Goal: Task Accomplishment & Management: Manage account settings

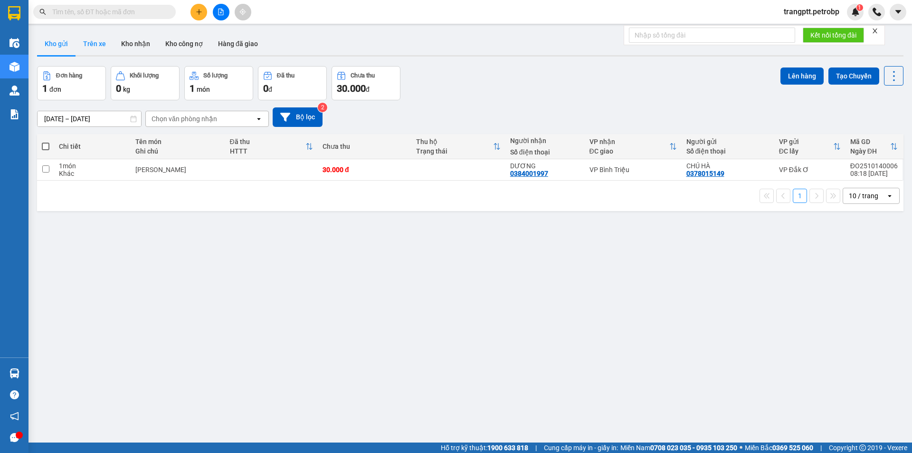
click at [100, 41] on button "Trên xe" at bounding box center [94, 43] width 38 height 23
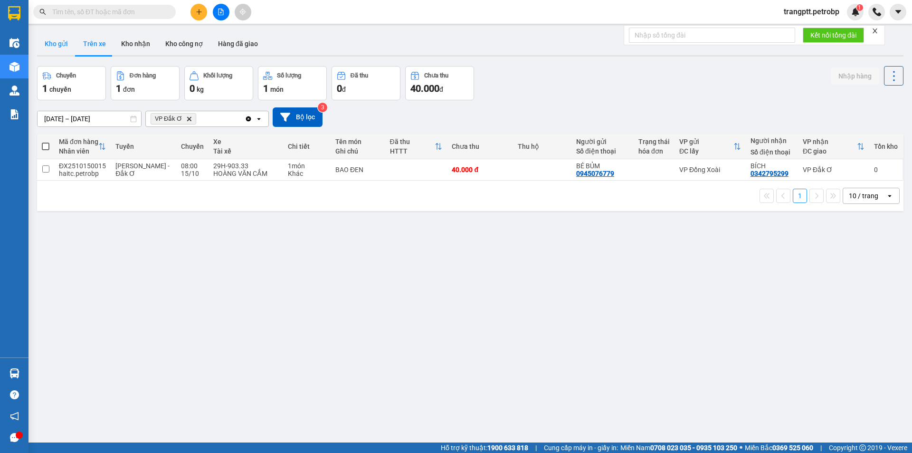
click at [59, 42] on button "Kho gửi" at bounding box center [56, 43] width 38 height 23
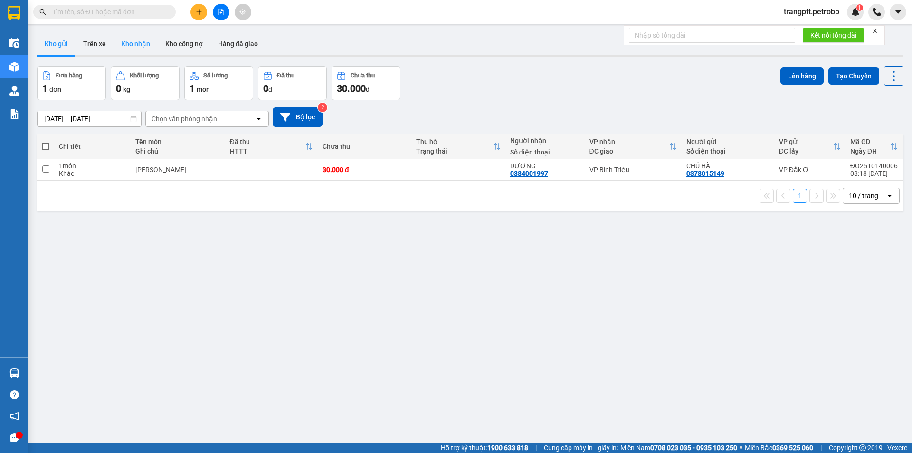
click at [130, 40] on button "Kho nhận" at bounding box center [135, 43] width 44 height 23
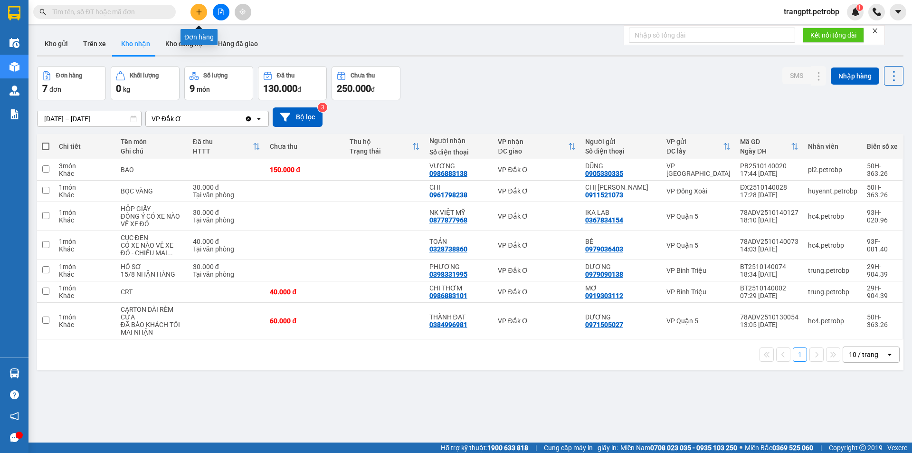
click at [199, 7] on button at bounding box center [198, 12] width 17 height 17
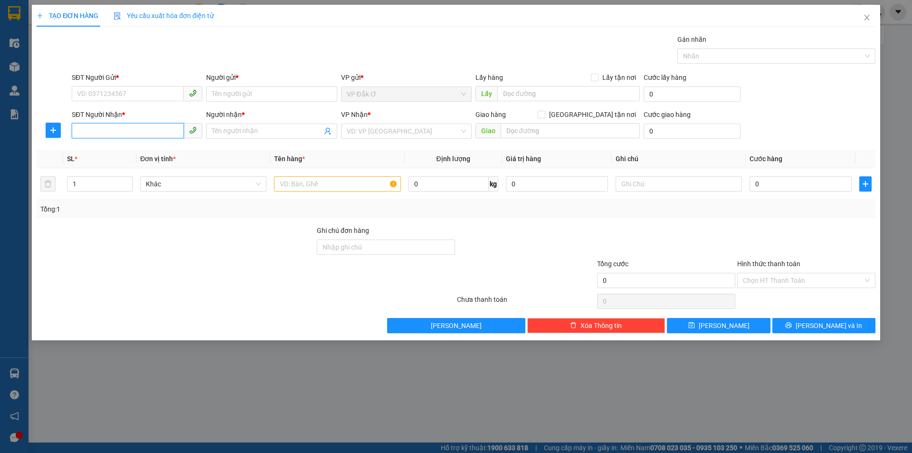
click at [118, 130] on input "SĐT Người Nhận *" at bounding box center [128, 130] width 112 height 15
click at [133, 149] on div "0848012512 - THÀNH" at bounding box center [136, 150] width 119 height 10
type input "0848012512"
type input "THÀNH"
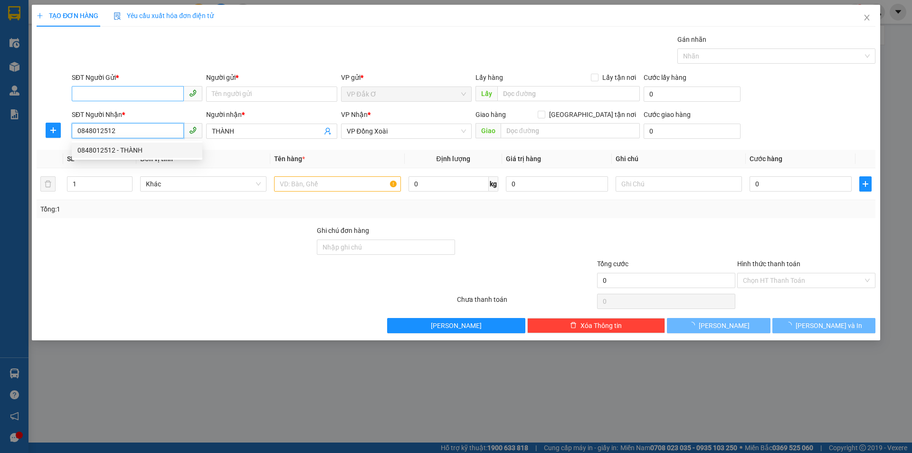
type input "0848012512"
type input "100.000"
click at [120, 96] on input "SĐT Người Gửi *" at bounding box center [128, 93] width 112 height 15
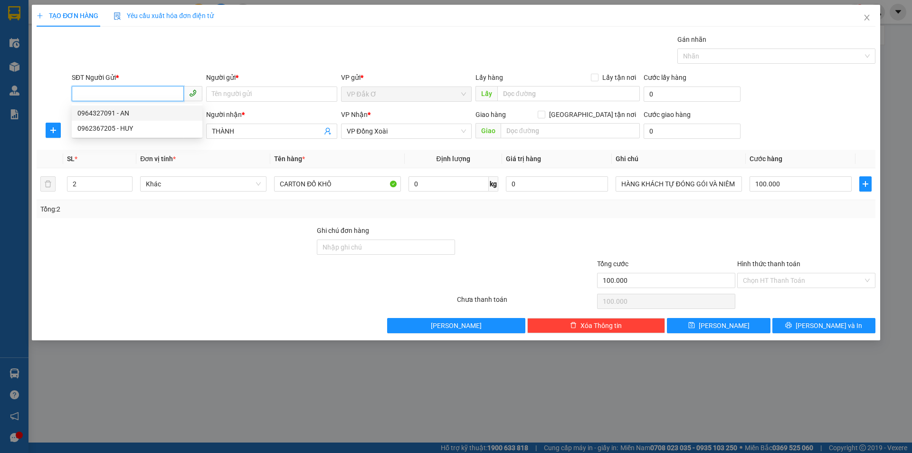
click at [122, 111] on div "0964327091 - AN" at bounding box center [136, 113] width 119 height 10
type input "0964327091"
type input "AN"
type input "1"
click at [128, 188] on icon "down" at bounding box center [127, 186] width 3 height 3
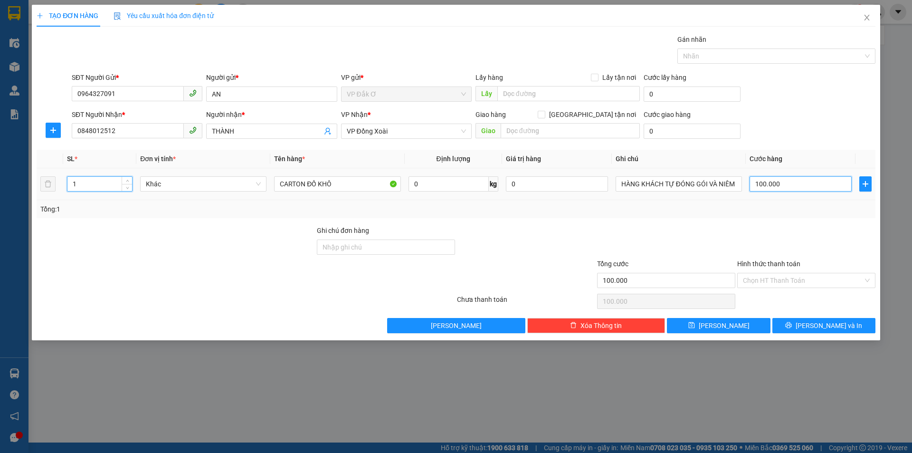
click at [786, 180] on input "100.000" at bounding box center [800, 183] width 102 height 15
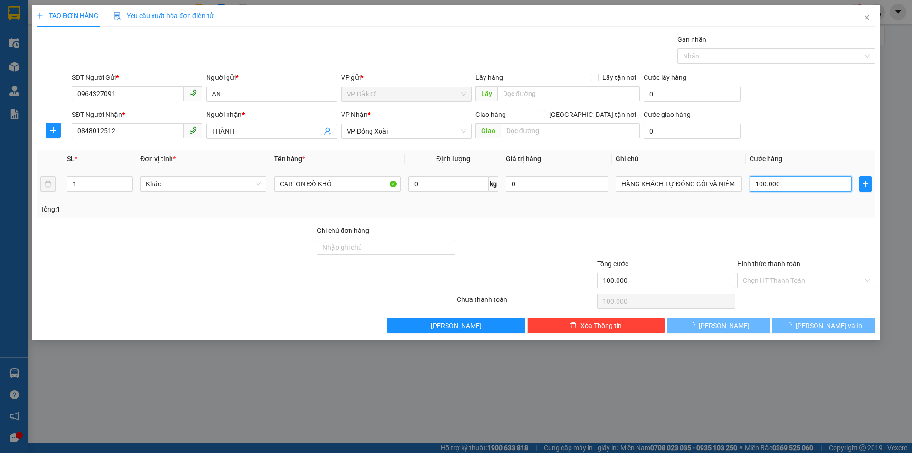
type input "0"
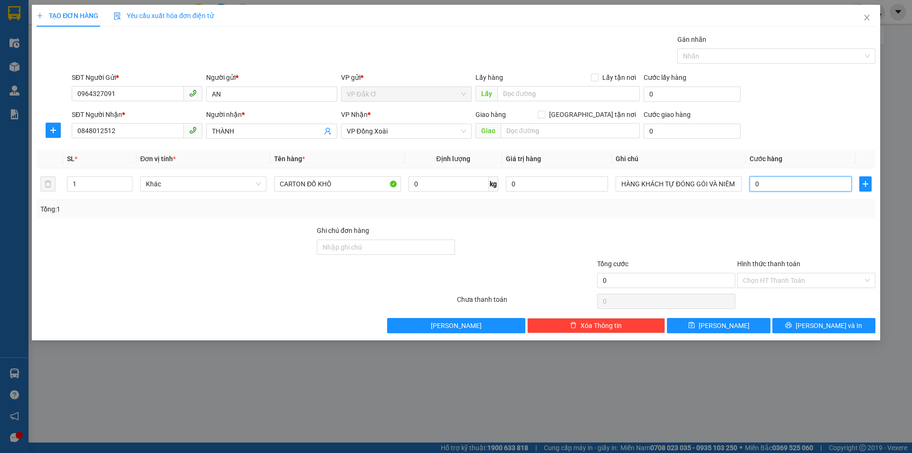
type input "5"
type input "05"
type input "50"
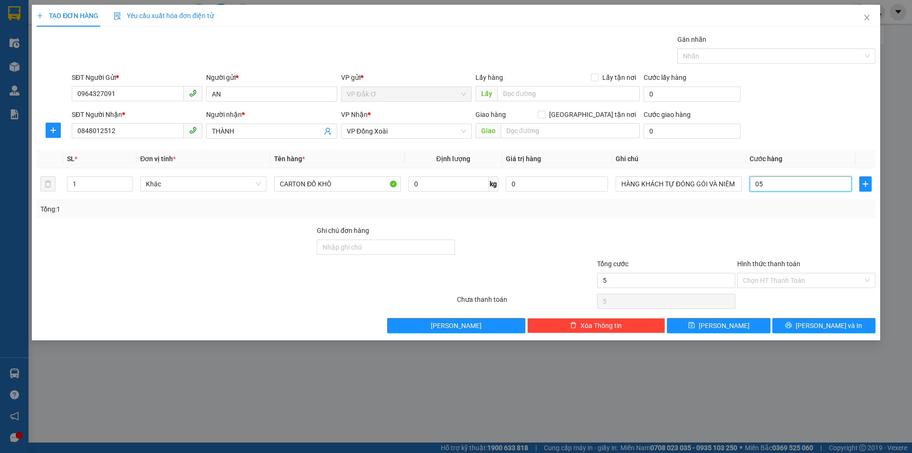
type input "050"
type input "500"
type input "05.000"
type input "5.000"
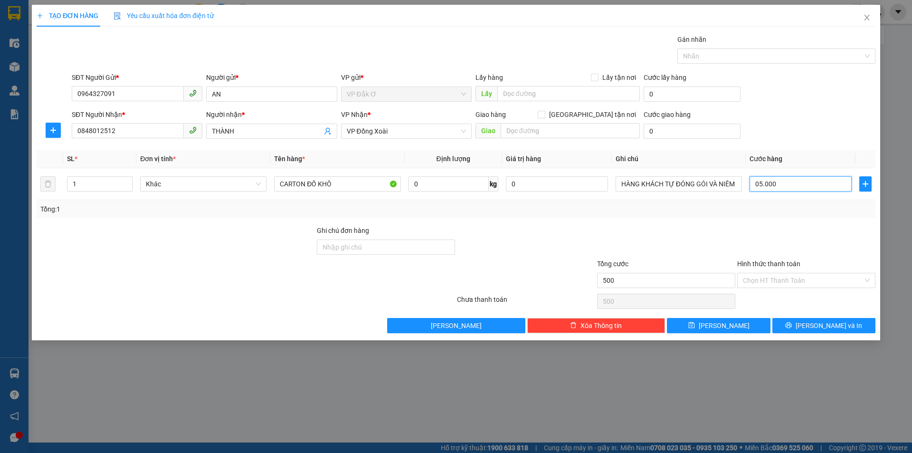
type input "5.000"
type input "50.000"
click at [790, 281] on input "Hình thức thanh toán" at bounding box center [803, 280] width 120 height 14
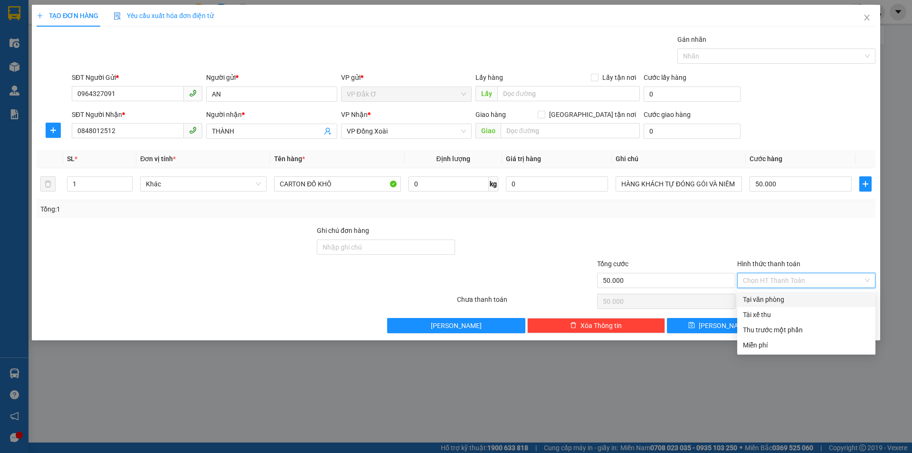
click at [785, 297] on div "Tại văn phòng" at bounding box center [806, 299] width 127 height 10
type input "0"
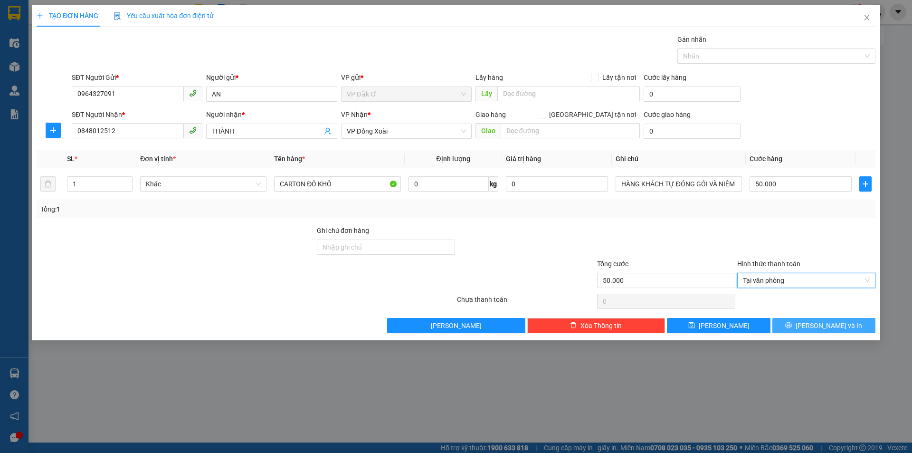
click at [792, 329] on span "printer" at bounding box center [788, 325] width 7 height 8
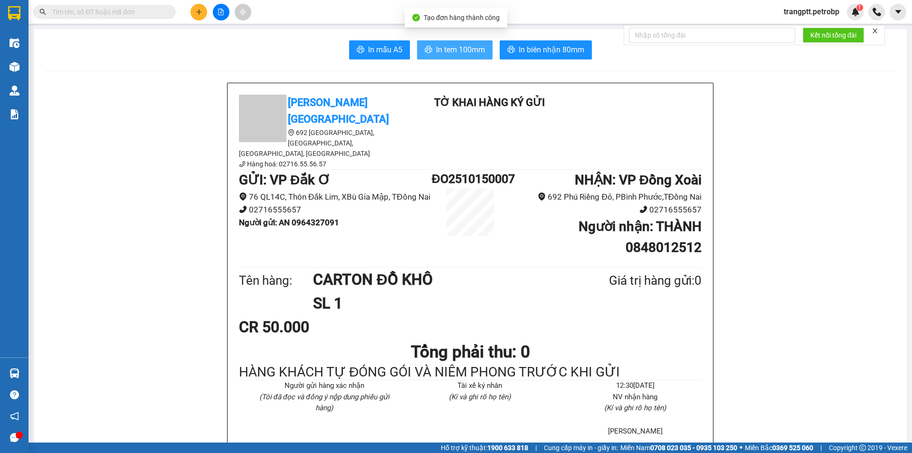
drag, startPoint x: 439, startPoint y: 46, endPoint x: 458, endPoint y: 49, distance: 19.8
click at [439, 46] on span "In tem 100mm" at bounding box center [460, 50] width 49 height 12
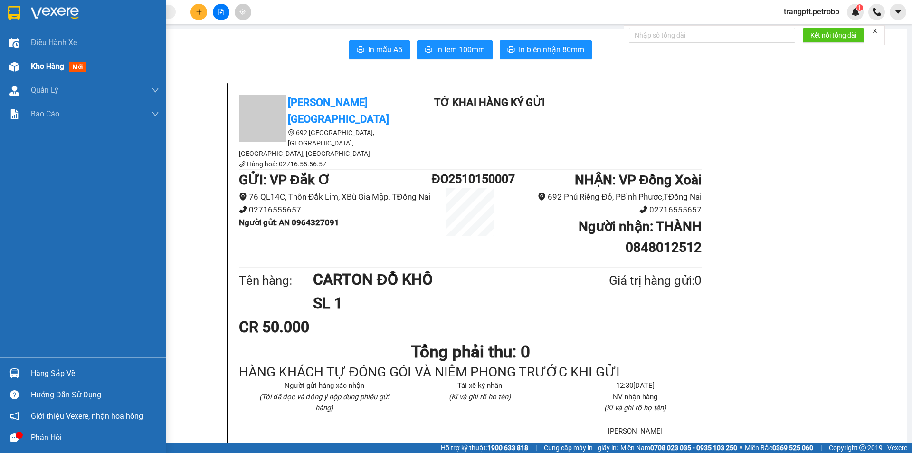
drag, startPoint x: 21, startPoint y: 65, endPoint x: 39, endPoint y: 68, distance: 17.9
click at [39, 68] on div "Kho hàng mới" at bounding box center [83, 67] width 166 height 24
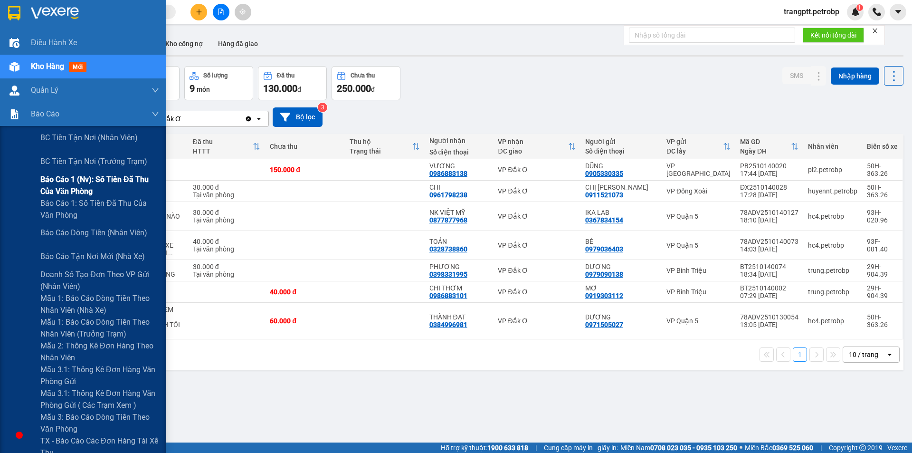
click at [65, 177] on span "Báo cáo 1 (nv): Số tiền đã thu của văn phòng" at bounding box center [99, 185] width 119 height 24
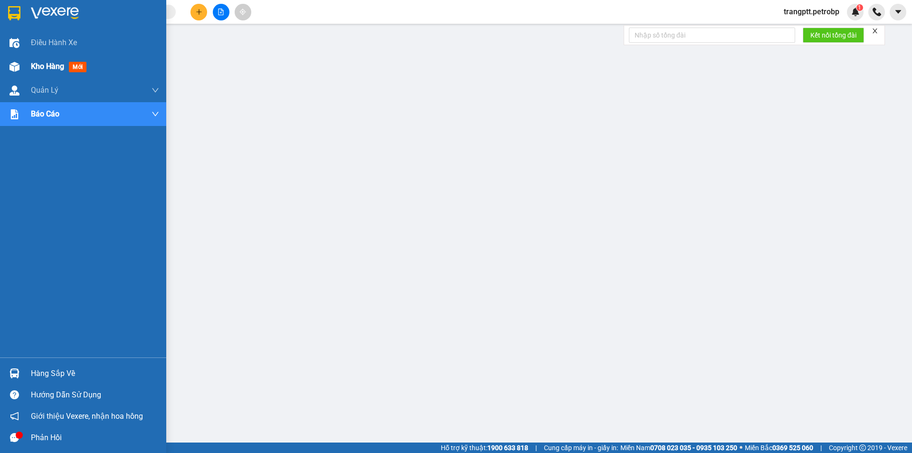
click at [19, 69] on img at bounding box center [14, 67] width 10 height 10
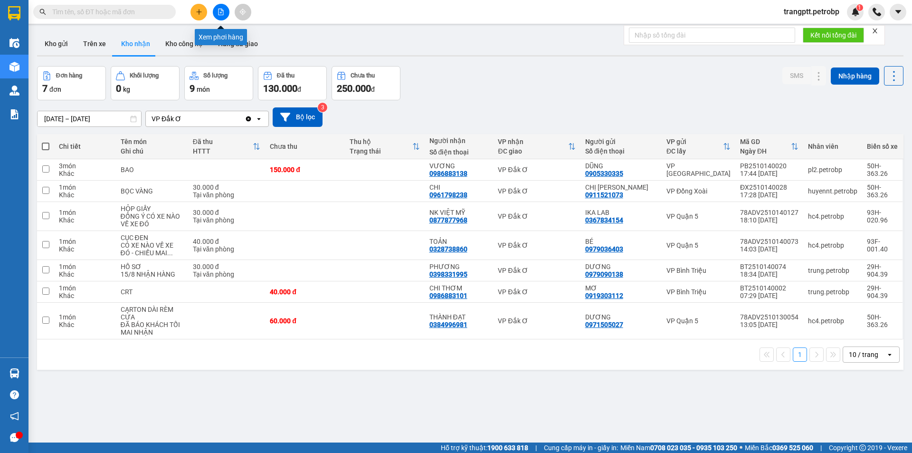
click at [220, 12] on icon "file-add" at bounding box center [220, 12] width 7 height 7
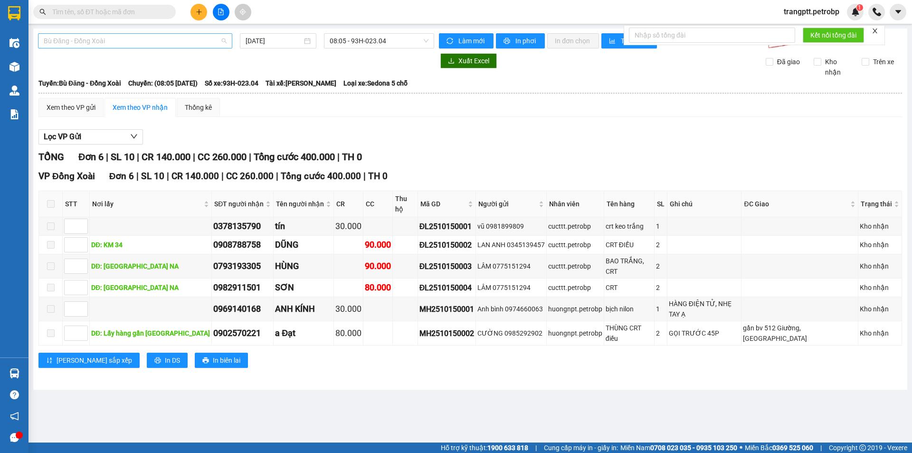
click at [147, 42] on span "Bù Đăng - Đồng Xoài" at bounding box center [135, 41] width 183 height 14
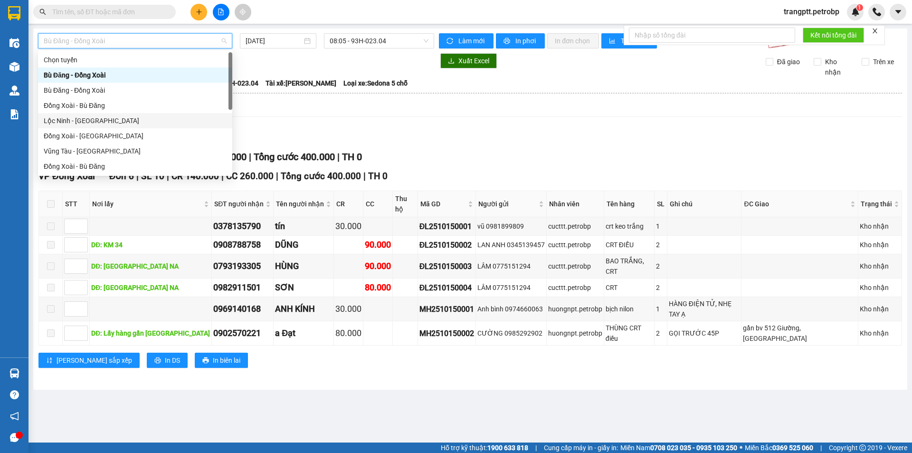
scroll to position [198, 0]
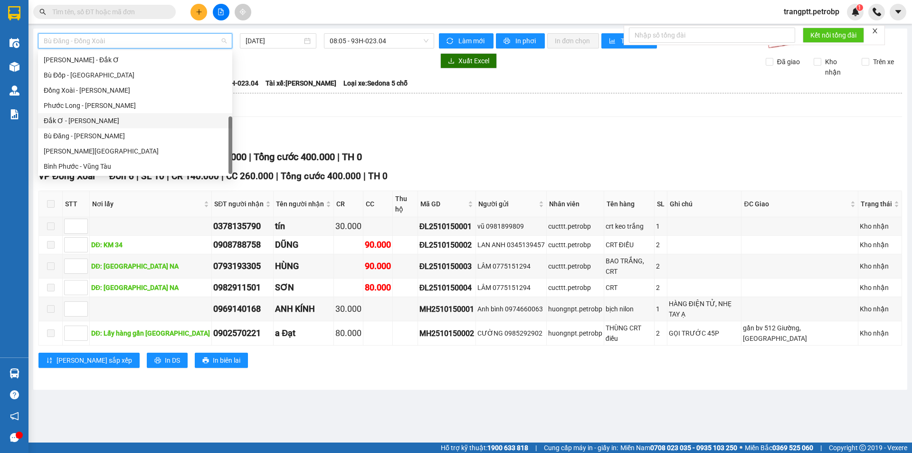
click at [86, 118] on div "Đắk Ơ - [PERSON_NAME]" at bounding box center [135, 120] width 183 height 10
type input "[DATE]"
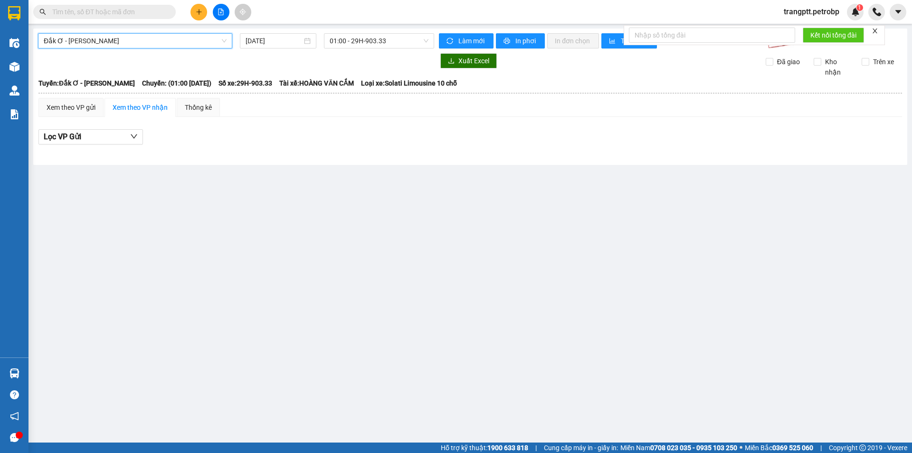
drag, startPoint x: 355, startPoint y: 34, endPoint x: 358, endPoint y: 49, distance: 15.1
click at [356, 42] on span "01:00 - 29H-903.33" at bounding box center [379, 41] width 99 height 14
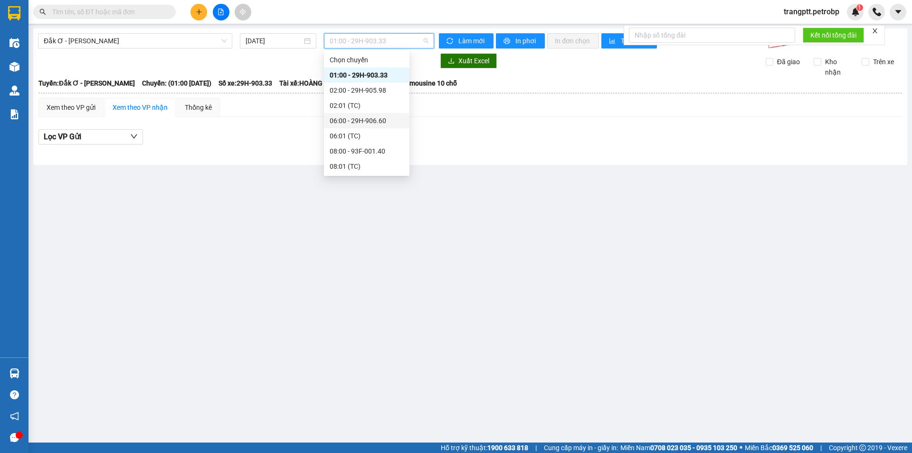
click at [361, 118] on div "06:00 - 29H-906.60" at bounding box center [367, 120] width 74 height 10
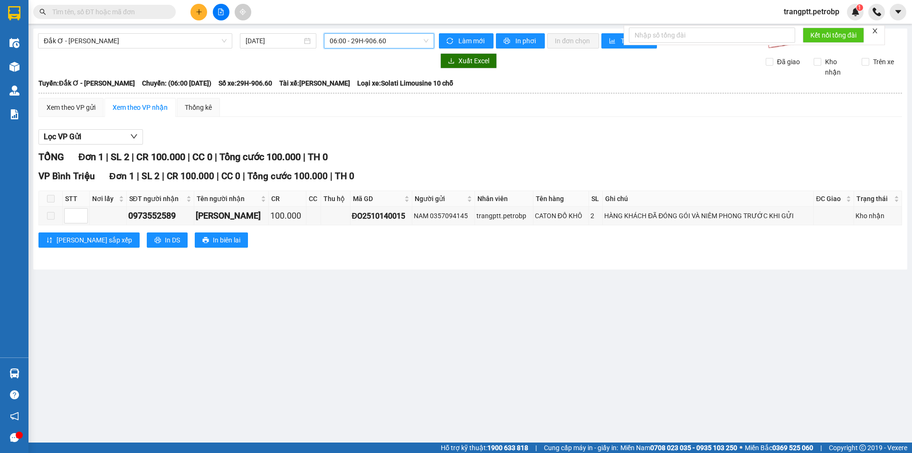
click at [353, 43] on span "06:00 - 29H-906.60" at bounding box center [379, 41] width 99 height 14
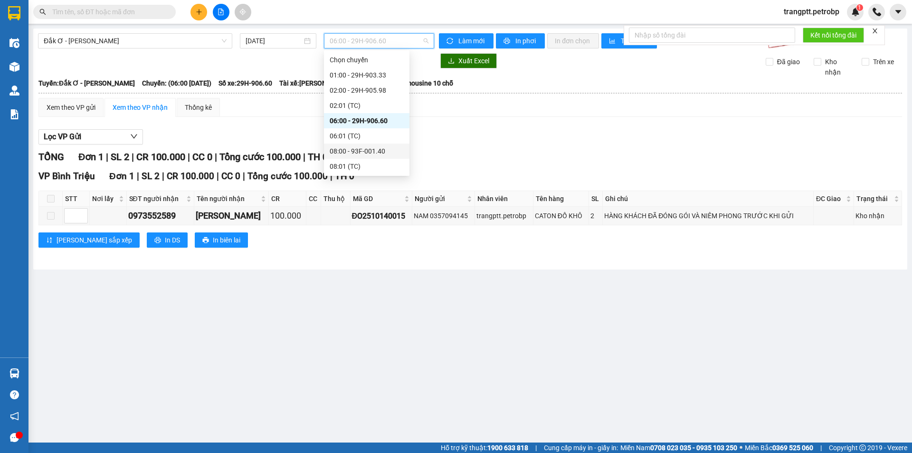
click at [360, 152] on div "08:00 - 93F-001.40" at bounding box center [367, 151] width 74 height 10
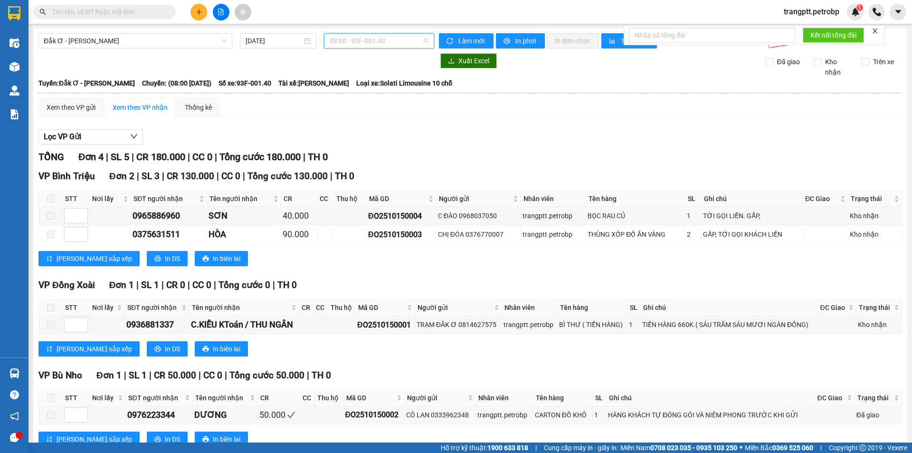
click at [348, 42] on span "08:00 - 93F-001.40" at bounding box center [379, 41] width 99 height 14
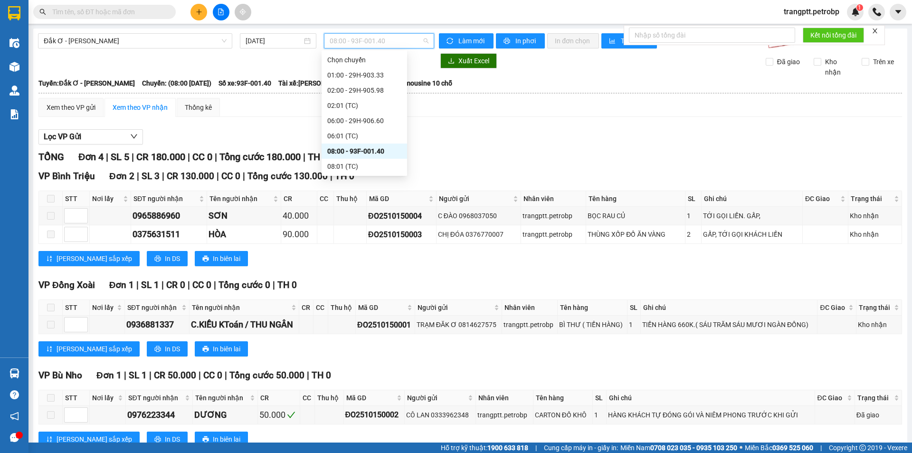
scroll to position [47, 0]
click at [358, 134] on div "11:00 - 29H-904.39" at bounding box center [364, 134] width 74 height 10
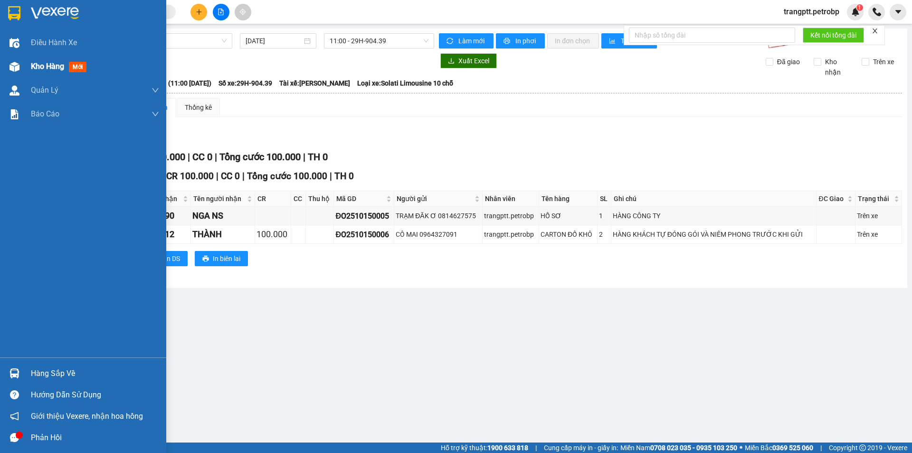
click at [22, 64] on div at bounding box center [14, 66] width 17 height 17
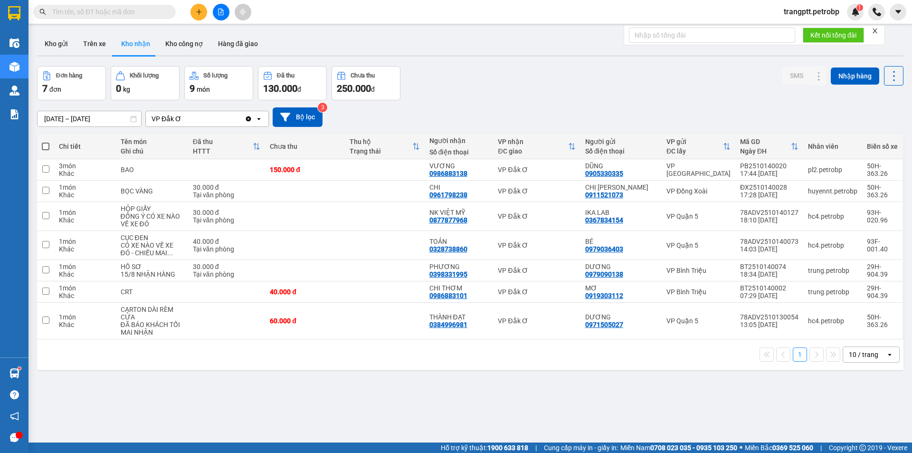
click at [217, 12] on button at bounding box center [221, 12] width 17 height 17
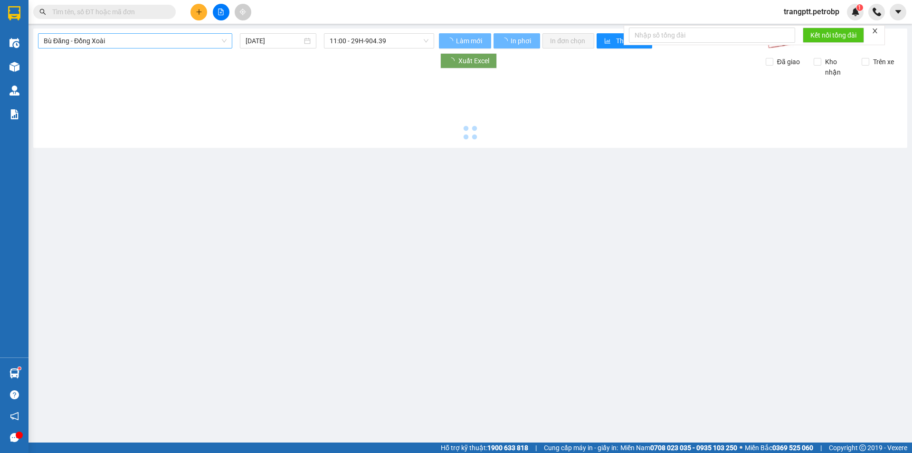
click at [109, 39] on span "Bù Đăng - Đồng Xoài" at bounding box center [135, 41] width 183 height 14
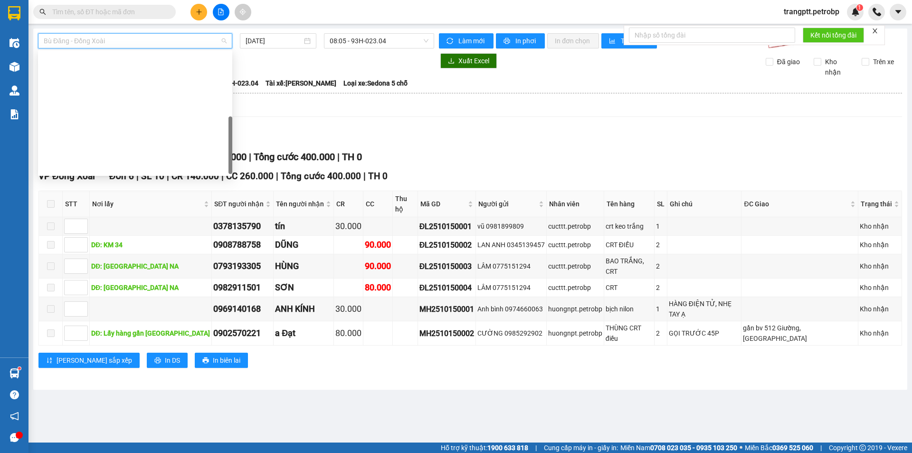
scroll to position [198, 0]
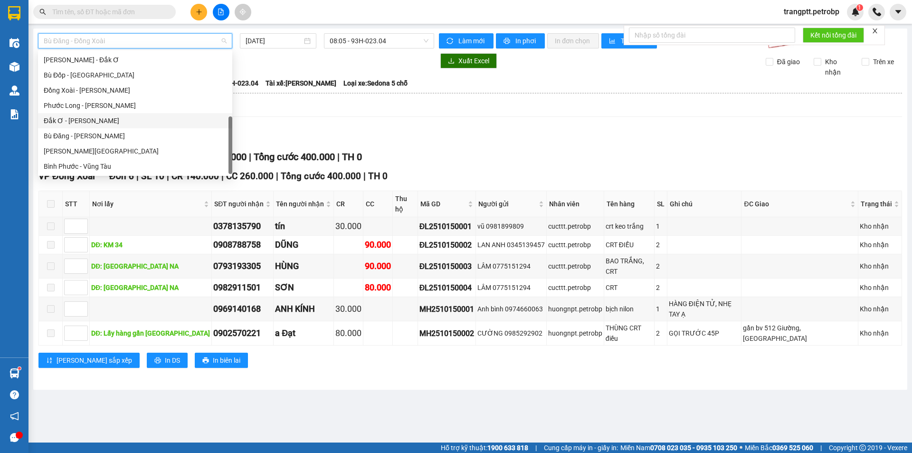
click at [80, 118] on div "Đắk Ơ - [PERSON_NAME]" at bounding box center [135, 120] width 183 height 10
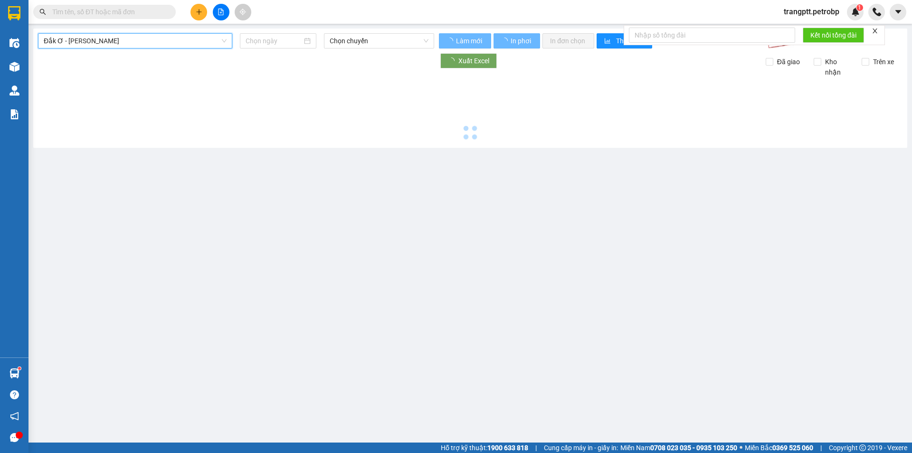
type input "[DATE]"
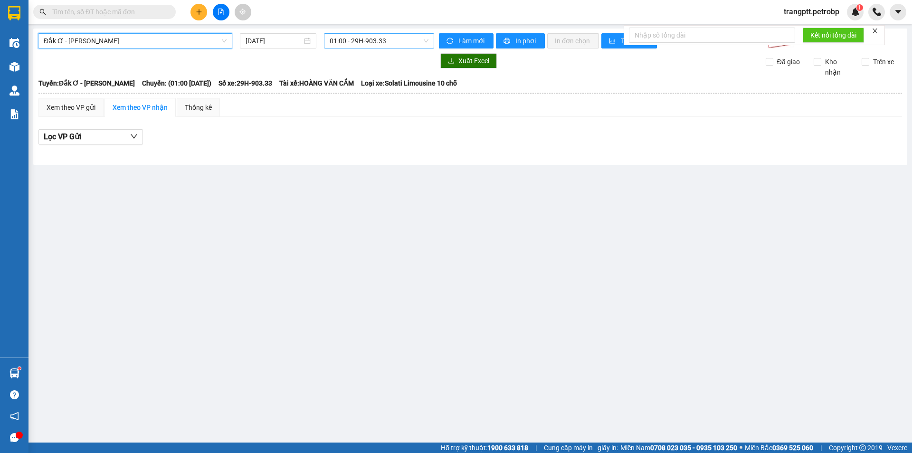
click at [353, 40] on span "01:00 - 29H-903.33" at bounding box center [379, 41] width 99 height 14
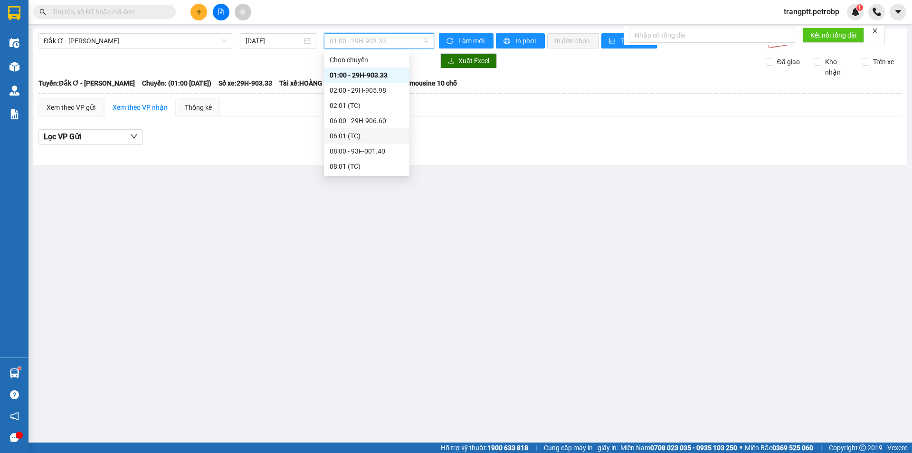
scroll to position [76, 0]
click at [350, 106] on div "11:00 - 29H-904.39" at bounding box center [367, 105] width 74 height 10
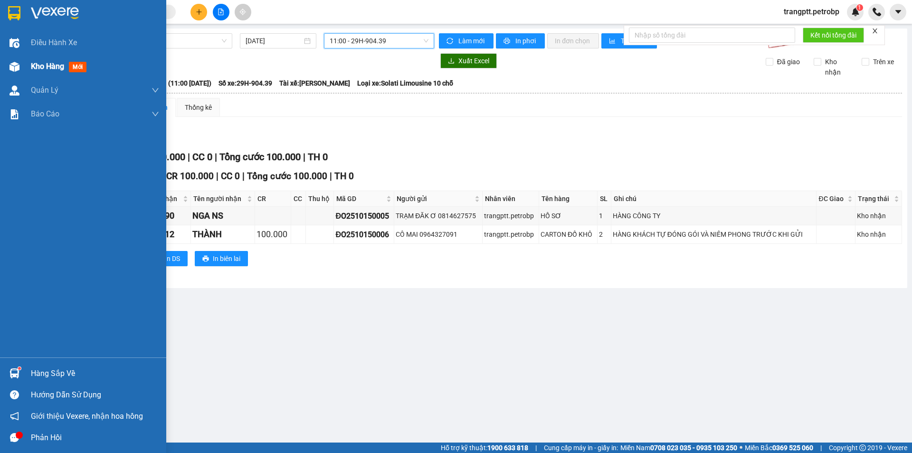
click at [43, 65] on span "Kho hàng" at bounding box center [47, 66] width 33 height 9
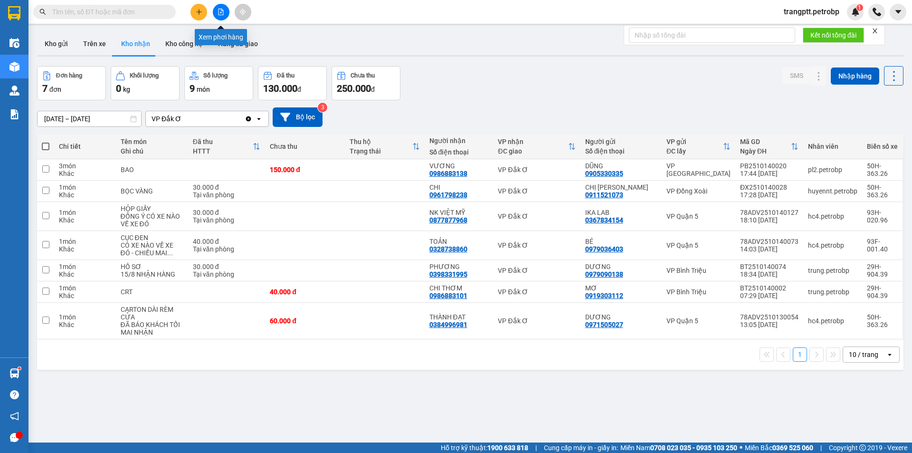
click at [220, 13] on icon "file-add" at bounding box center [220, 12] width 7 height 7
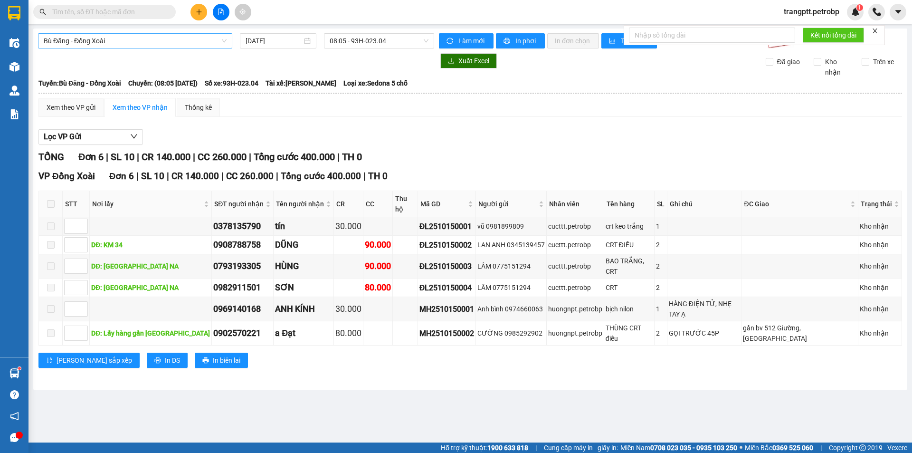
click at [180, 41] on span "Bù Đăng - Đồng Xoài" at bounding box center [135, 41] width 183 height 14
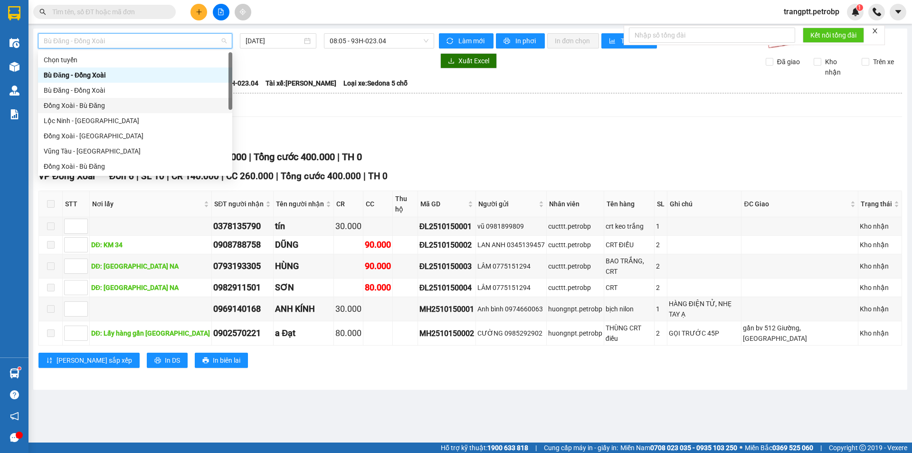
scroll to position [198, 0]
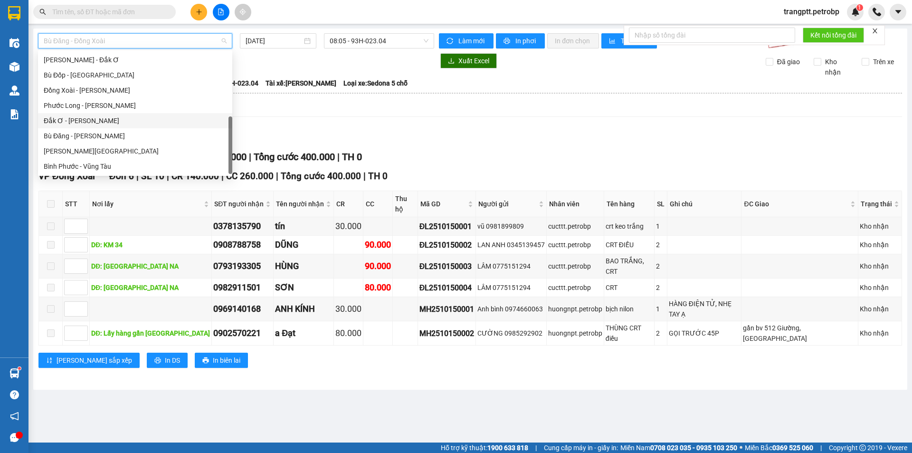
click at [87, 120] on div "Đắk Ơ - [PERSON_NAME]" at bounding box center [135, 120] width 183 height 10
type input "[DATE]"
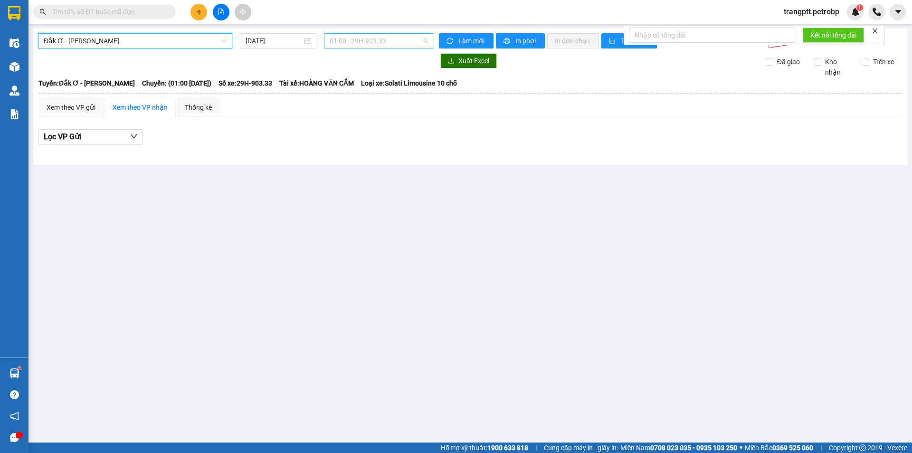
click at [345, 37] on span "01:00 - 29H-903.33" at bounding box center [379, 41] width 99 height 14
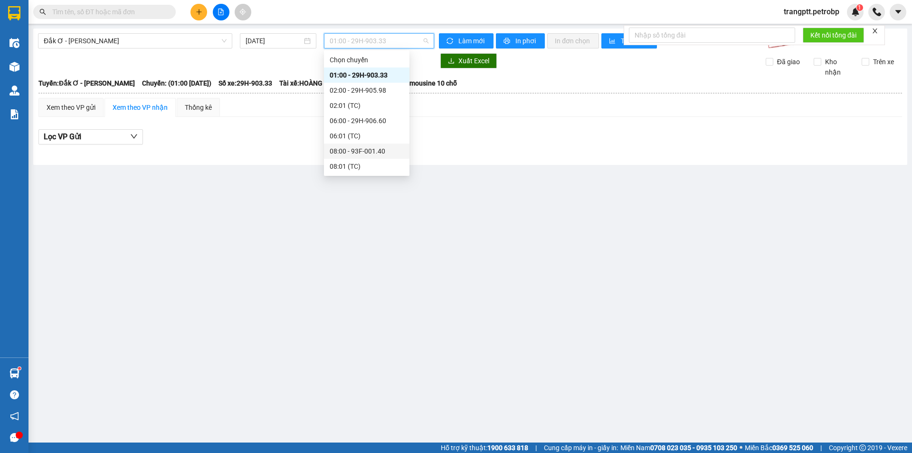
click at [358, 148] on div "08:00 - 93F-001.40" at bounding box center [367, 151] width 74 height 10
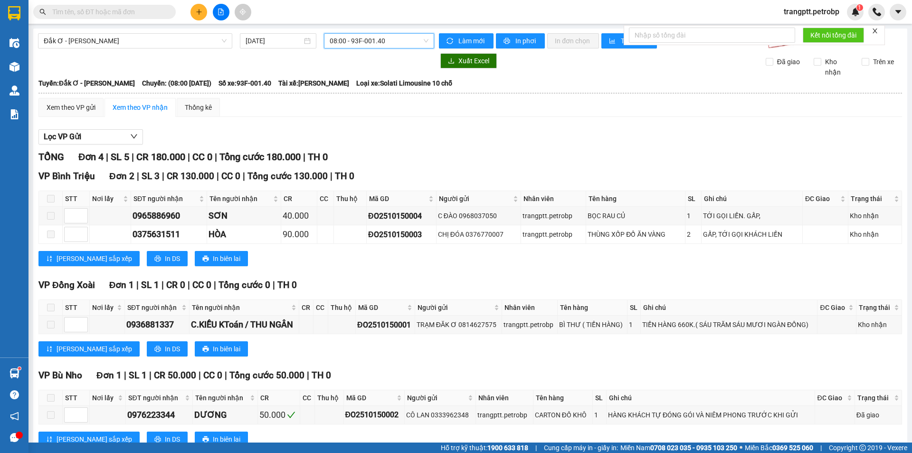
click at [359, 41] on span "08:00 - 93F-001.40" at bounding box center [379, 41] width 99 height 14
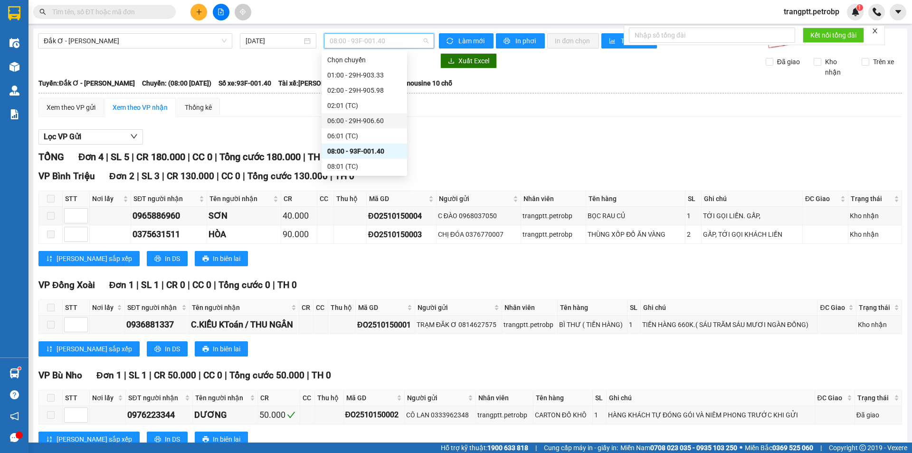
click at [357, 120] on div "06:00 - 29H-906.60" at bounding box center [364, 120] width 74 height 10
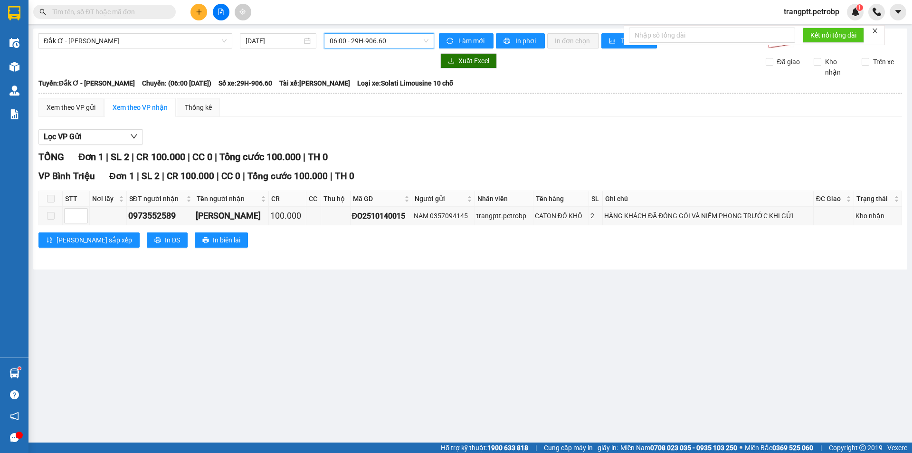
click at [352, 43] on span "06:00 - 29H-906.60" at bounding box center [379, 41] width 99 height 14
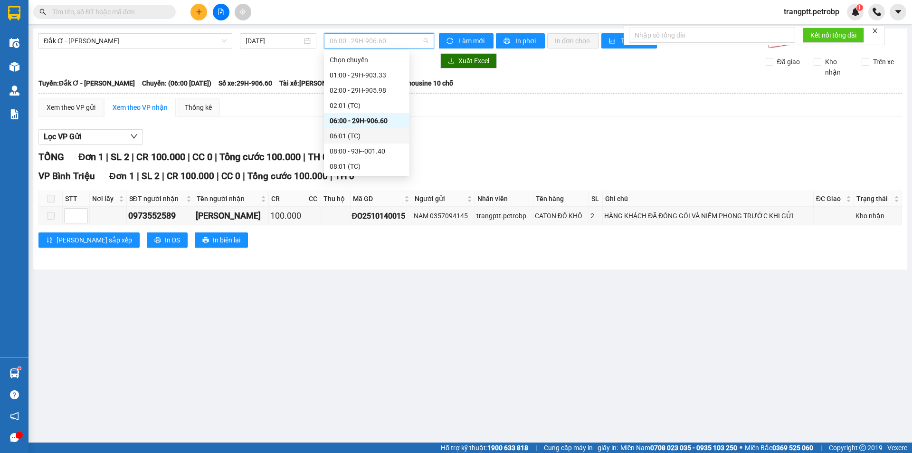
scroll to position [76, 0]
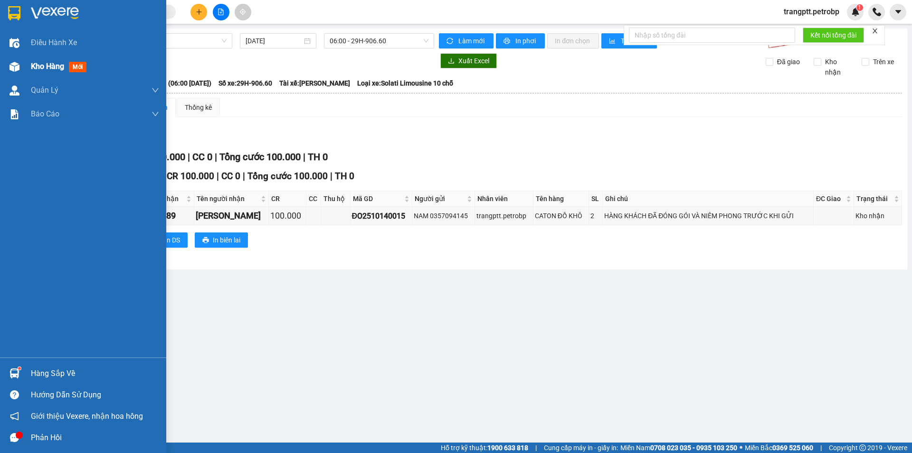
click at [47, 63] on span "Kho hàng" at bounding box center [47, 66] width 33 height 9
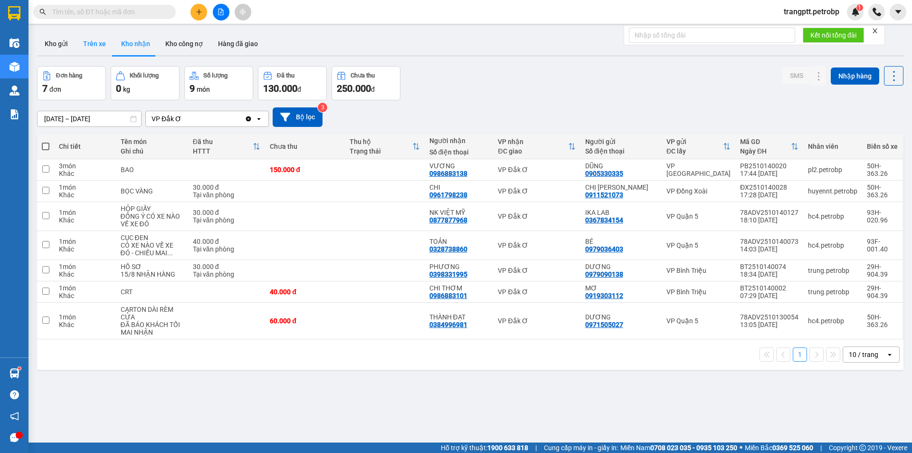
click at [92, 40] on button "Trên xe" at bounding box center [94, 43] width 38 height 23
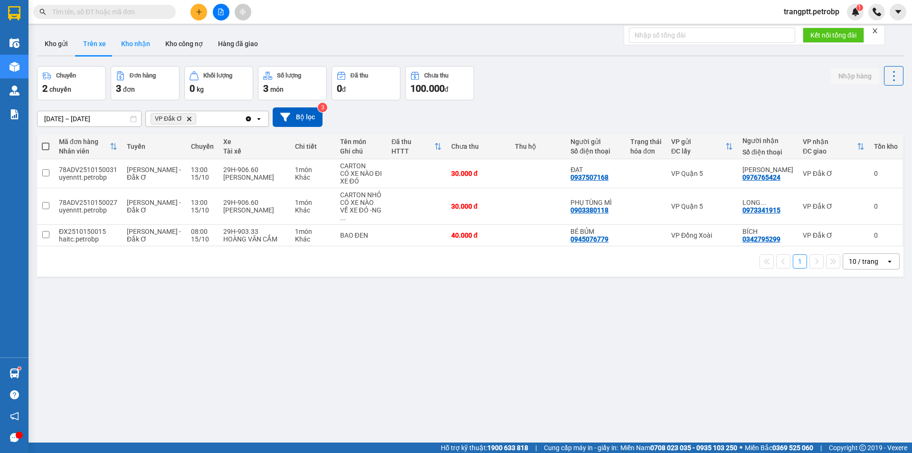
click at [133, 42] on button "Kho nhận" at bounding box center [135, 43] width 44 height 23
type input "[DATE] – [DATE]"
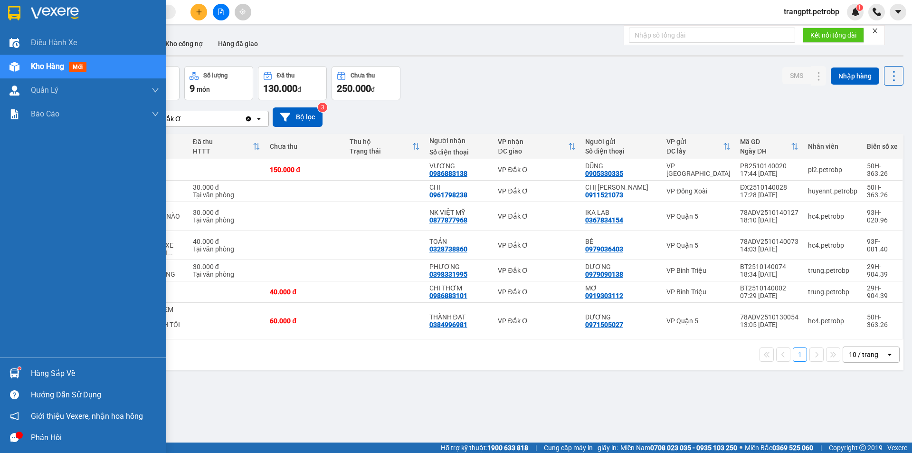
click at [48, 368] on div "Hàng sắp về" at bounding box center [95, 373] width 128 height 14
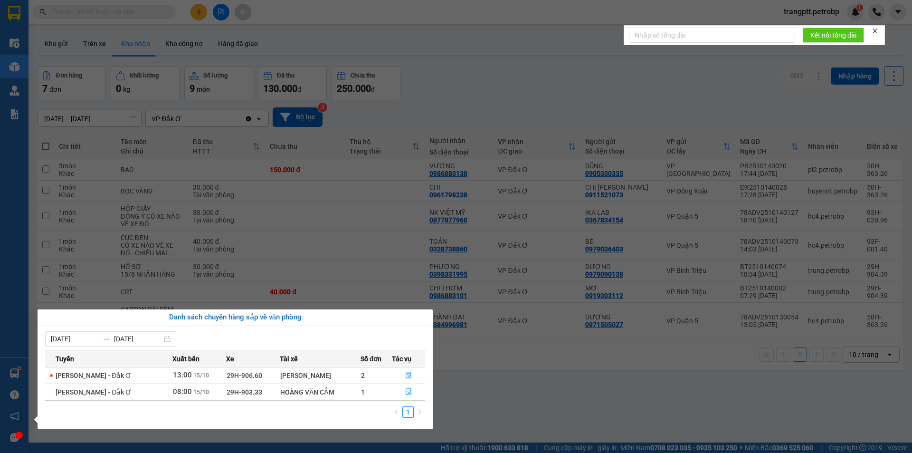
click at [503, 407] on section "Kết quả tìm kiếm ( 0 ) Bộ lọc Thuộc VP này No Data trangptt.petrobp 1 Điều hành…" at bounding box center [456, 226] width 912 height 453
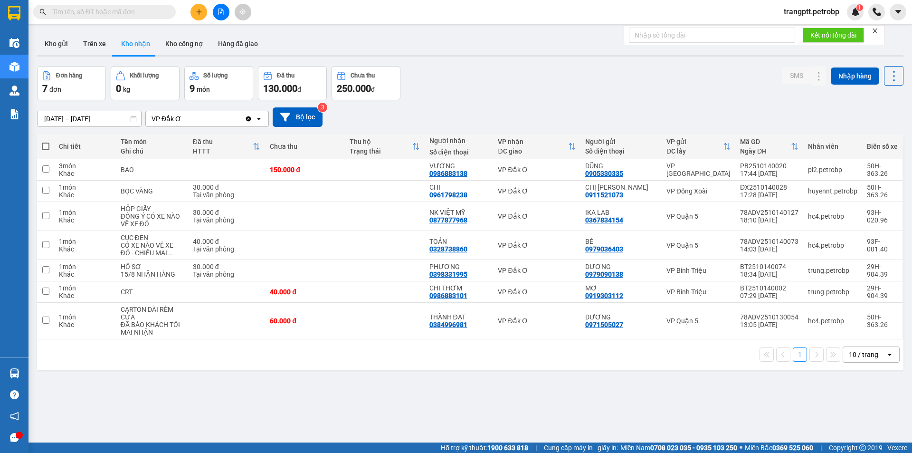
click at [102, 11] on input "text" at bounding box center [108, 12] width 112 height 10
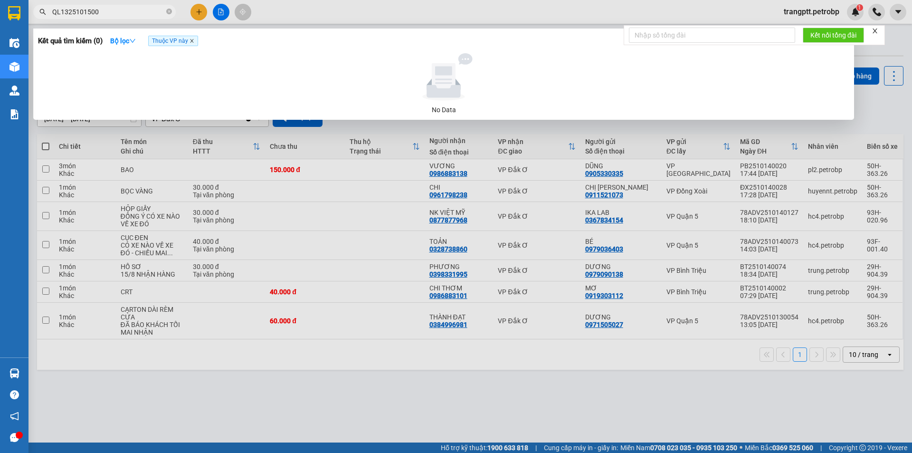
type input "QL1325101500"
click at [193, 42] on icon "close" at bounding box center [191, 40] width 3 height 3
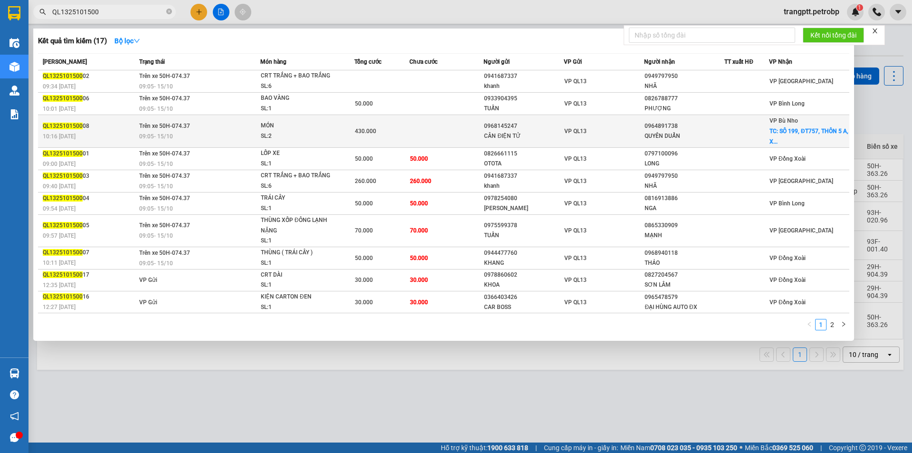
click at [118, 128] on div "QL1325101500 08" at bounding box center [90, 126] width 94 height 10
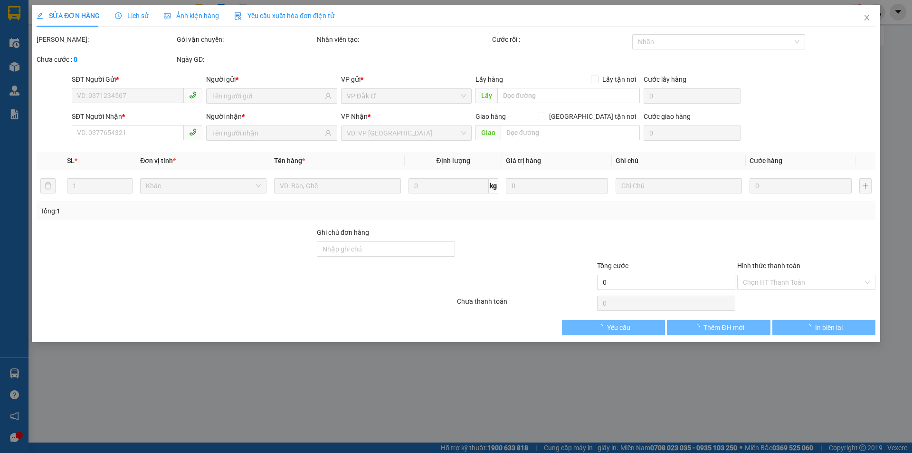
type input "0968145247"
type input "CÂN ĐIỆN TỬ"
type input "0964891738"
type input "QUYÊN DUẨN"
checkbox input "true"
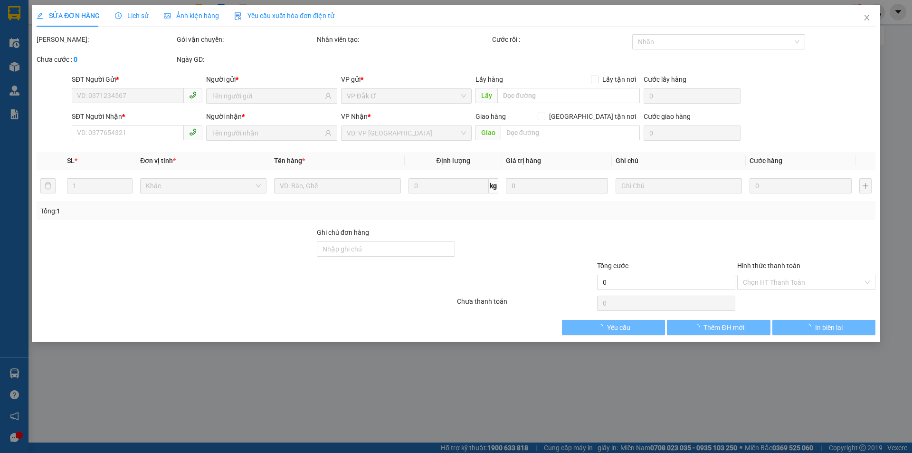
type input "[STREET_ADDRESS]"
type input "150.000"
type input "430.000"
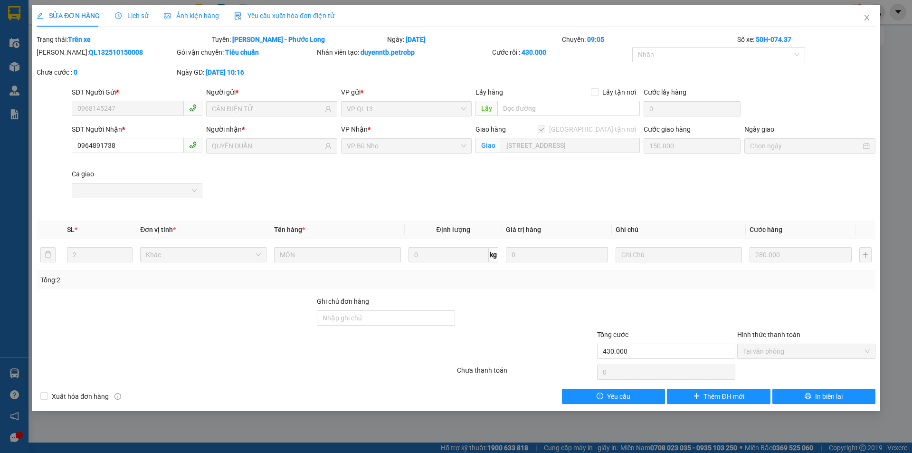
click at [141, 8] on div "Lịch sử" at bounding box center [132, 16] width 34 height 22
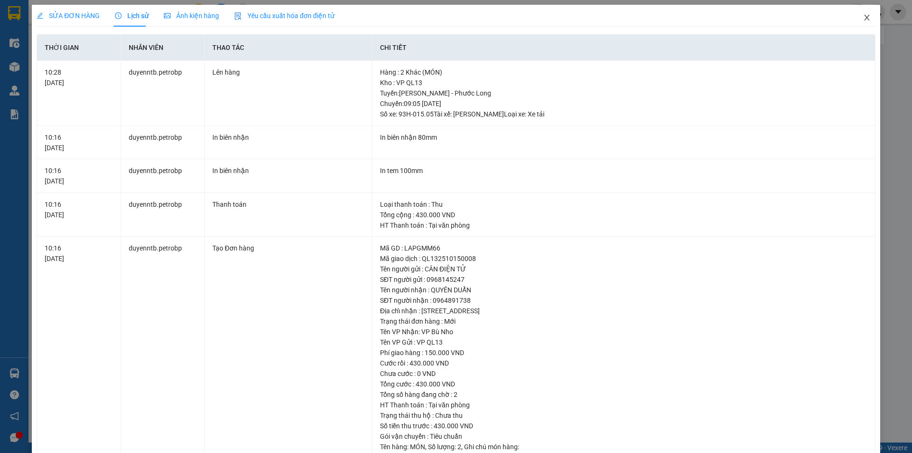
drag, startPoint x: 864, startPoint y: 15, endPoint x: 661, endPoint y: 31, distance: 202.9
click at [863, 16] on span "Close" at bounding box center [866, 18] width 27 height 27
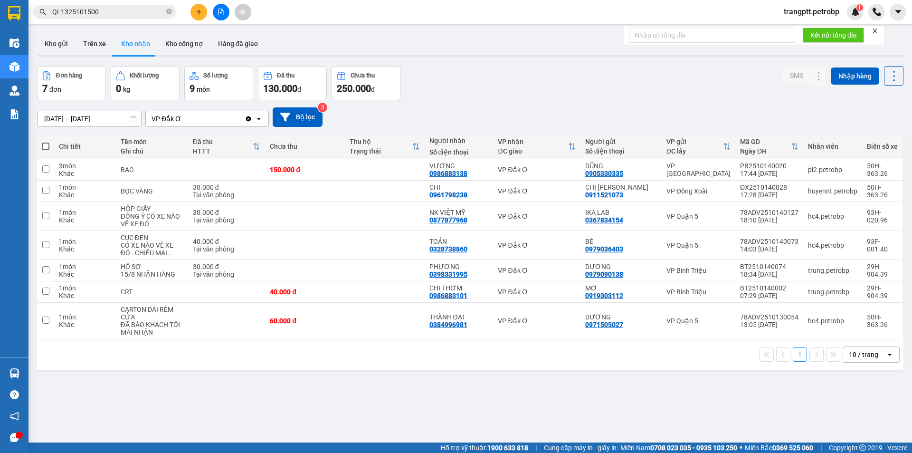
click at [133, 14] on input "QL1325101500" at bounding box center [108, 12] width 112 height 10
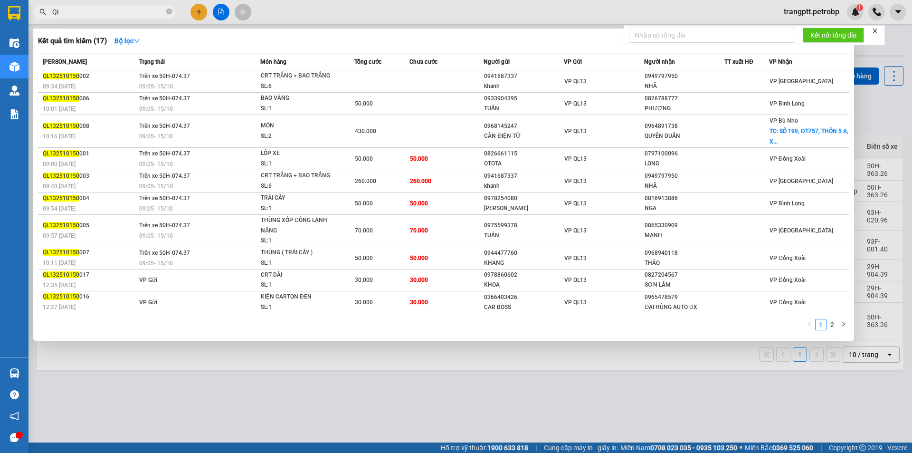
type input "Q"
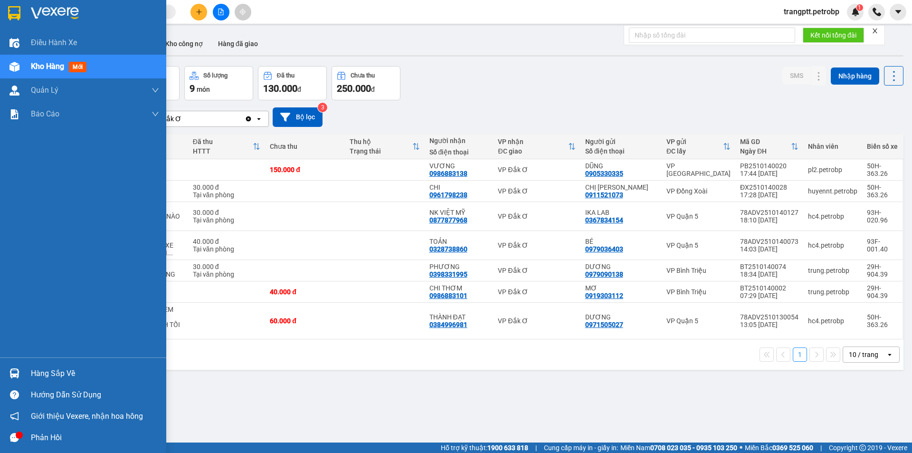
click at [54, 375] on div "Hàng sắp về" at bounding box center [95, 373] width 128 height 14
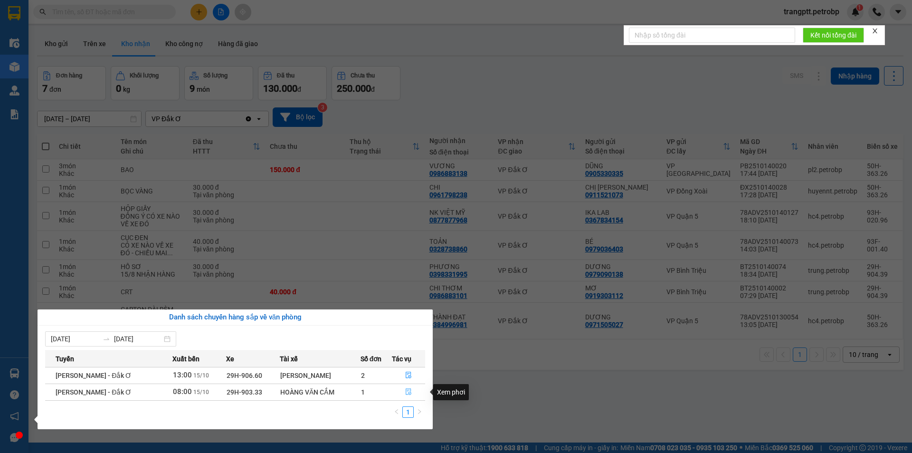
click at [408, 392] on icon "file-done" at bounding box center [408, 391] width 6 height 7
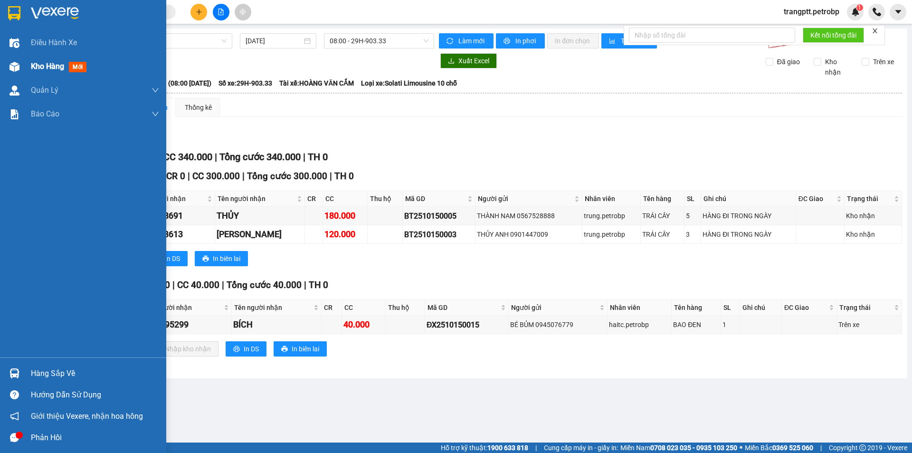
click at [66, 60] on div "Kho hàng mới" at bounding box center [60, 66] width 59 height 12
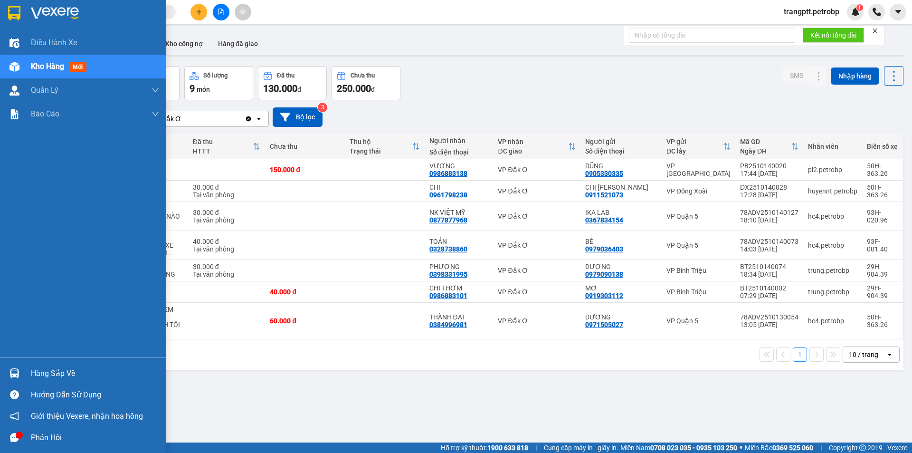
click at [56, 375] on div "Hàng sắp về" at bounding box center [95, 373] width 128 height 14
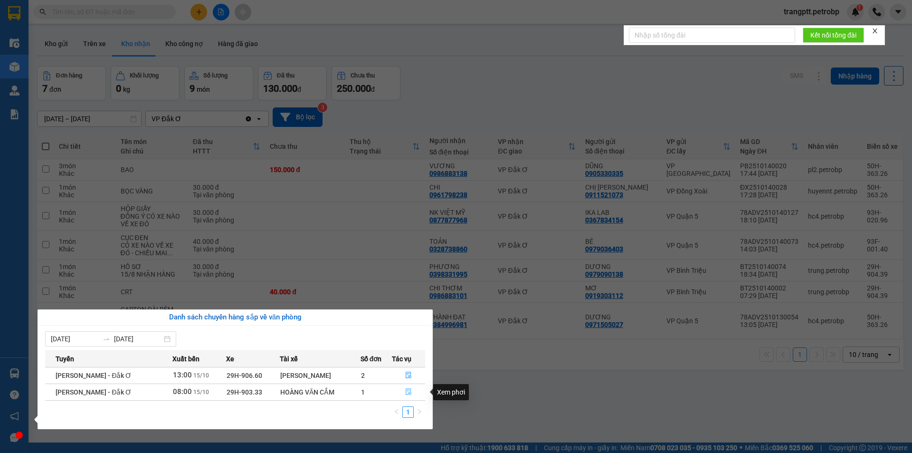
click at [408, 391] on icon "file-done" at bounding box center [408, 391] width 7 height 7
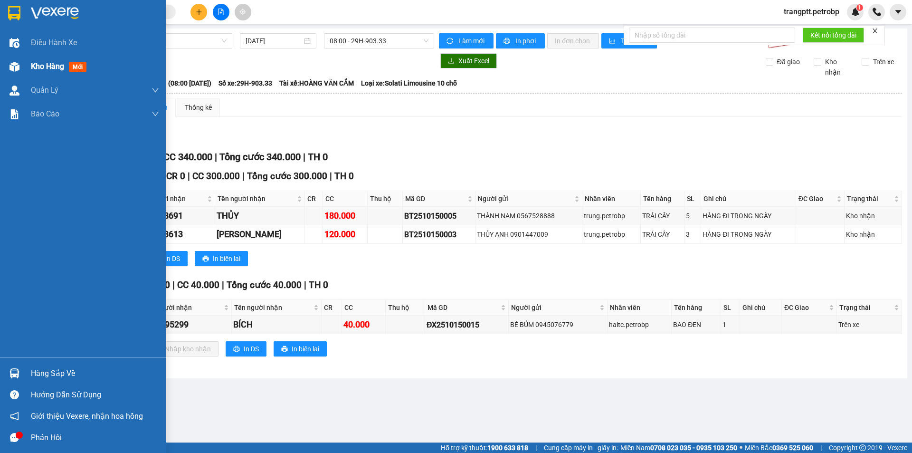
click at [68, 68] on div "Kho hàng mới" at bounding box center [60, 66] width 59 height 12
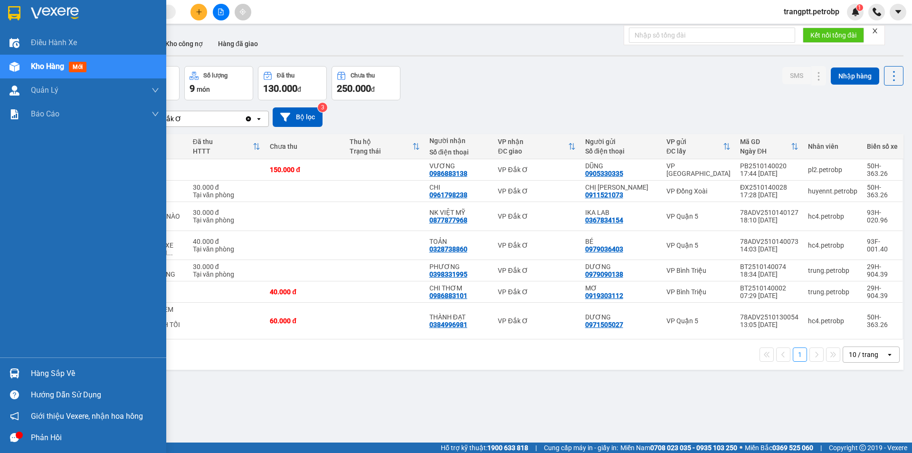
click at [20, 368] on div at bounding box center [14, 373] width 17 height 17
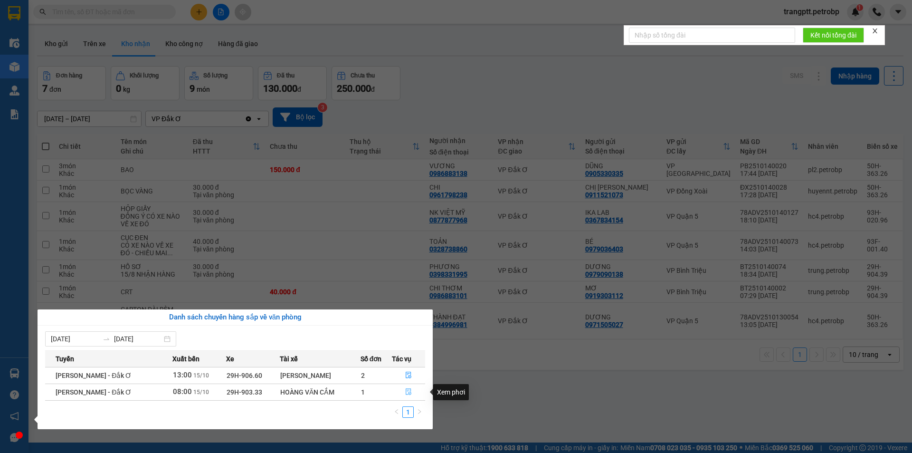
click at [403, 389] on button "button" at bounding box center [408, 391] width 32 height 15
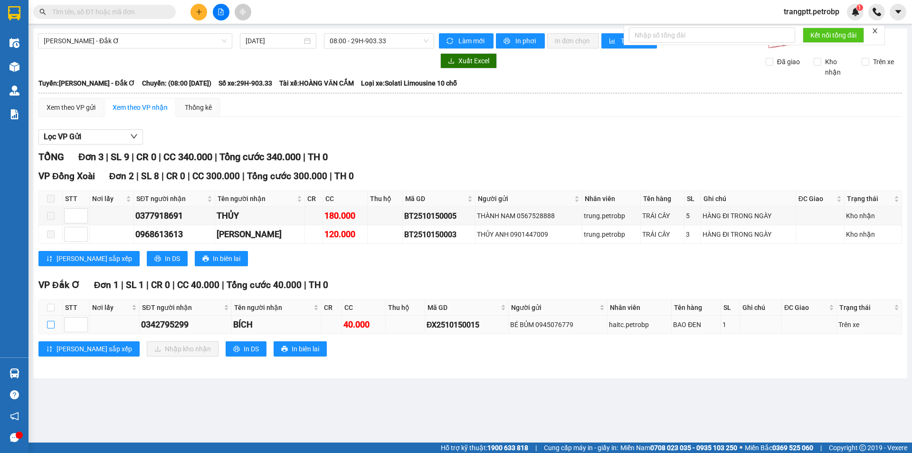
click at [51, 323] on input "checkbox" at bounding box center [51, 325] width 8 height 8
checkbox input "true"
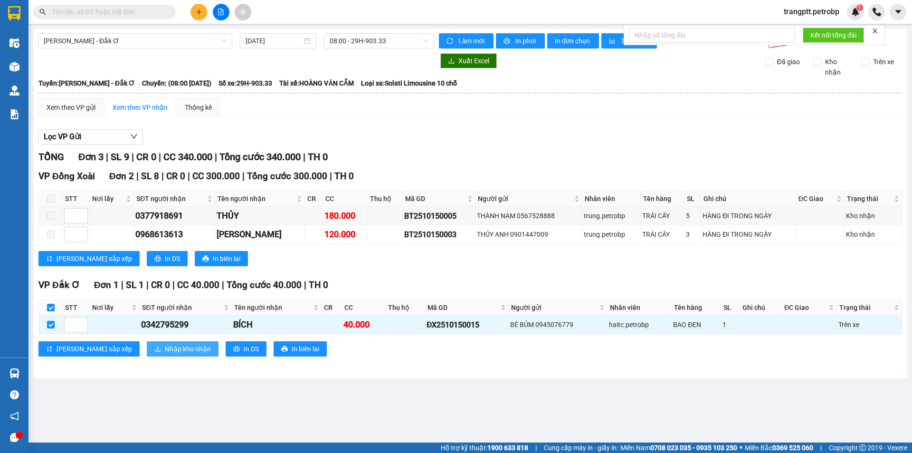
click at [165, 344] on span "Nhập kho nhận" at bounding box center [188, 348] width 46 height 10
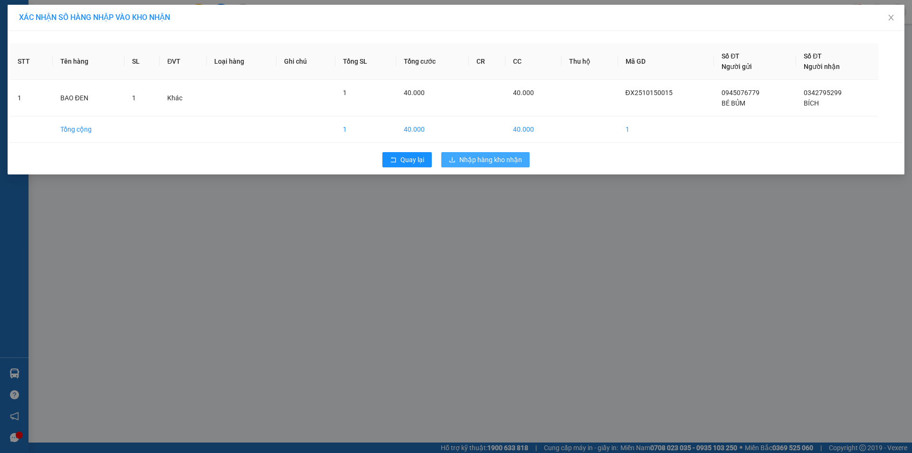
click at [498, 158] on span "Nhập hàng kho nhận" at bounding box center [490, 159] width 63 height 10
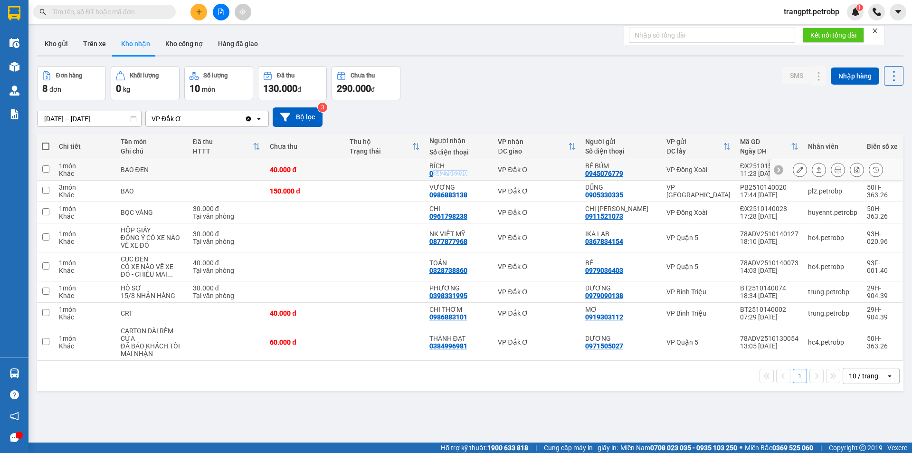
drag, startPoint x: 434, startPoint y: 172, endPoint x: 473, endPoint y: 174, distance: 39.9
click at [473, 174] on div "BÍCH 0342795299" at bounding box center [458, 169] width 59 height 15
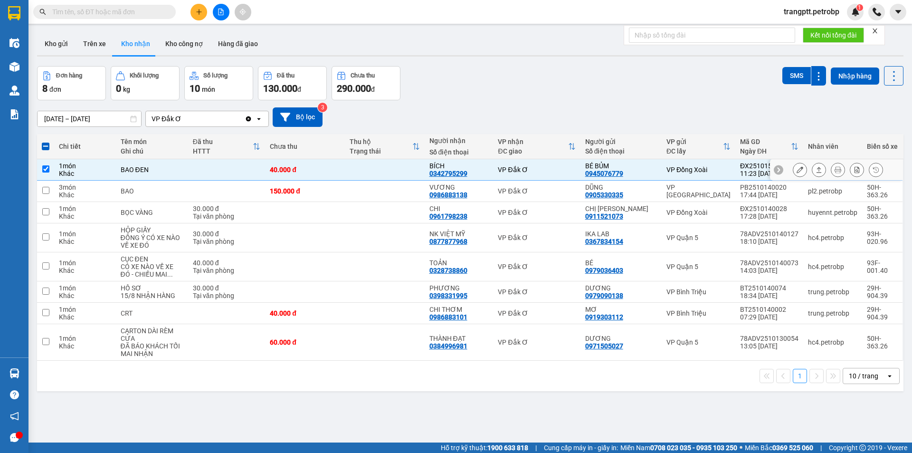
click at [415, 176] on td at bounding box center [385, 169] width 80 height 21
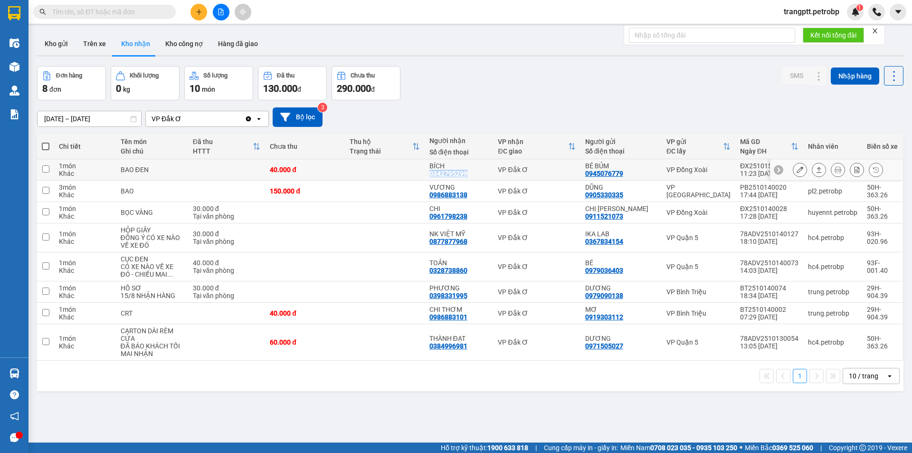
drag, startPoint x: 430, startPoint y: 172, endPoint x: 473, endPoint y: 178, distance: 43.5
click at [473, 178] on td "BÍCH 0342795299" at bounding box center [458, 169] width 69 height 21
checkbox input "true"
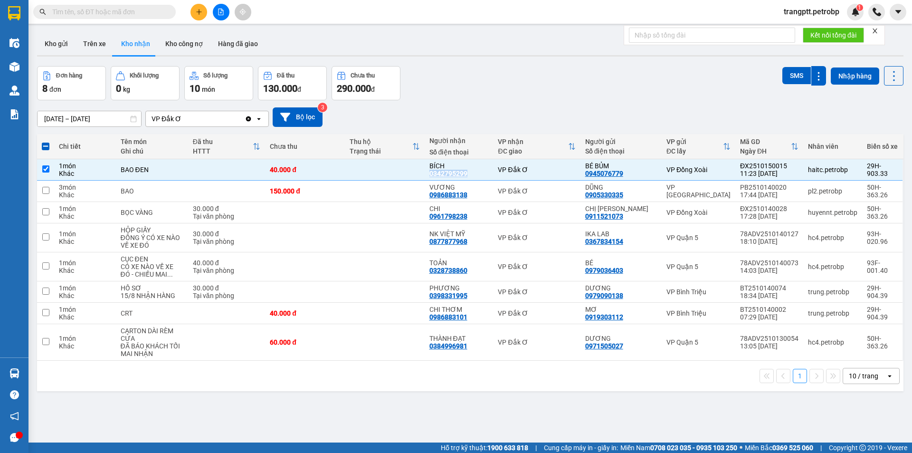
copy div "0342795299"
drag, startPoint x: 428, startPoint y: 193, endPoint x: 480, endPoint y: 196, distance: 51.8
click at [480, 196] on td "VƯƠNG 0986883138" at bounding box center [458, 190] width 69 height 21
checkbox input "true"
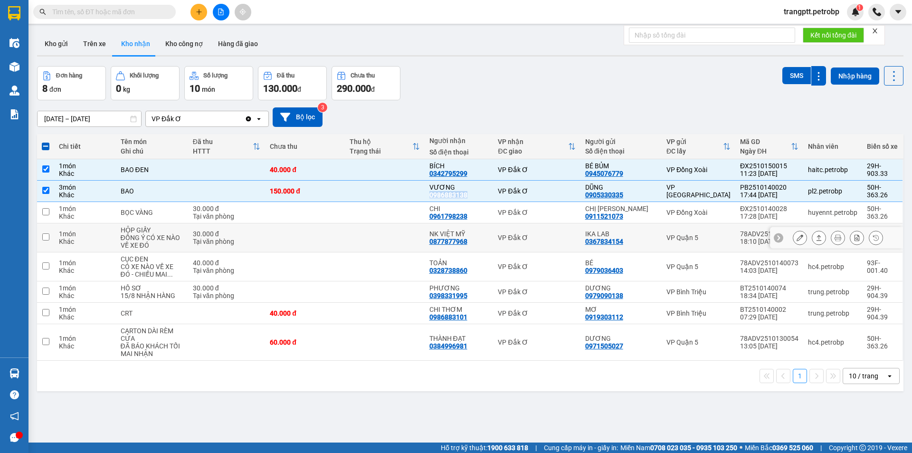
copy div "0986883138"
drag, startPoint x: 431, startPoint y: 213, endPoint x: 472, endPoint y: 219, distance: 41.7
click at [472, 219] on div "CHI 0961798238" at bounding box center [458, 212] width 59 height 15
checkbox input "true"
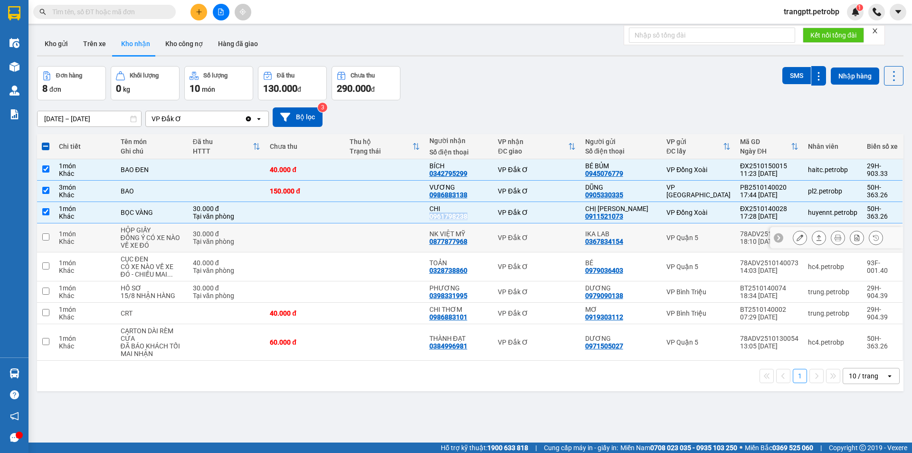
copy div "0961798238"
click at [433, 241] on div "0877877968" at bounding box center [448, 241] width 38 height 8
drag, startPoint x: 429, startPoint y: 242, endPoint x: 481, endPoint y: 251, distance: 53.0
click at [481, 251] on td "NK VIỆT MỸ 0877877968" at bounding box center [458, 237] width 69 height 29
checkbox input "true"
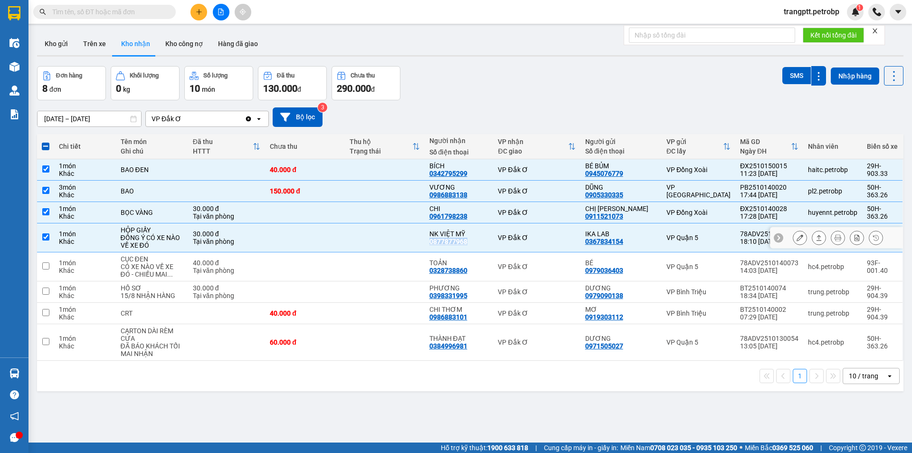
copy div "0877877968"
click at [48, 144] on span at bounding box center [46, 146] width 8 height 8
click at [46, 141] on input "checkbox" at bounding box center [46, 141] width 0 height 0
checkbox input "true"
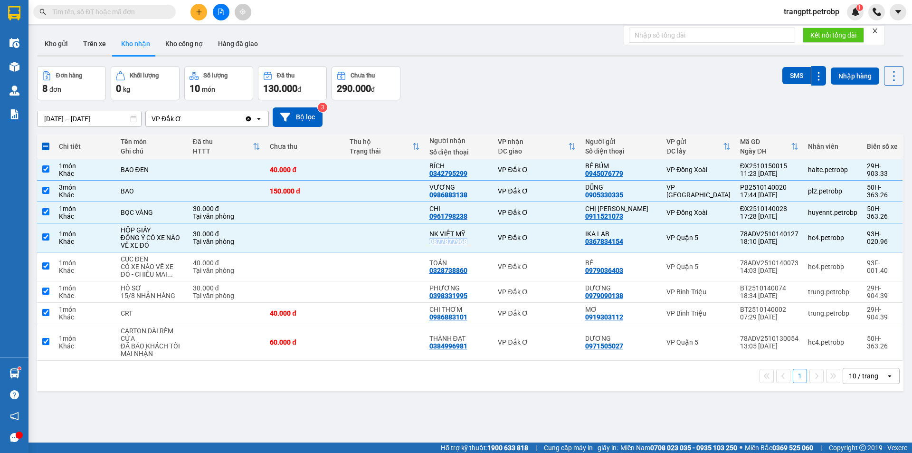
checkbox input "true"
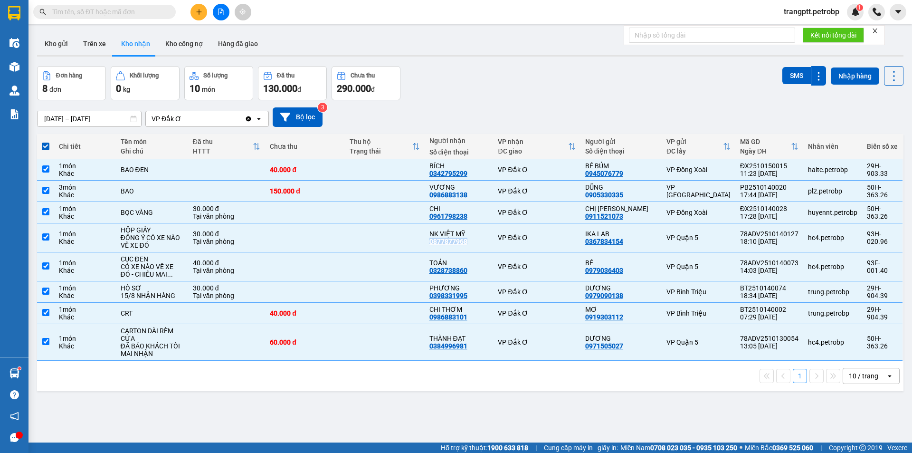
click at [46, 145] on span at bounding box center [46, 146] width 8 height 8
click at [46, 141] on input "checkbox" at bounding box center [46, 141] width 0 height 0
checkbox input "false"
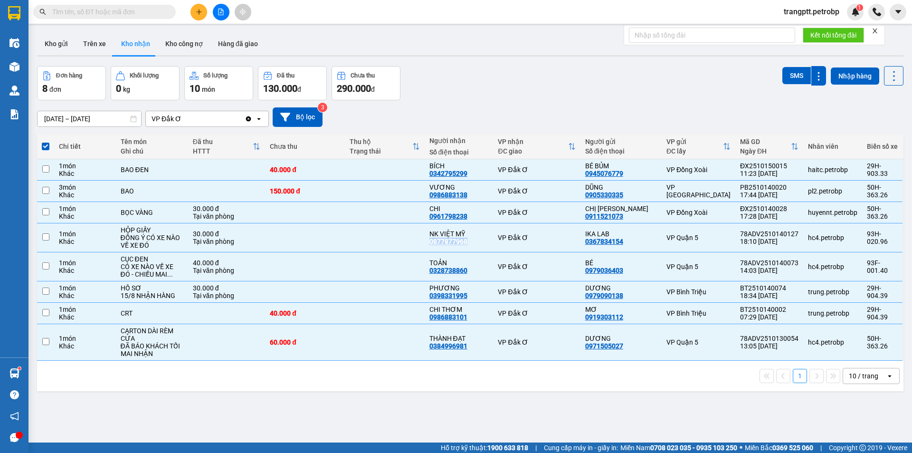
checkbox input "false"
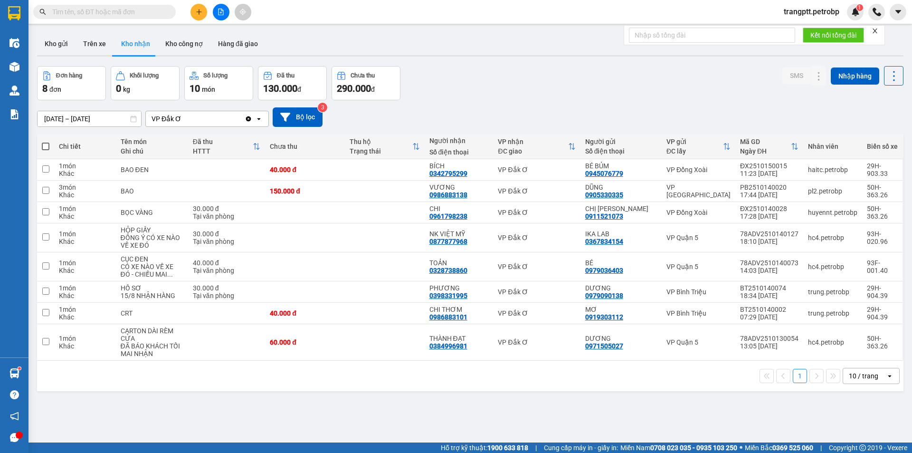
click at [834, 8] on span "trangptt.petrobp" at bounding box center [811, 12] width 71 height 12
click at [823, 27] on span "Đăng xuất" at bounding box center [814, 29] width 53 height 10
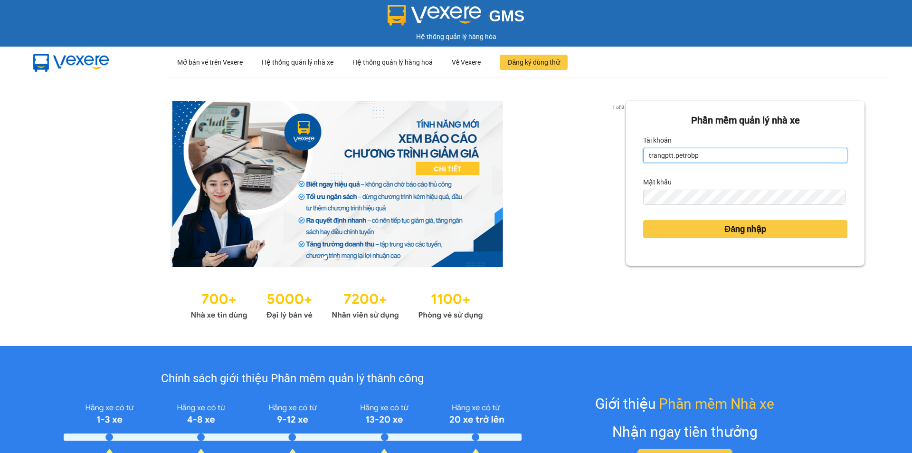
click at [746, 156] on input "trangptt.petrobp" at bounding box center [745, 155] width 204 height 15
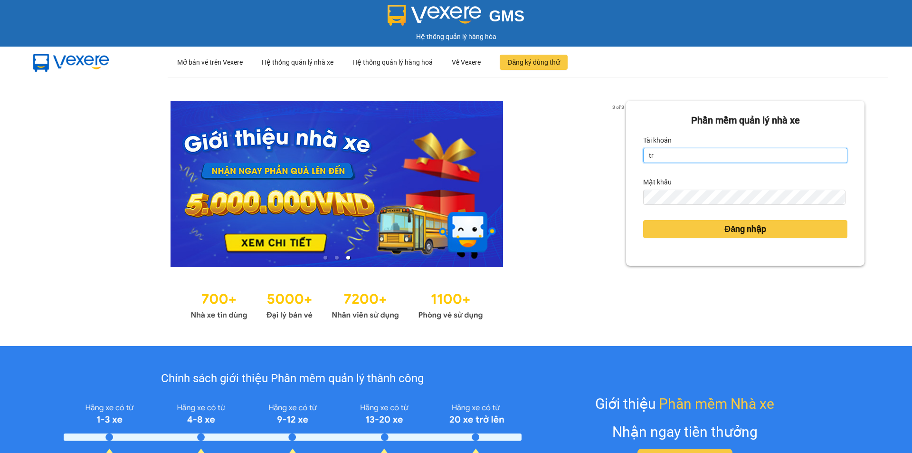
type input "t"
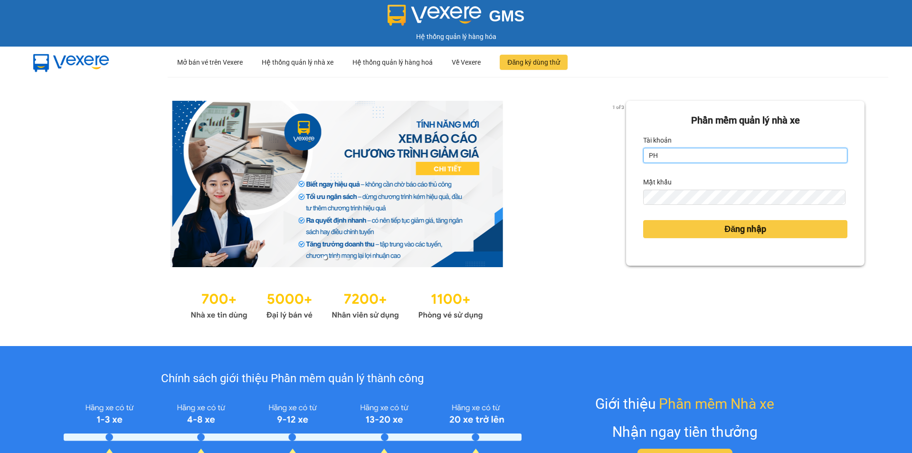
type input "P"
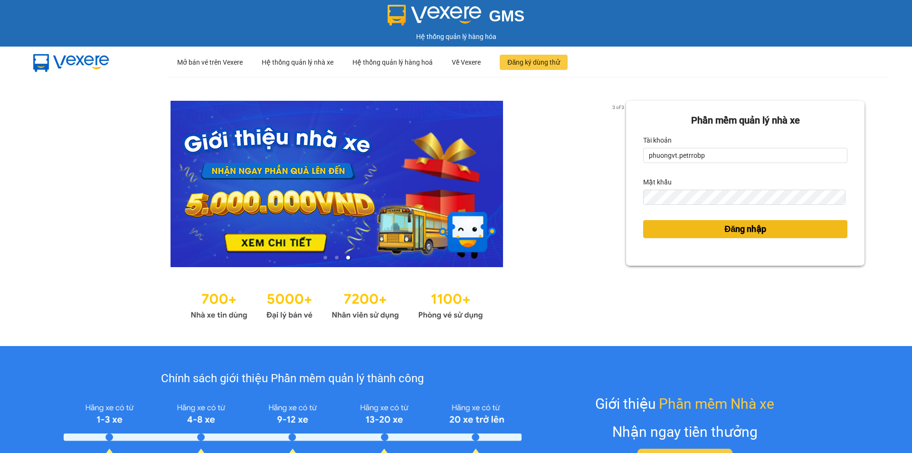
click at [815, 228] on button "Đăng nhập" at bounding box center [745, 229] width 204 height 18
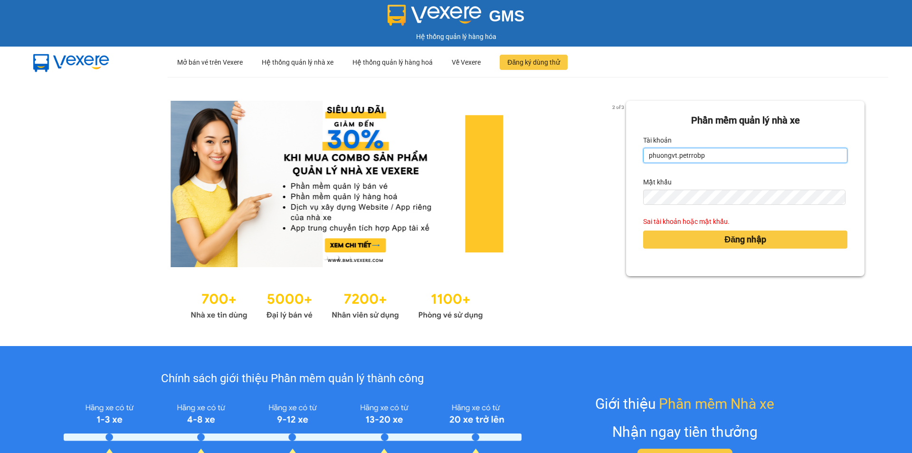
click at [688, 155] on input "phuongvt.petrrobp" at bounding box center [745, 155] width 204 height 15
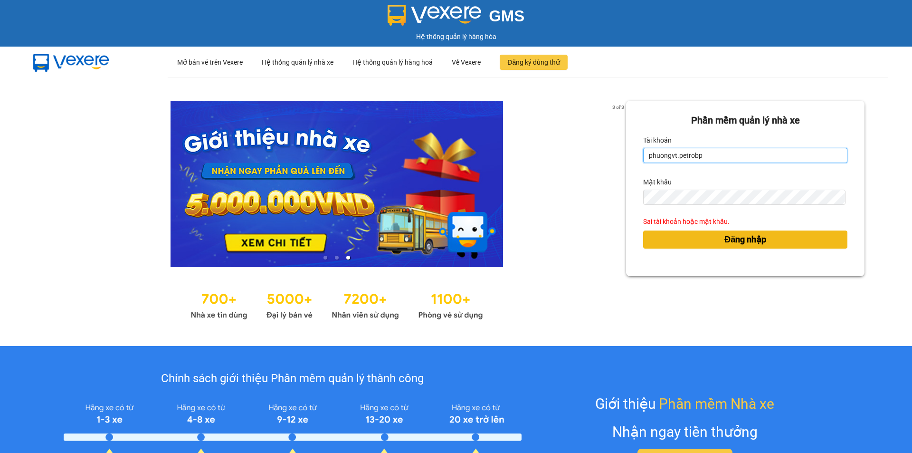
type input "phuongvt.petrobp"
click at [746, 236] on span "Đăng nhập" at bounding box center [745, 239] width 42 height 13
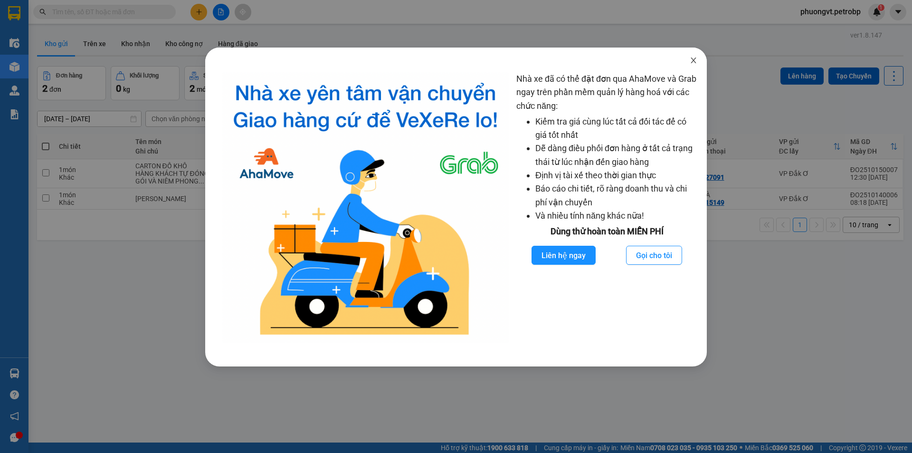
click at [693, 59] on icon "close" at bounding box center [693, 61] width 8 height 8
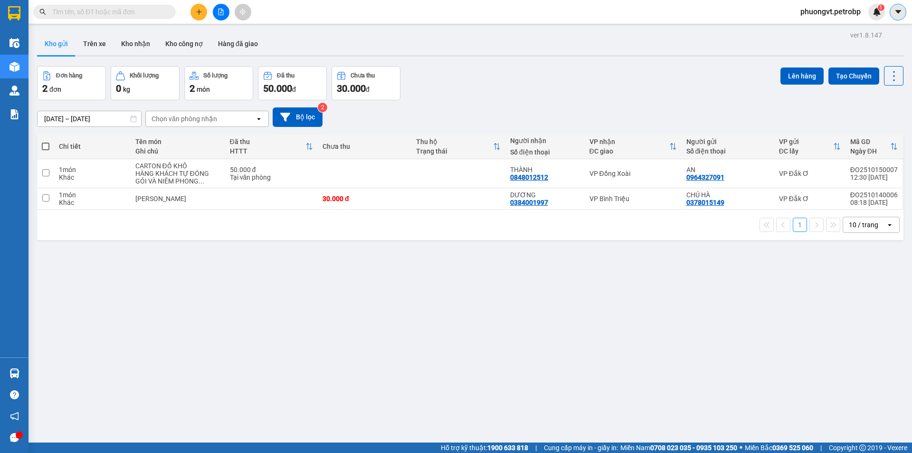
click at [893, 12] on button at bounding box center [897, 12] width 17 height 17
click at [782, 31] on div "ver 1.8.147 Kho gửi Trên xe Kho nhận Kho công nợ Hàng đã giao Đơn hàng 2 đơn Kh…" at bounding box center [470, 254] width 874 height 453
click at [832, 12] on span "phuongvt.petrobp" at bounding box center [829, 12] width 75 height 12
click at [826, 26] on span "Đăng xuất" at bounding box center [833, 29] width 57 height 10
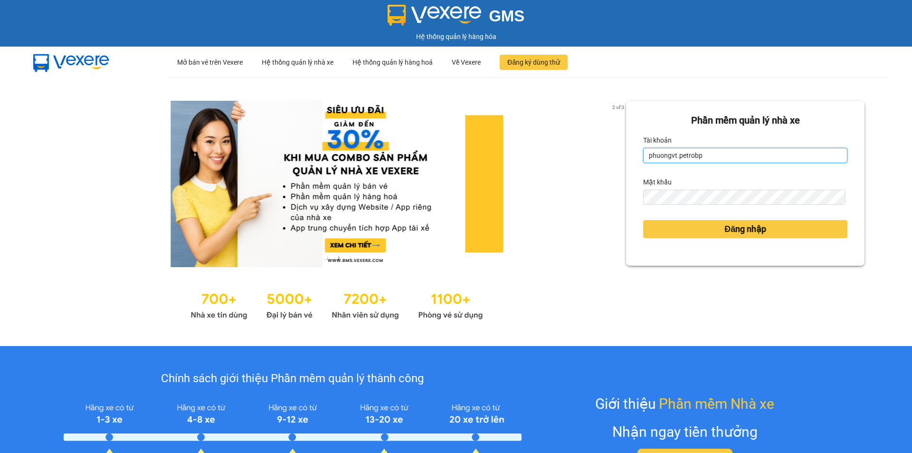
click at [700, 155] on input "phuongvt.petrobp" at bounding box center [745, 155] width 204 height 15
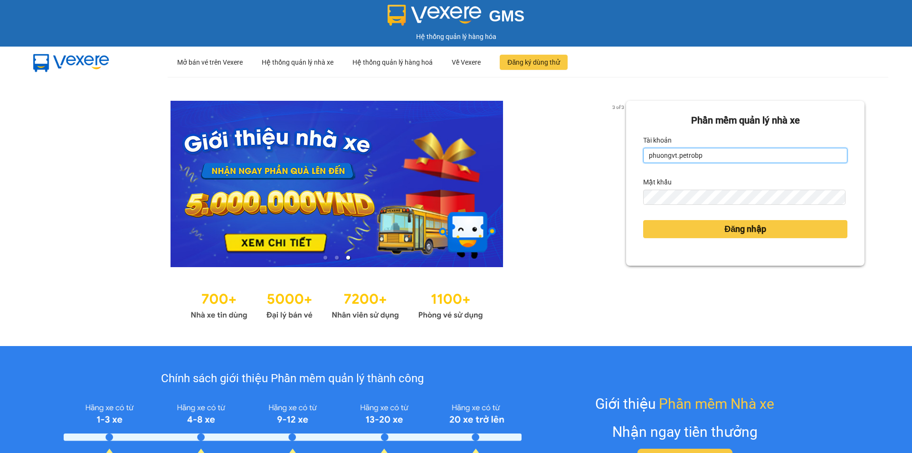
type input "trangptt.petrobp"
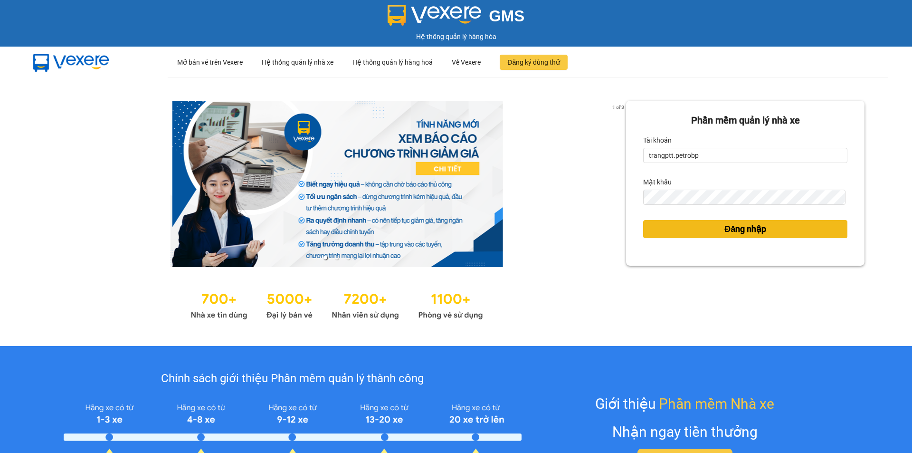
click at [739, 228] on span "Đăng nhập" at bounding box center [745, 228] width 42 height 13
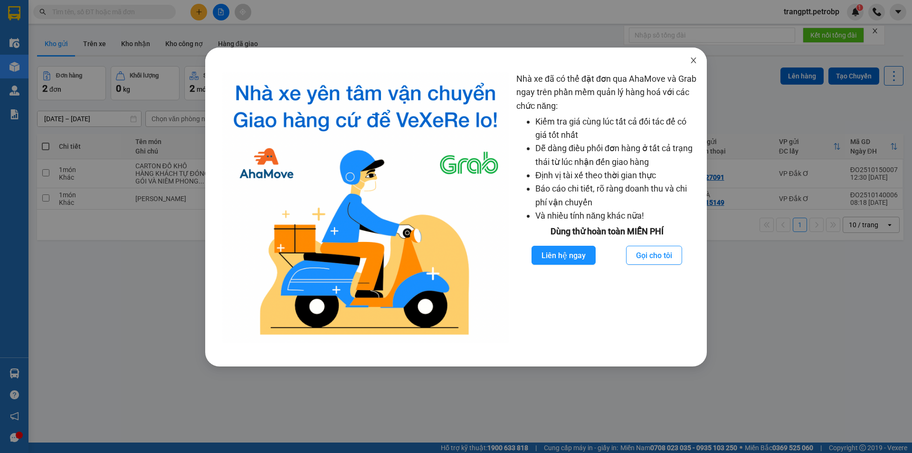
click at [692, 61] on icon "close" at bounding box center [693, 61] width 8 height 8
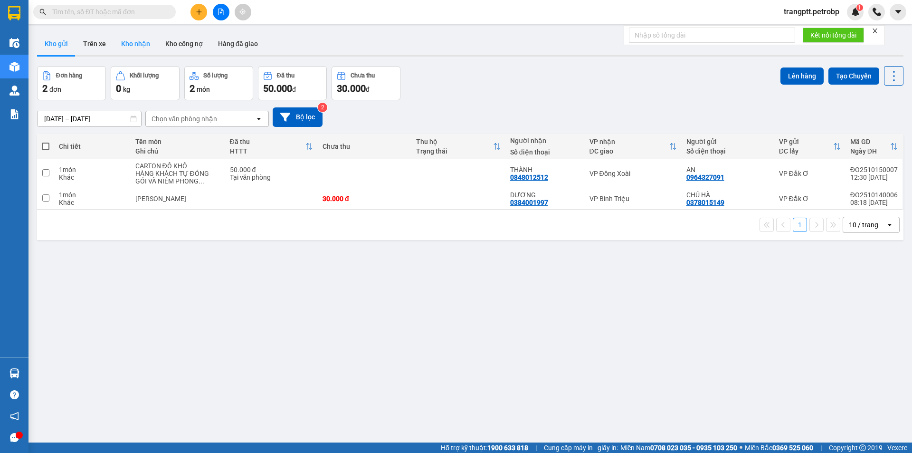
click at [130, 45] on button "Kho nhận" at bounding box center [135, 43] width 44 height 23
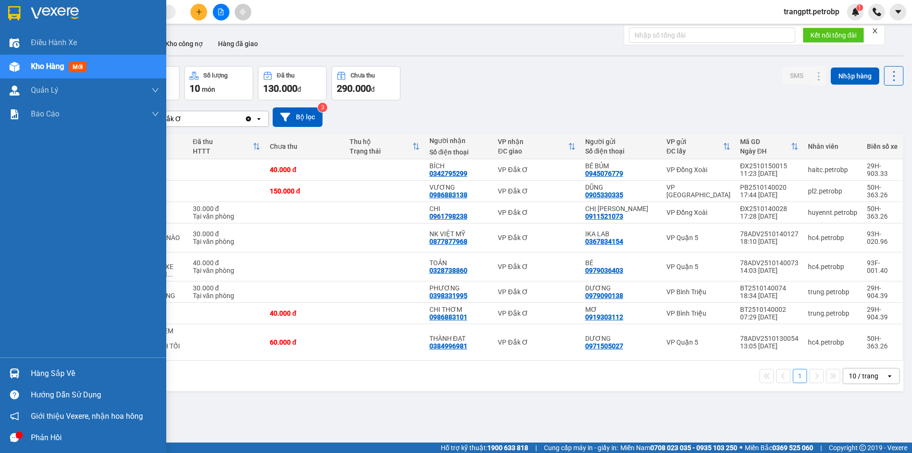
click at [51, 373] on div "Hàng sắp về" at bounding box center [95, 373] width 128 height 14
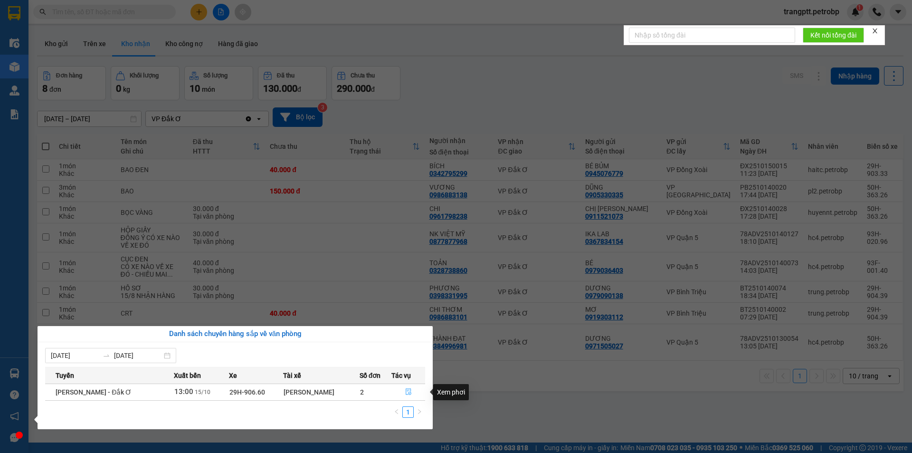
click at [405, 392] on icon "file-done" at bounding box center [408, 391] width 7 height 7
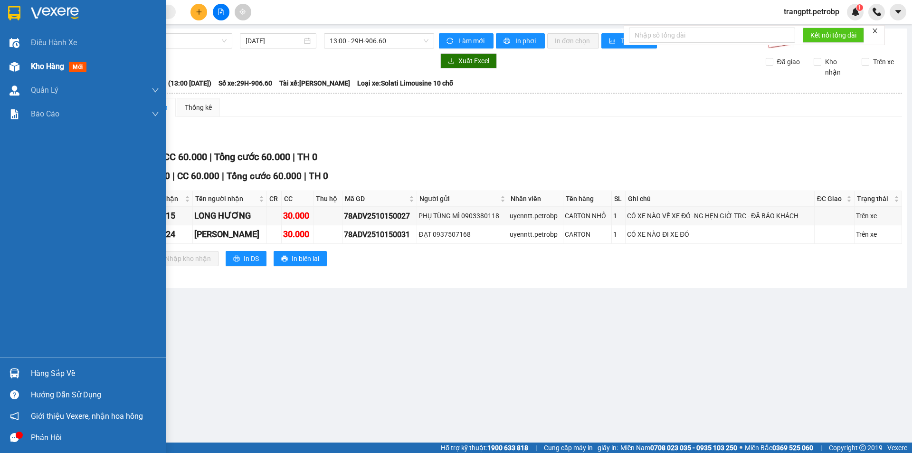
click at [85, 68] on span "mới" at bounding box center [78, 67] width 18 height 10
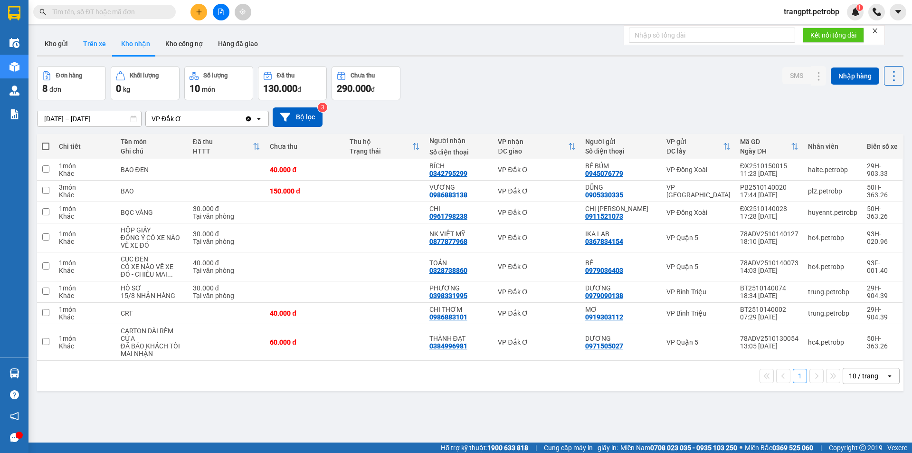
click at [95, 41] on button "Trên xe" at bounding box center [94, 43] width 38 height 23
type input "15/10/2025 – 15/10/2025"
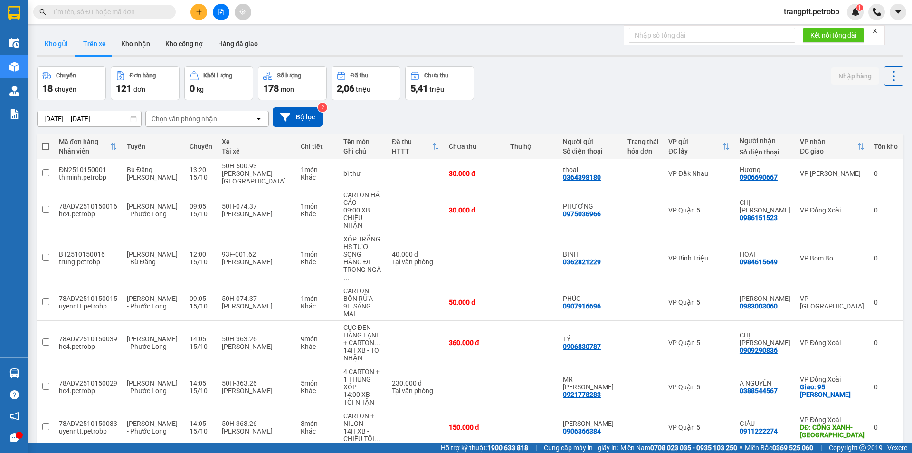
click at [64, 42] on button "Kho gửi" at bounding box center [56, 43] width 38 height 23
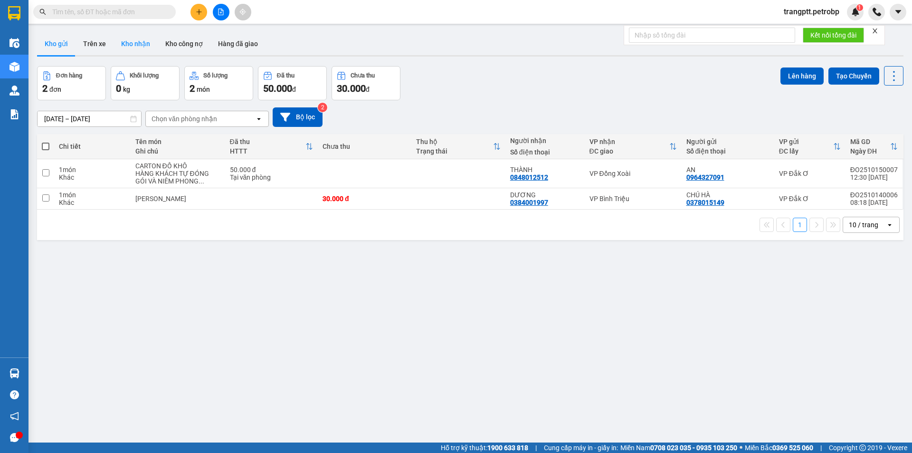
click at [138, 46] on button "Kho nhận" at bounding box center [135, 43] width 44 height 23
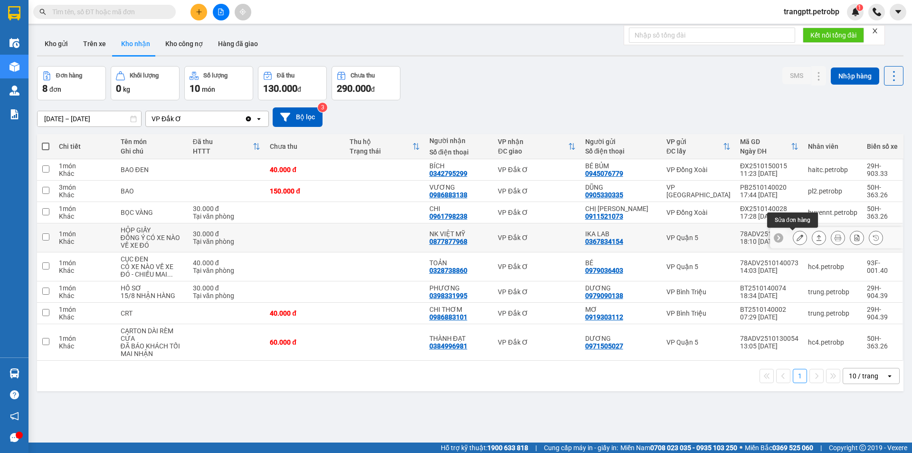
click at [796, 240] on icon at bounding box center [799, 237] width 7 height 7
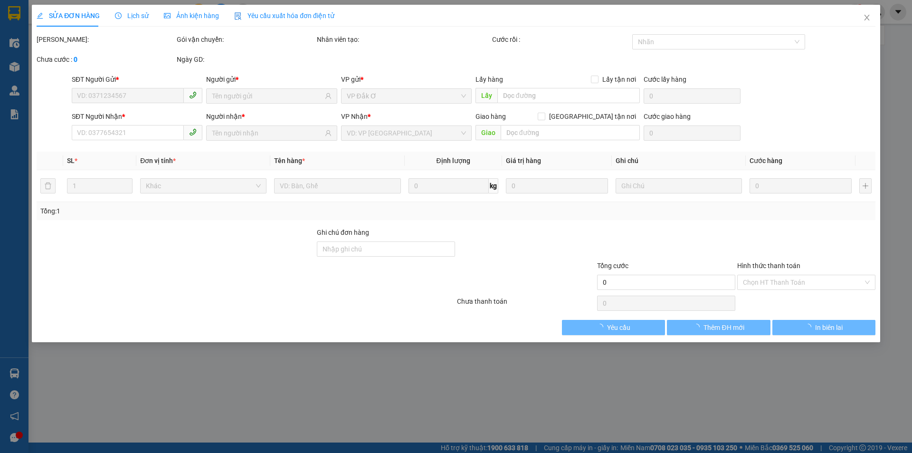
type input "0367834154"
type input "IKA LAB"
type input "0877877968"
type input "NK VIỆT MỸ"
type input "30.000"
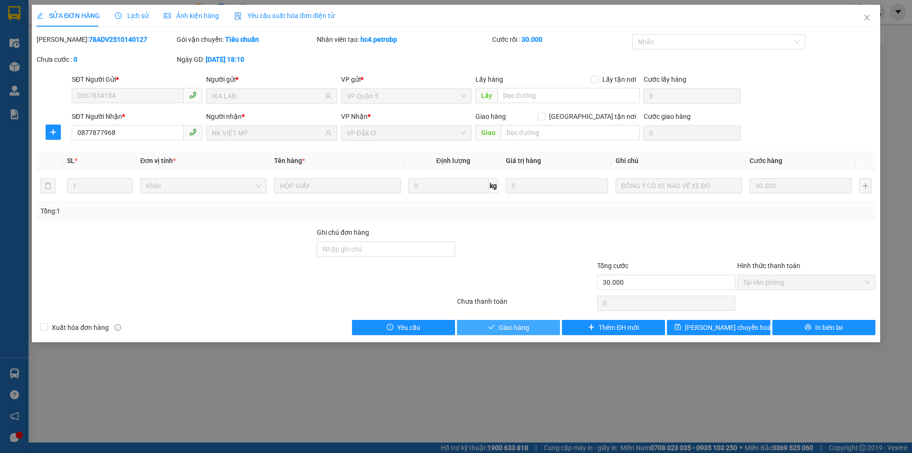
click at [525, 326] on span "Giao hàng" at bounding box center [514, 327] width 30 height 10
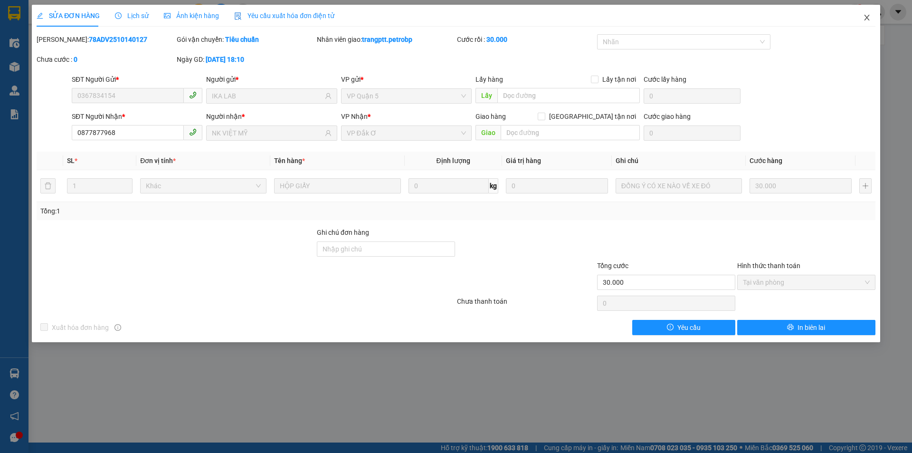
click at [865, 18] on icon "close" at bounding box center [867, 18] width 8 height 8
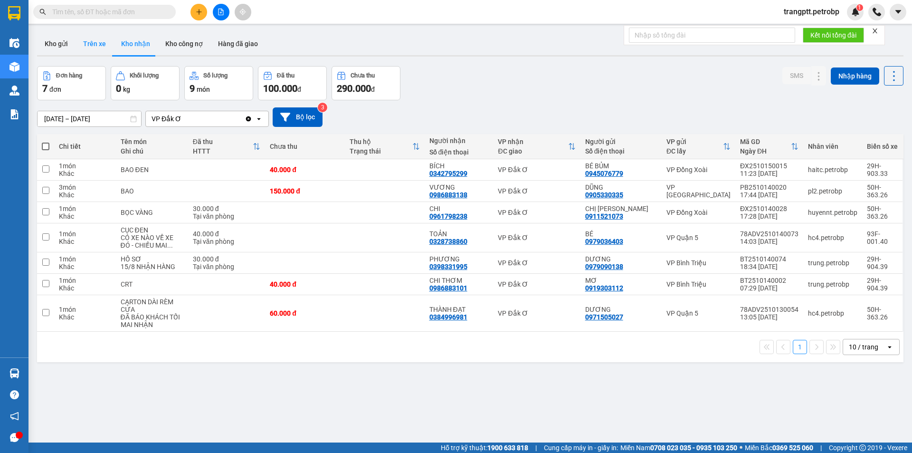
click at [92, 38] on button "Trên xe" at bounding box center [94, 43] width 38 height 23
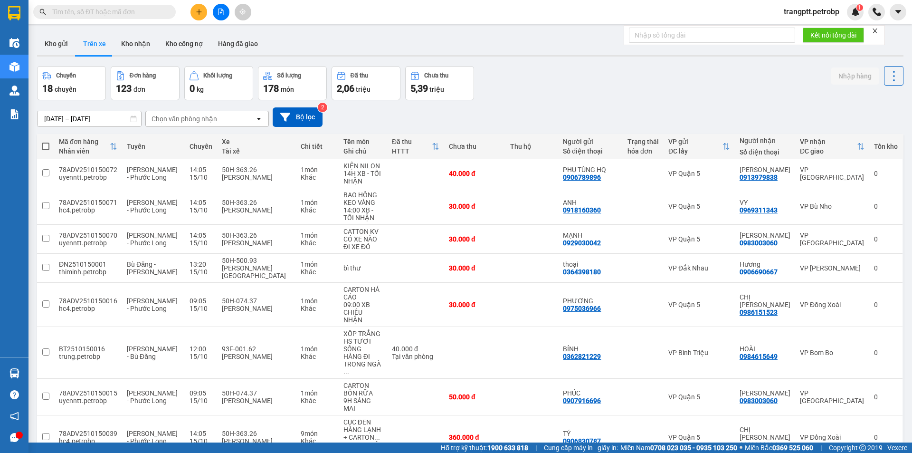
click at [101, 119] on input "15/10/2025 – 15/10/2025" at bounding box center [90, 118] width 104 height 15
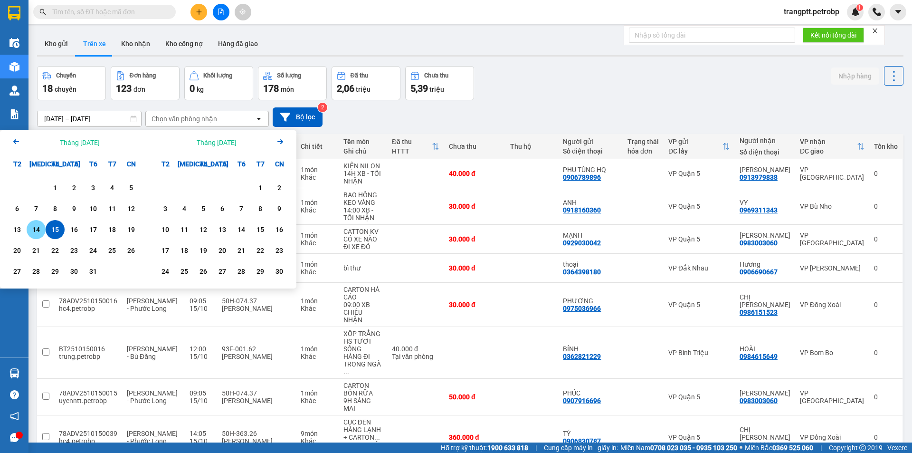
drag, startPoint x: 27, startPoint y: 227, endPoint x: 39, endPoint y: 227, distance: 11.9
click at [28, 227] on div "14" at bounding box center [36, 229] width 19 height 19
click at [57, 227] on div "15" at bounding box center [54, 229] width 13 height 11
type input "[DATE] – [DATE]"
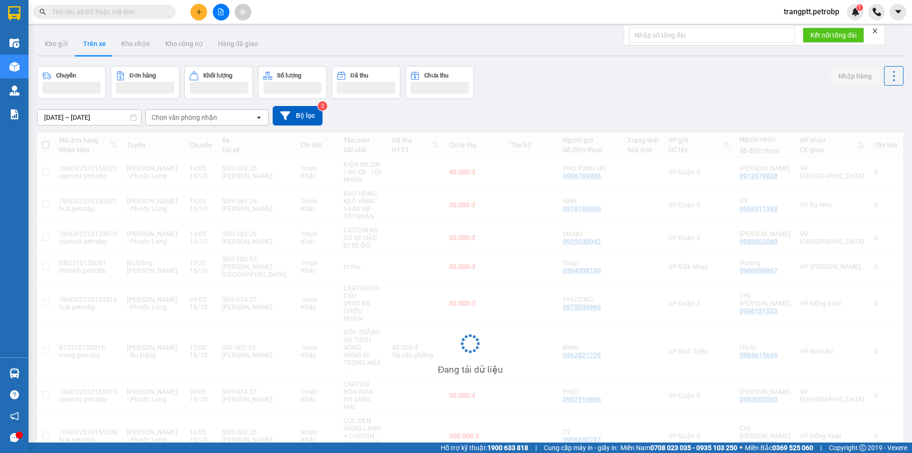
click at [190, 118] on div "Chọn văn phòng nhận" at bounding box center [184, 117] width 66 height 9
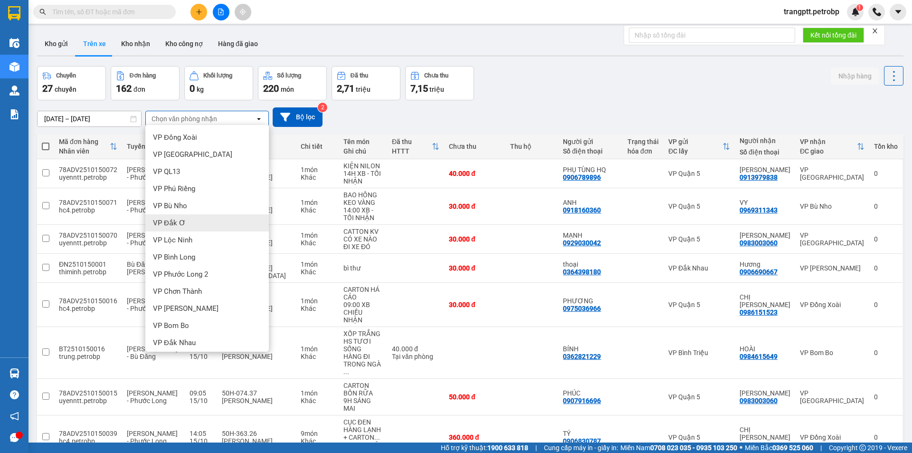
click at [165, 223] on span "VP Đắk Ơ" at bounding box center [169, 222] width 33 height 9
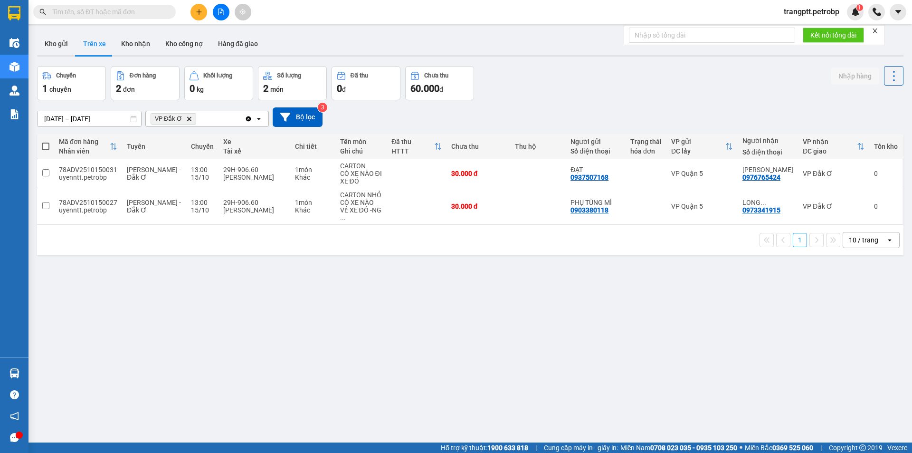
click at [224, 7] on button at bounding box center [221, 12] width 17 height 17
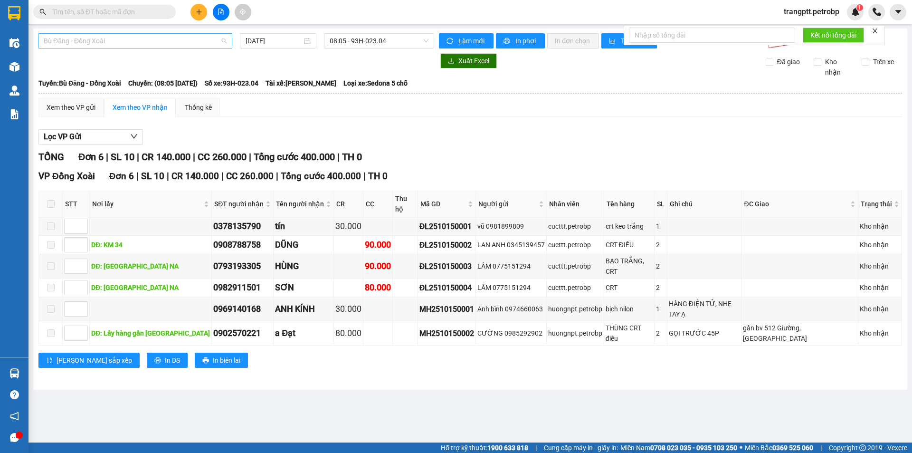
click at [176, 38] on span "Bù Đăng - Đồng Xoài" at bounding box center [135, 41] width 183 height 14
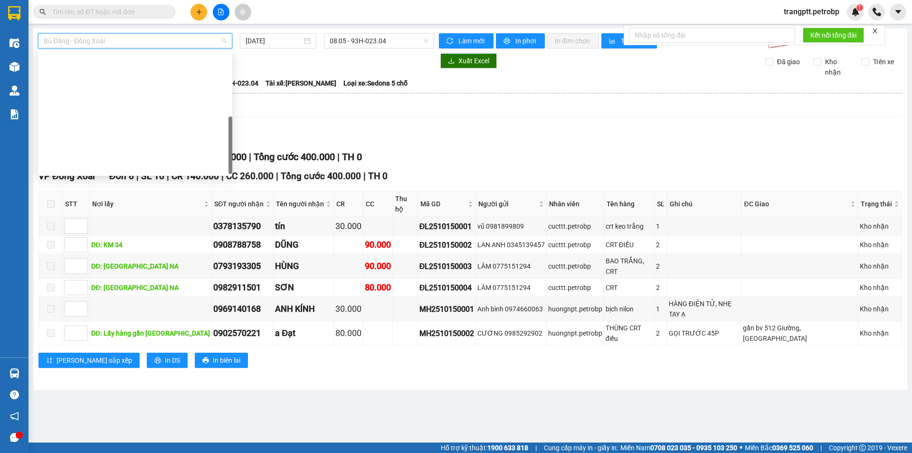
scroll to position [198, 0]
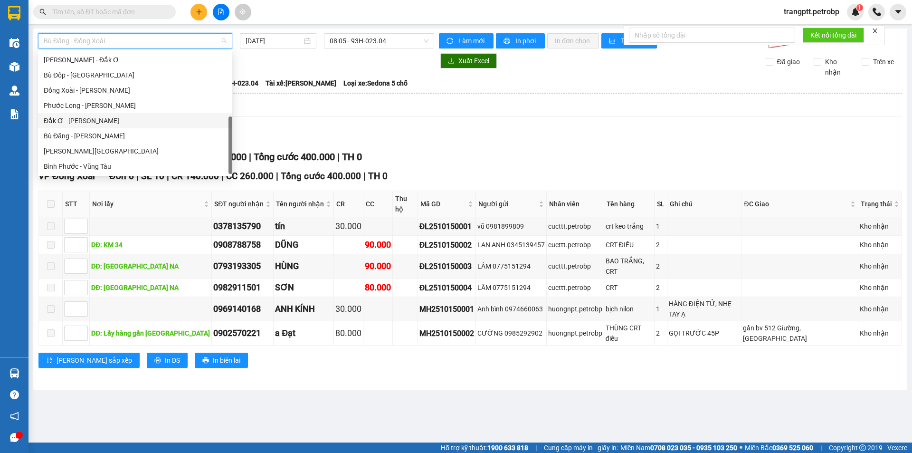
click at [85, 117] on div "Đắk Ơ - [PERSON_NAME]" at bounding box center [135, 120] width 183 height 10
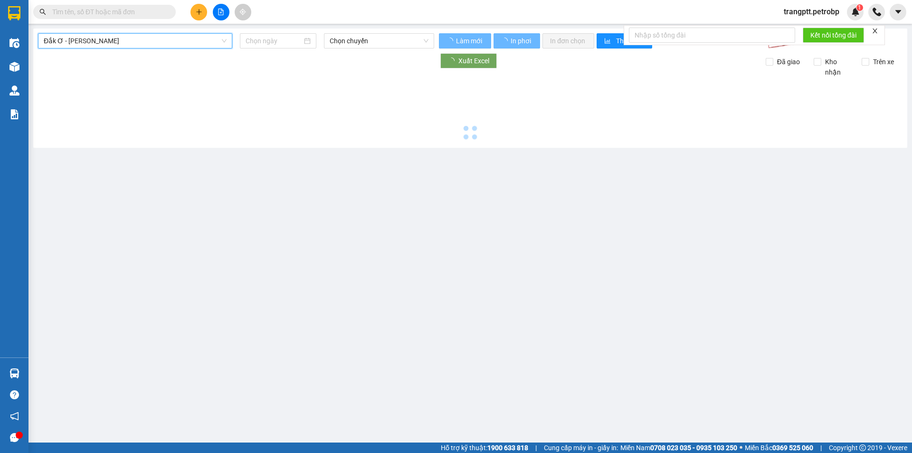
type input "[DATE]"
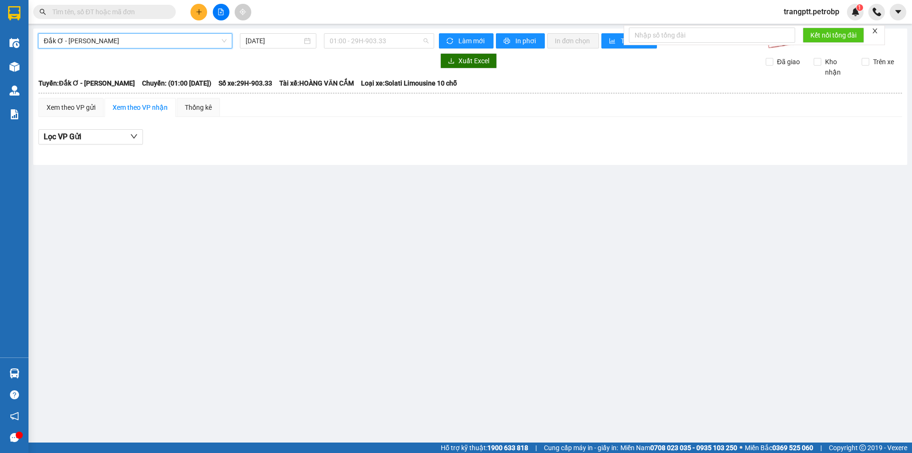
drag, startPoint x: 361, startPoint y: 39, endPoint x: 369, endPoint y: 60, distance: 23.0
click at [361, 39] on span "01:00 - 29H-903.33" at bounding box center [379, 41] width 99 height 14
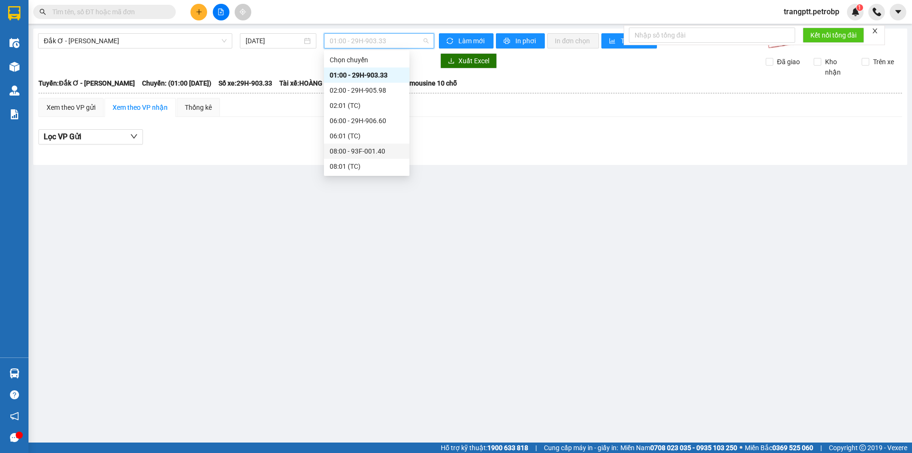
drag, startPoint x: 345, startPoint y: 150, endPoint x: 344, endPoint y: 155, distance: 5.2
click at [345, 150] on div "08:00 - 93F-001.40" at bounding box center [367, 151] width 74 height 10
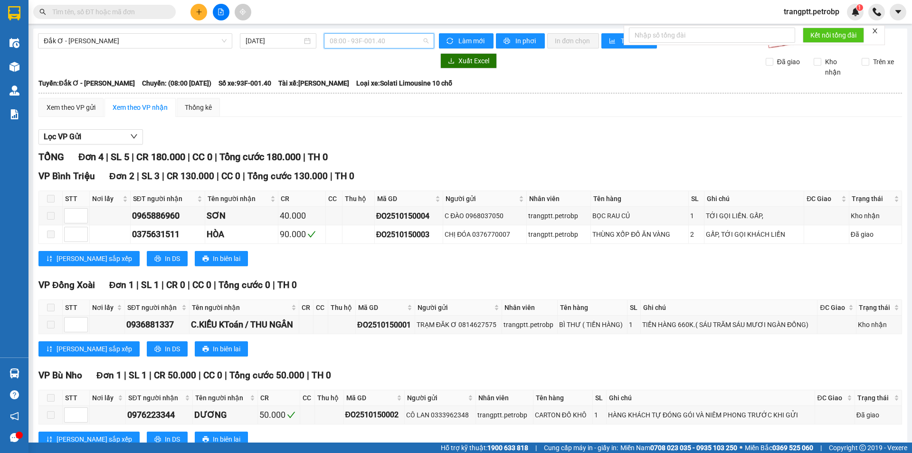
click at [357, 44] on span "08:00 - 93F-001.40" at bounding box center [379, 41] width 99 height 14
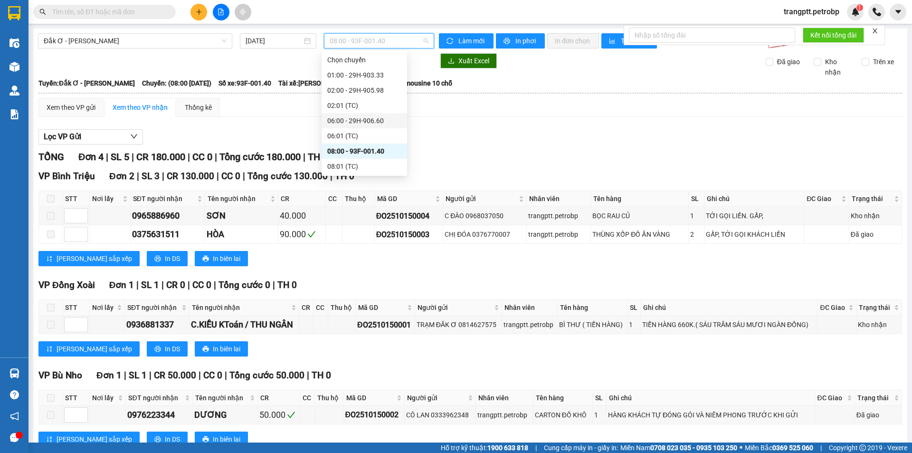
click at [353, 121] on div "06:00 - 29H-906.60" at bounding box center [364, 120] width 74 height 10
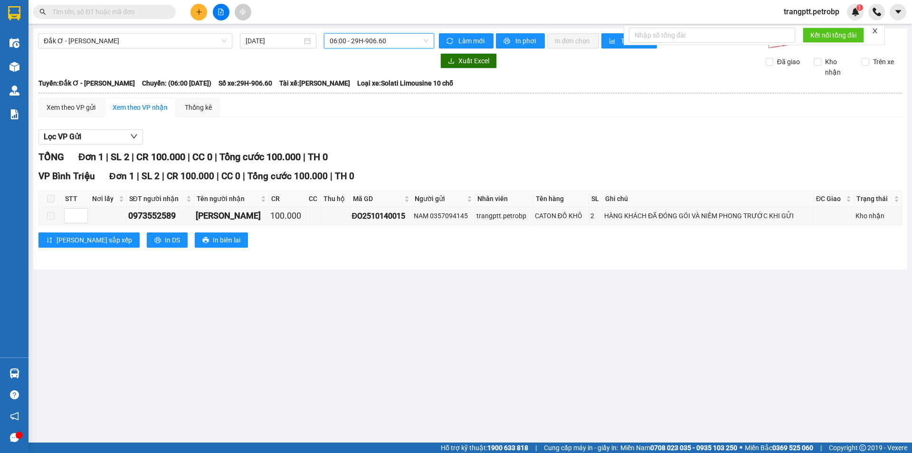
click at [344, 44] on span "06:00 - 29H-906.60" at bounding box center [379, 41] width 99 height 14
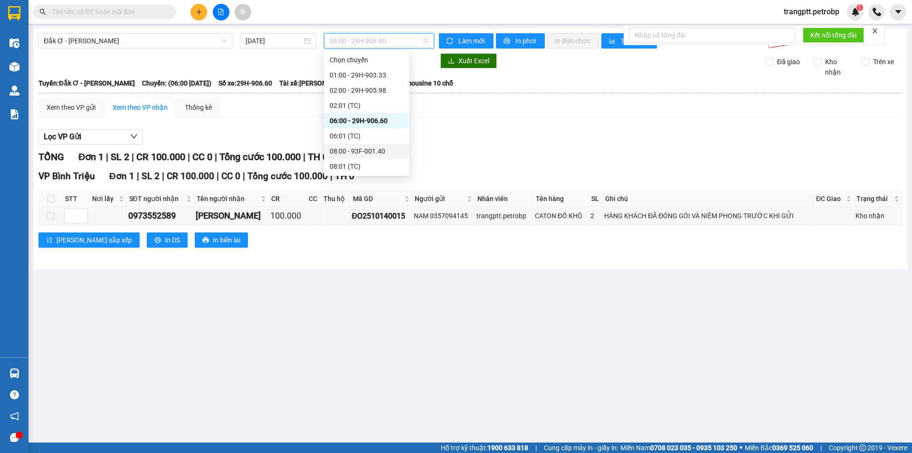
click at [348, 150] on div "08:00 - 93F-001.40" at bounding box center [367, 151] width 74 height 10
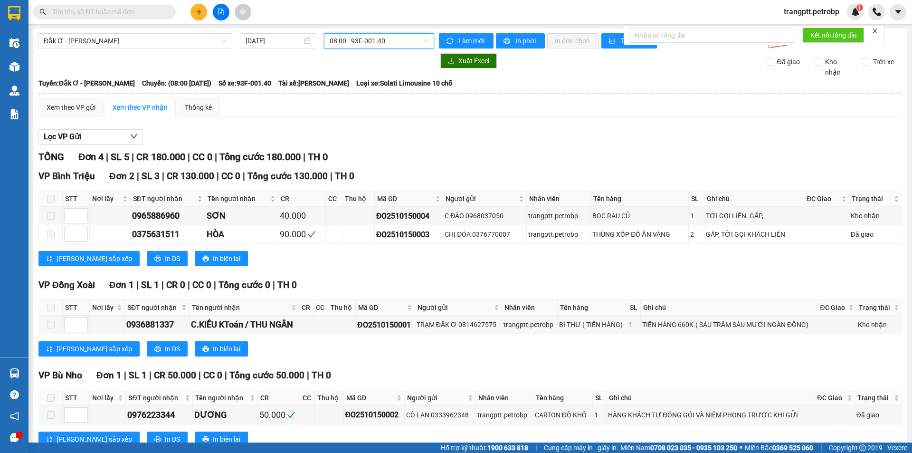
click at [351, 41] on span "08:00 - 93F-001.40" at bounding box center [379, 41] width 99 height 14
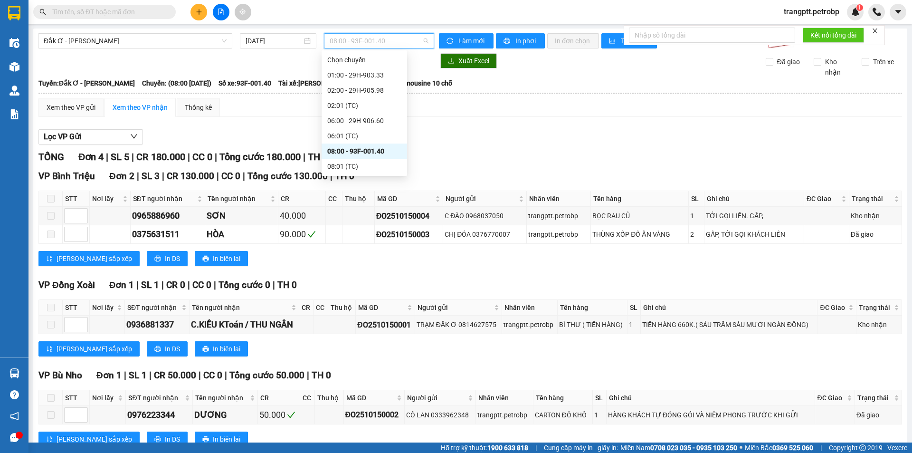
scroll to position [47, 0]
click at [347, 131] on div "11:00 - 29H-904.39" at bounding box center [364, 134] width 74 height 10
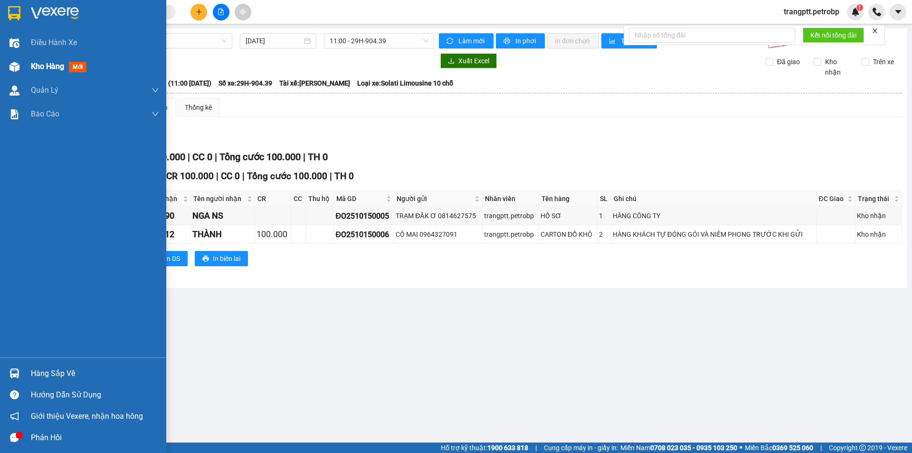
click at [26, 67] on div "Kho hàng mới" at bounding box center [83, 67] width 166 height 24
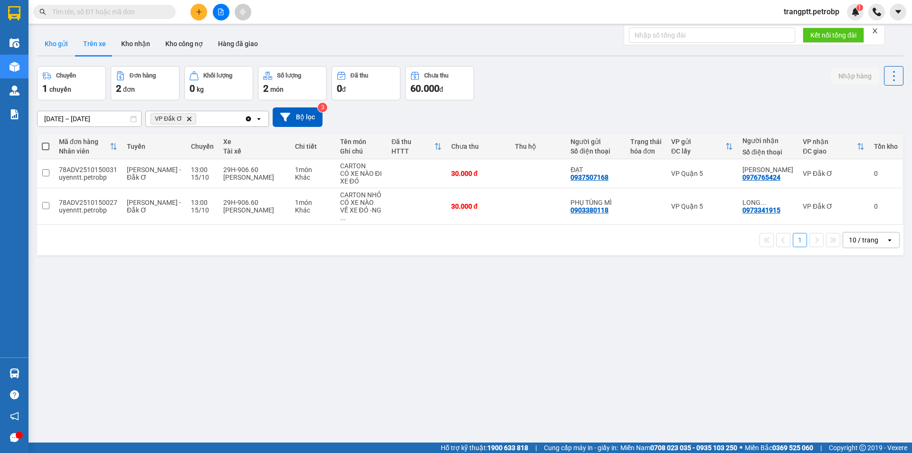
click at [43, 43] on button "Kho gửi" at bounding box center [56, 43] width 38 height 23
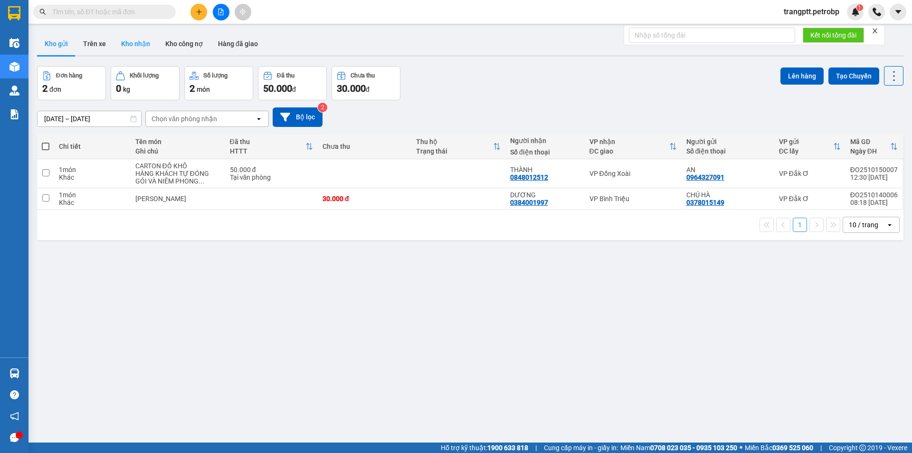
click at [134, 39] on button "Kho nhận" at bounding box center [135, 43] width 44 height 23
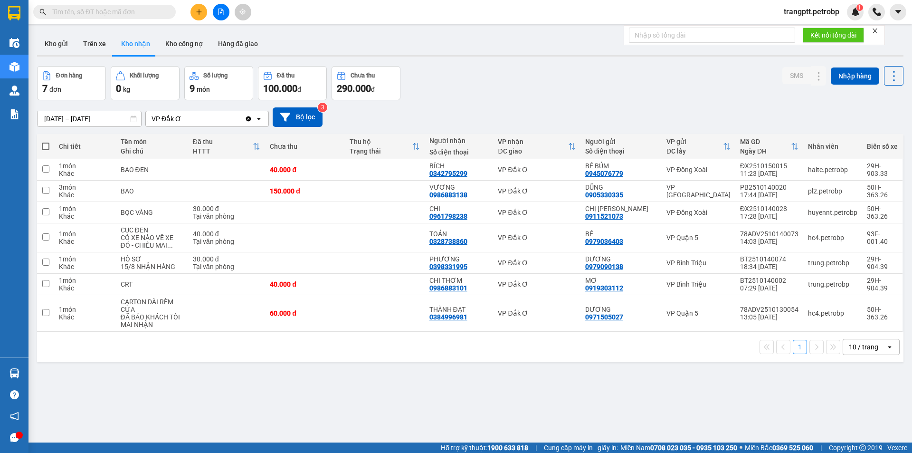
click at [219, 10] on icon "file-add" at bounding box center [220, 12] width 7 height 7
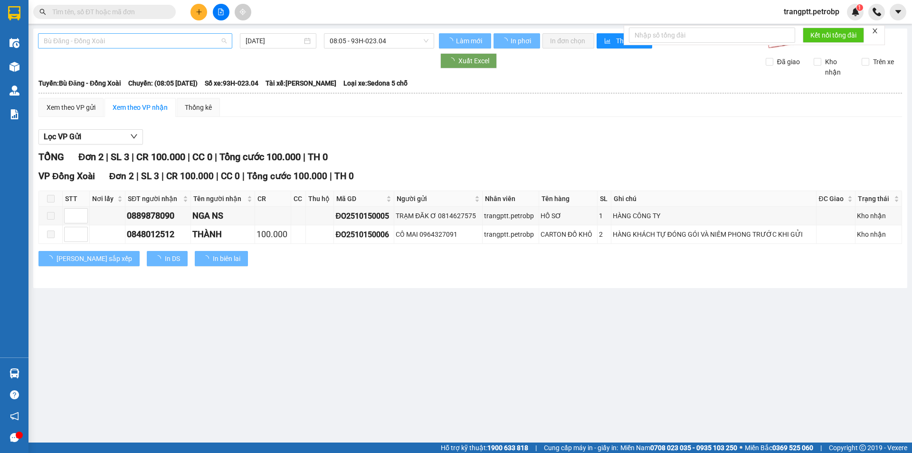
click at [162, 39] on span "Bù Đăng - Đồng Xoài" at bounding box center [135, 41] width 183 height 14
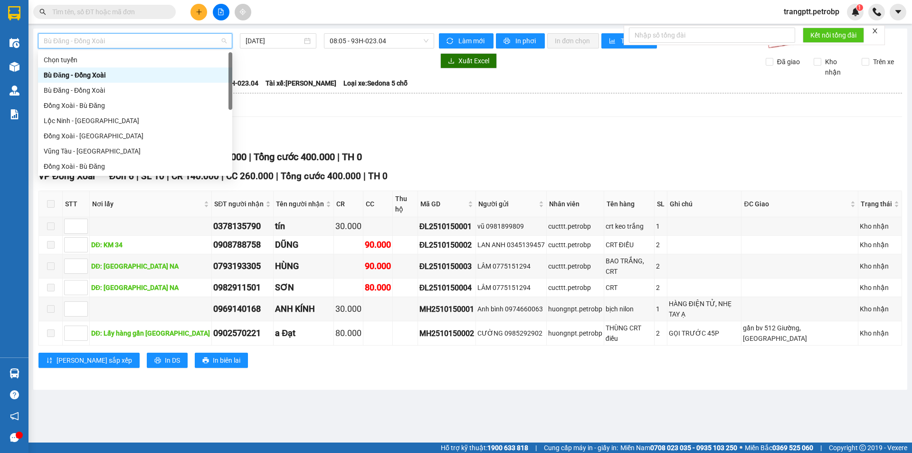
scroll to position [198, 0]
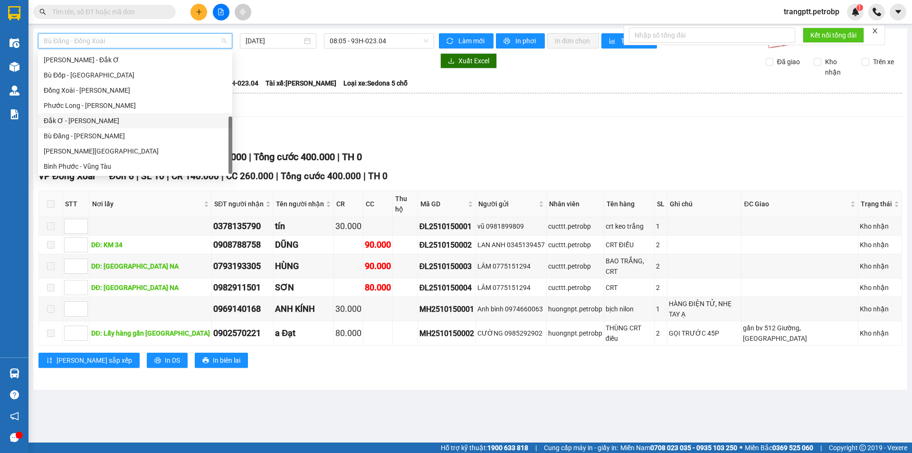
click at [74, 120] on div "Đắk Ơ - [PERSON_NAME]" at bounding box center [135, 120] width 183 height 10
type input "[DATE]"
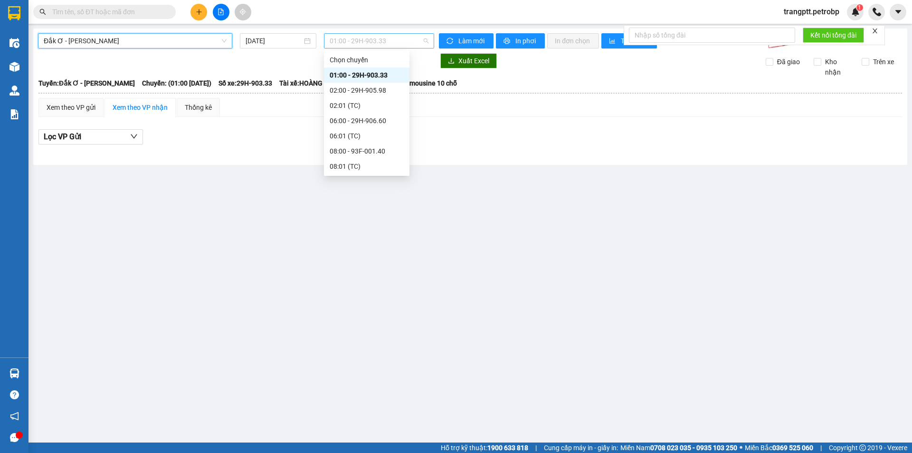
click at [377, 37] on span "01:00 - 29H-903.33" at bounding box center [379, 41] width 99 height 14
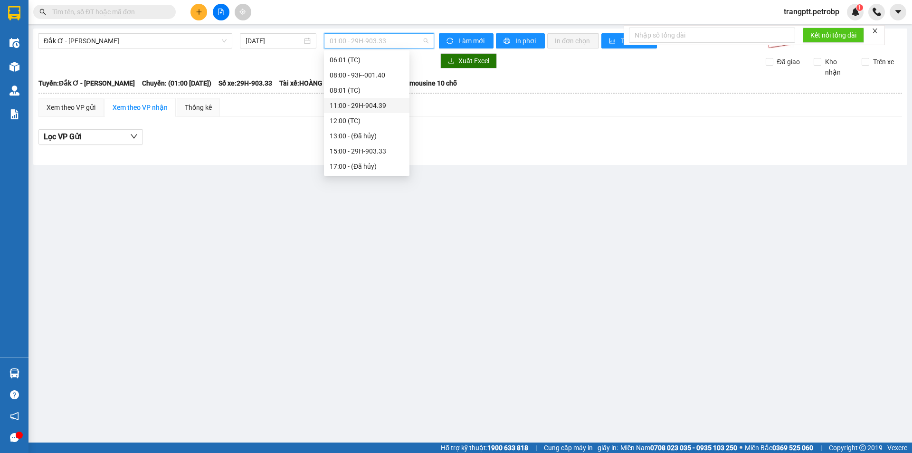
click at [355, 102] on div "11:00 - 29H-904.39" at bounding box center [367, 105] width 74 height 10
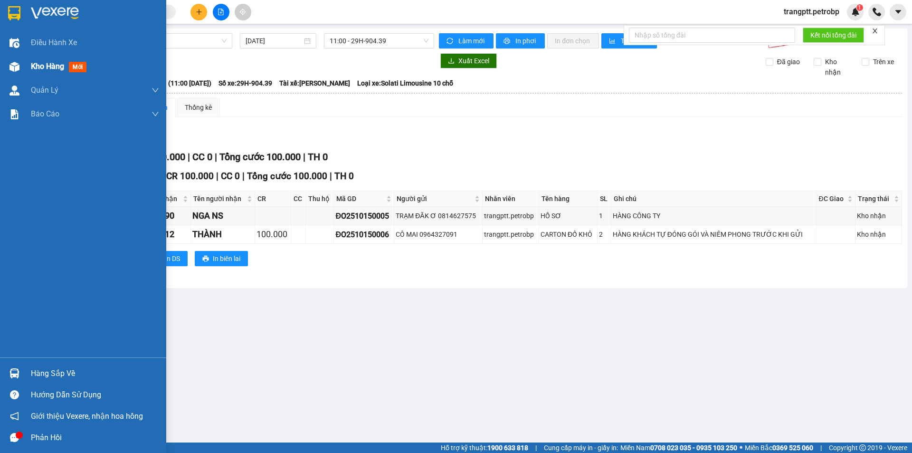
drag, startPoint x: 41, startPoint y: 63, endPoint x: 271, endPoint y: 0, distance: 238.2
click at [42, 63] on span "Kho hàng" at bounding box center [47, 66] width 33 height 9
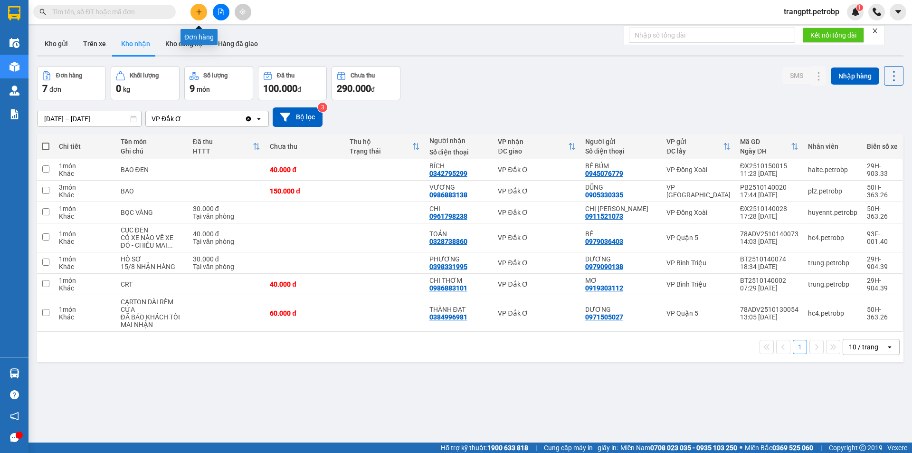
click at [197, 12] on icon "plus" at bounding box center [199, 12] width 7 height 7
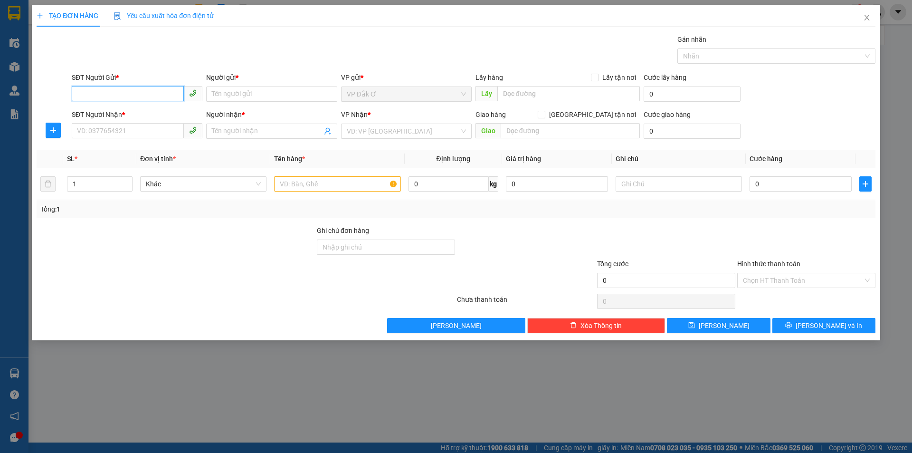
click at [177, 91] on input "SĐT Người Gửi *" at bounding box center [128, 93] width 112 height 15
click at [866, 17] on icon "close" at bounding box center [866, 18] width 5 height 6
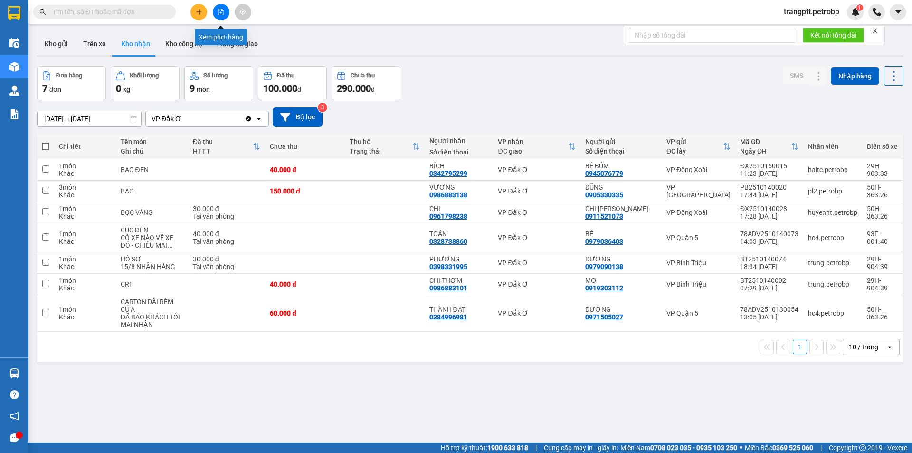
click at [218, 5] on button at bounding box center [221, 12] width 17 height 17
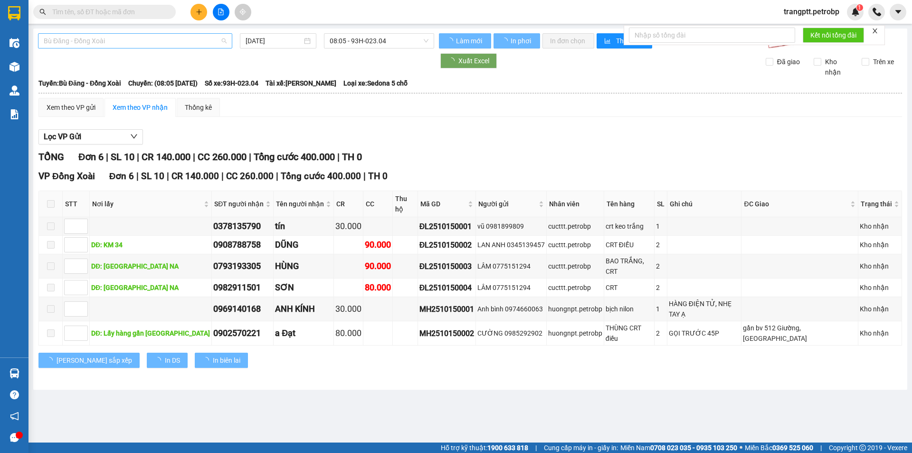
click at [93, 41] on span "Bù Đăng - Đồng Xoài" at bounding box center [135, 41] width 183 height 14
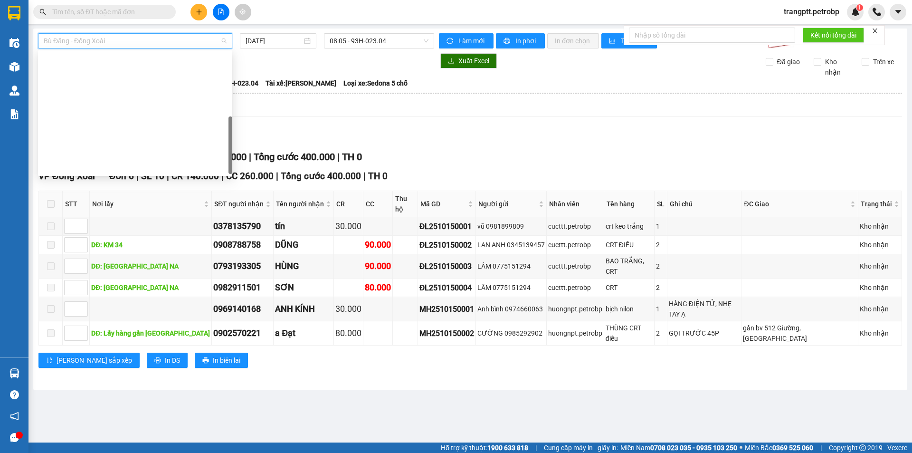
scroll to position [198, 0]
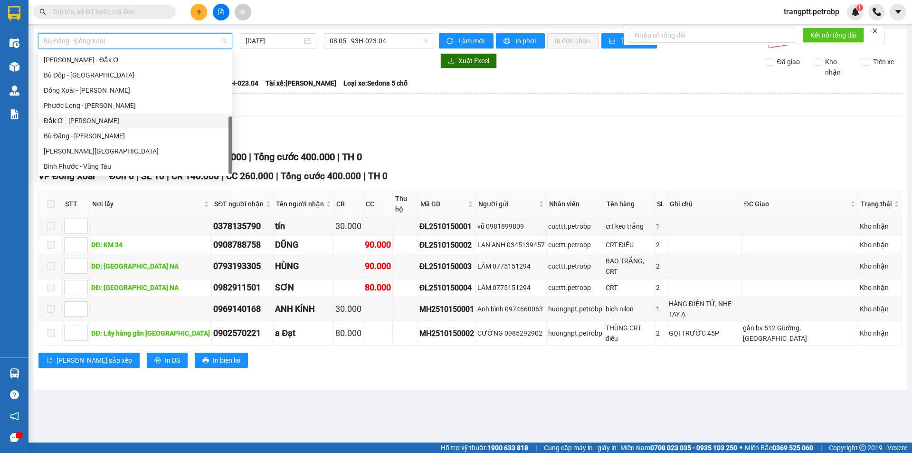
click at [70, 124] on div "Đắk Ơ - [PERSON_NAME]" at bounding box center [135, 120] width 183 height 10
type input "[DATE]"
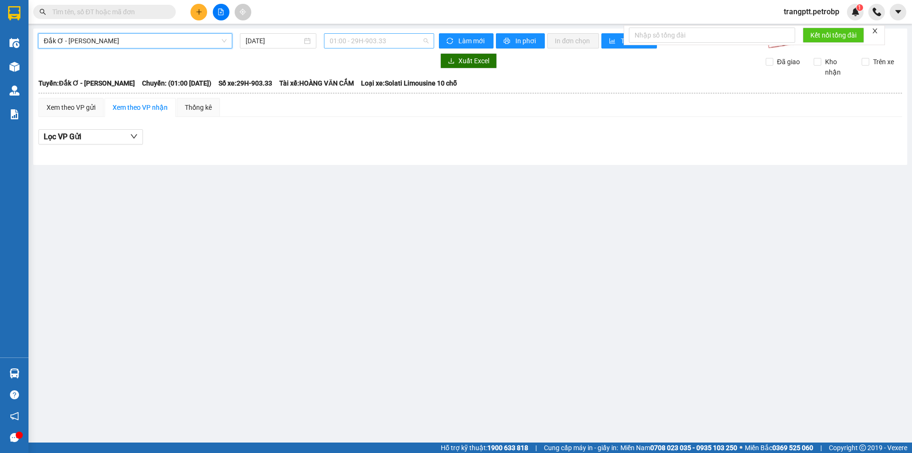
click at [371, 41] on span "01:00 - 29H-903.33" at bounding box center [379, 41] width 99 height 14
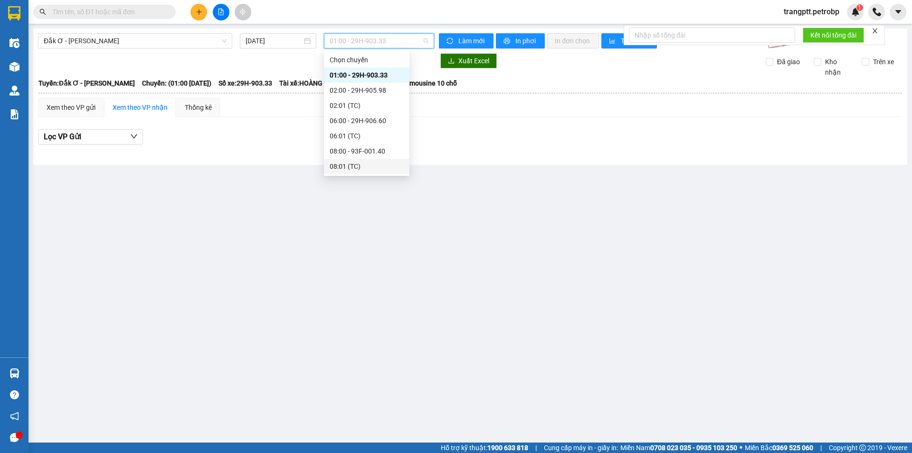
scroll to position [76, 0]
click at [340, 104] on div "11:00 - 29H-904.39" at bounding box center [367, 105] width 74 height 10
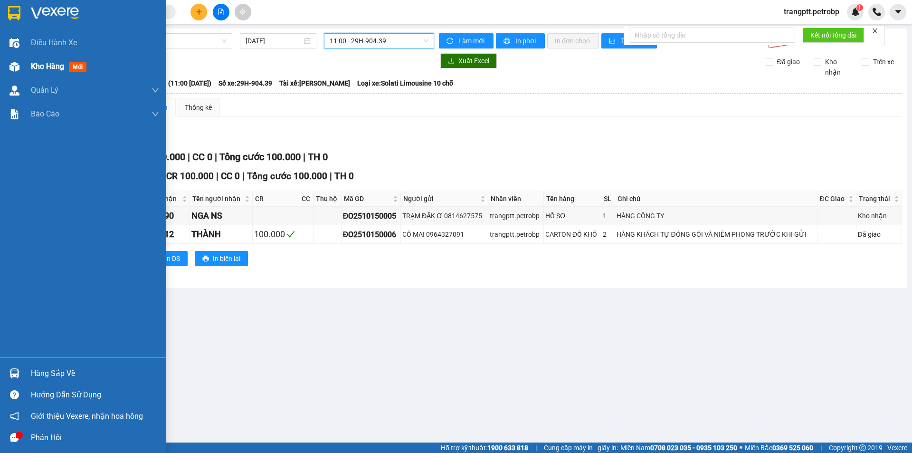
click at [37, 70] on span "Kho hàng" at bounding box center [47, 66] width 33 height 9
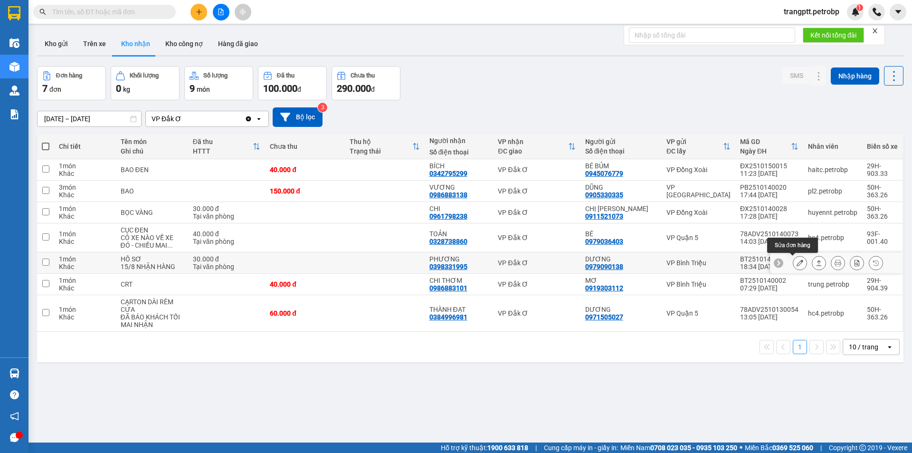
click at [796, 262] on icon at bounding box center [799, 262] width 7 height 7
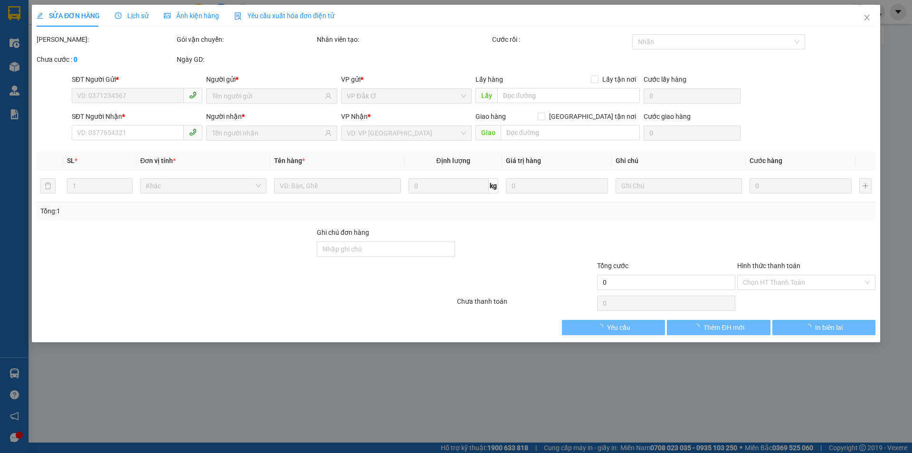
type input "0979090138"
type input "DƯƠNG"
type input "0398331995"
type input "PHƯƠNG"
type input "30.000"
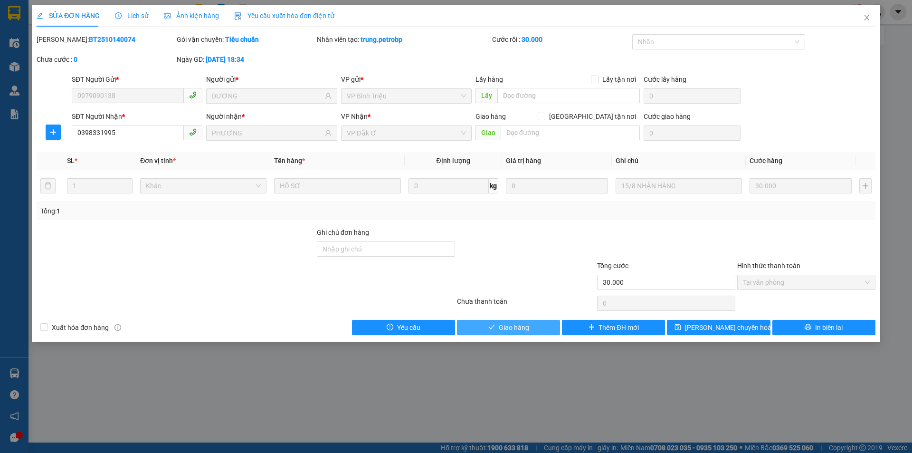
click at [524, 324] on span "Giao hàng" at bounding box center [514, 327] width 30 height 10
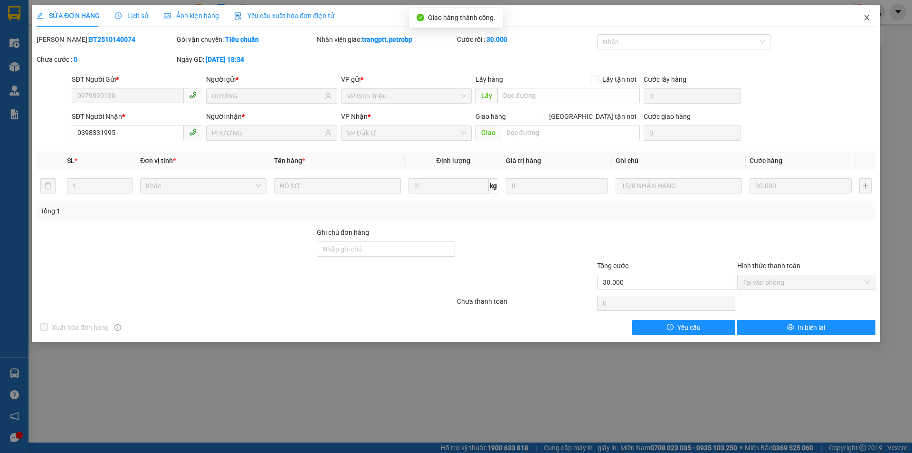
click at [865, 18] on icon "close" at bounding box center [867, 18] width 8 height 8
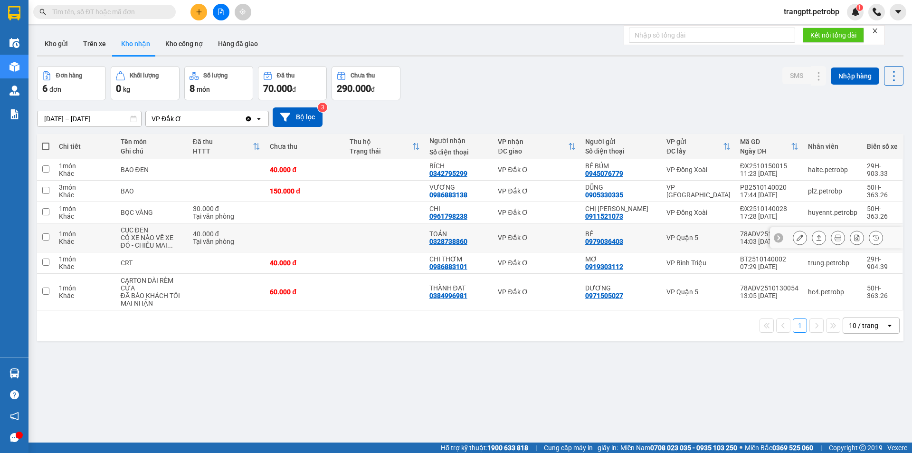
scroll to position [44, 0]
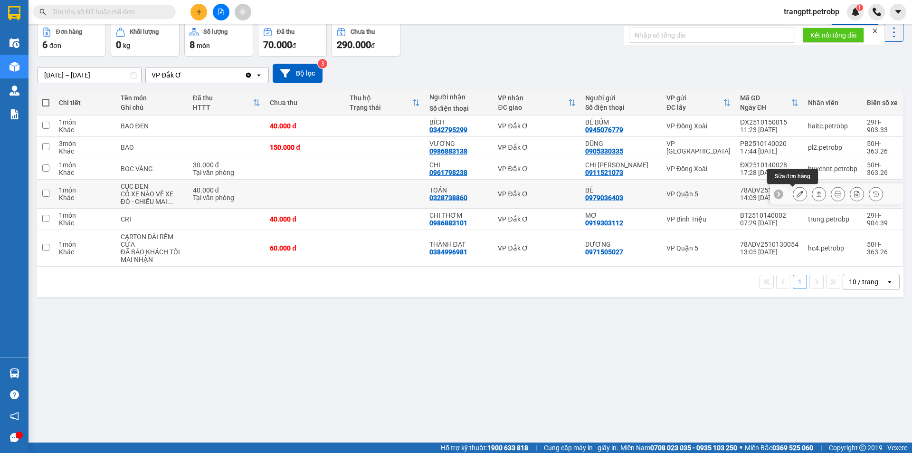
click at [796, 192] on icon at bounding box center [799, 193] width 7 height 7
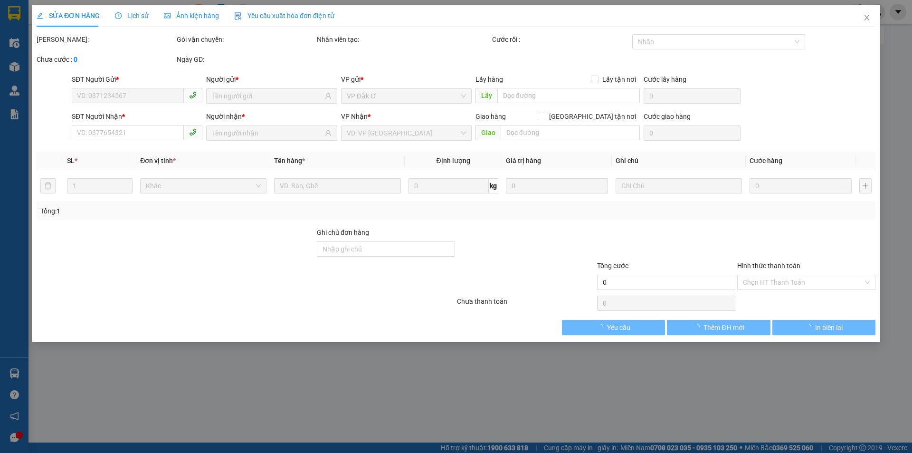
type input "0979036403"
type input "BÉ"
type input "0328738860"
type input "TOẢN"
type input "40.000"
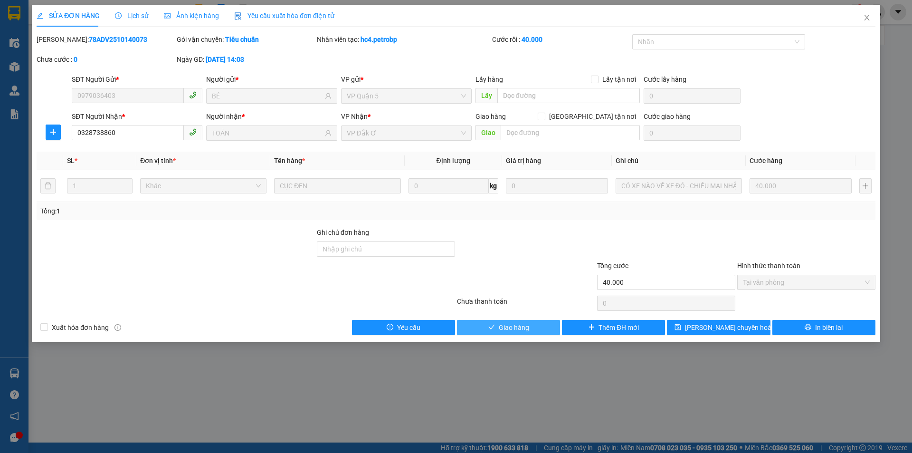
click at [534, 328] on button "Giao hàng" at bounding box center [508, 327] width 103 height 15
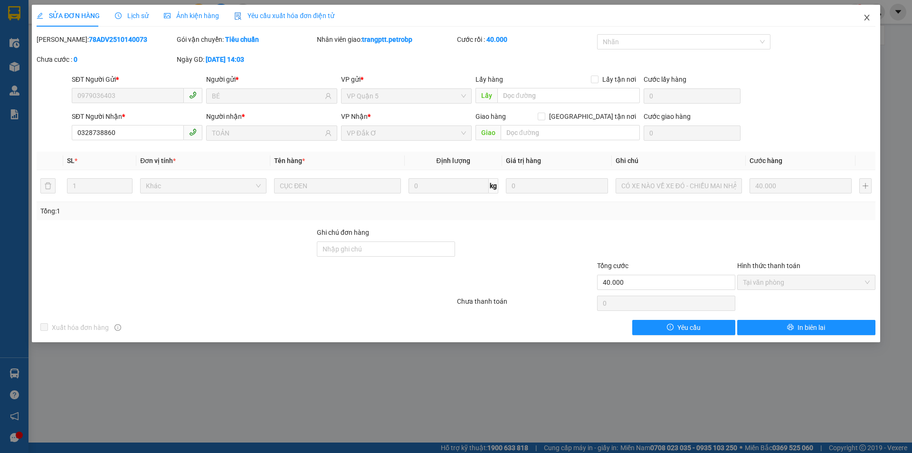
click at [865, 14] on span "Close" at bounding box center [866, 18] width 27 height 27
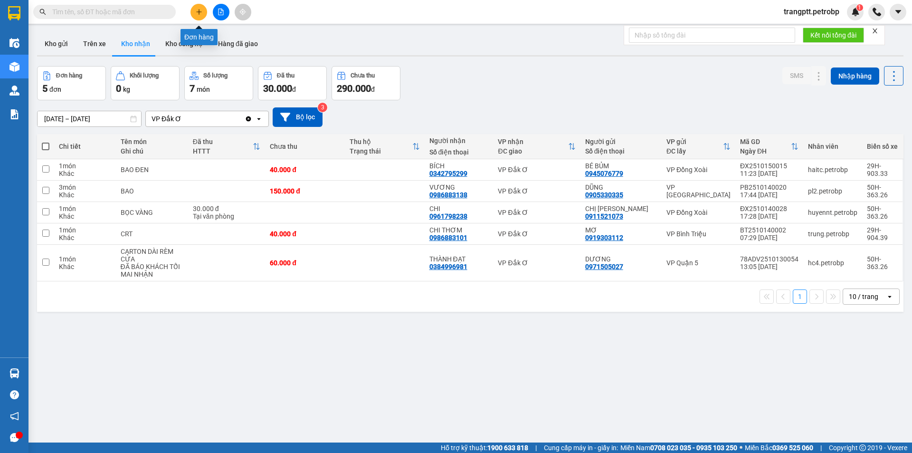
click at [196, 10] on icon "plus" at bounding box center [199, 12] width 7 height 7
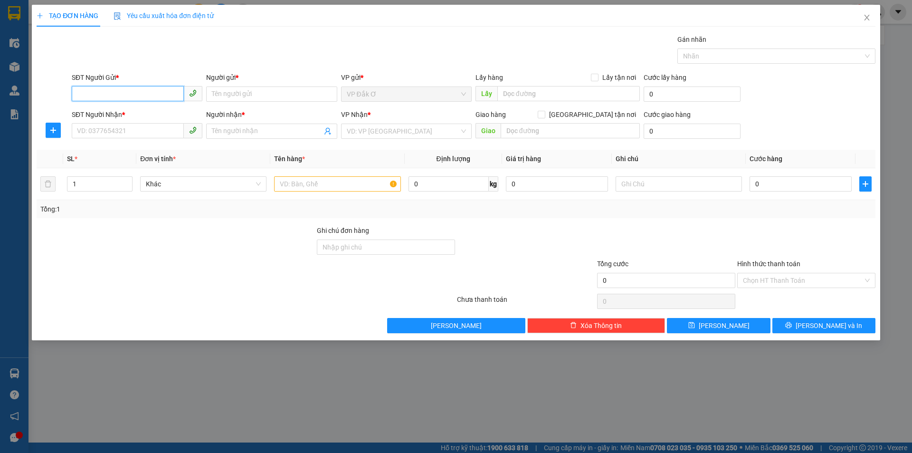
click at [154, 88] on input "SĐT Người Gửi *" at bounding box center [128, 93] width 112 height 15
type input "0987407331"
click at [143, 114] on div "0987407331 - CHỊ HỒNG" at bounding box center [136, 113] width 119 height 10
type input "CHỊ HỒNG"
type input "0973216104"
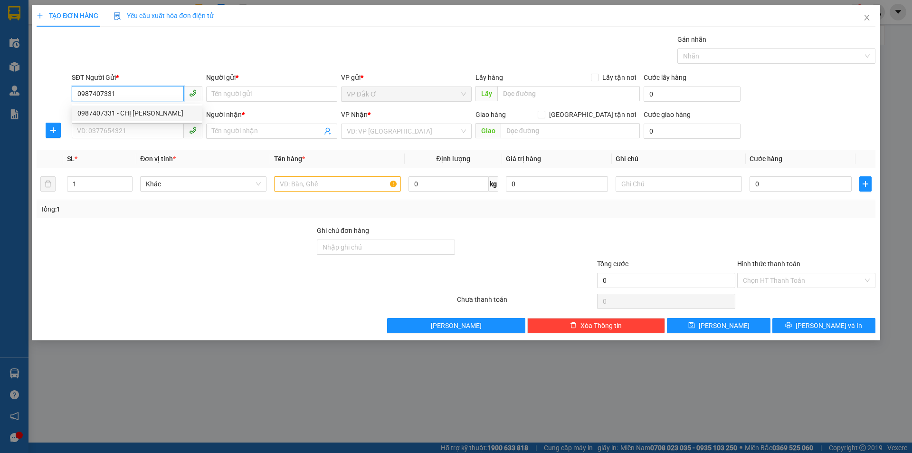
type input "A BÁCH"
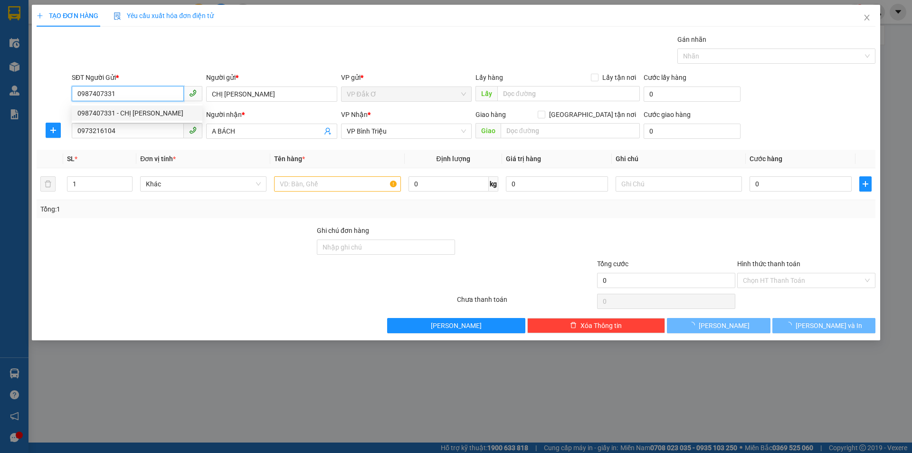
type input "40.000"
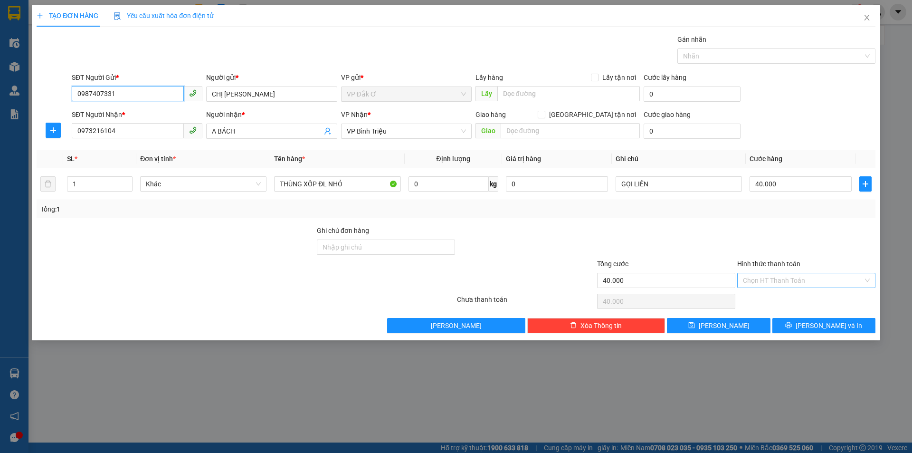
type input "0987407331"
click at [777, 279] on input "Hình thức thanh toán" at bounding box center [803, 280] width 120 height 14
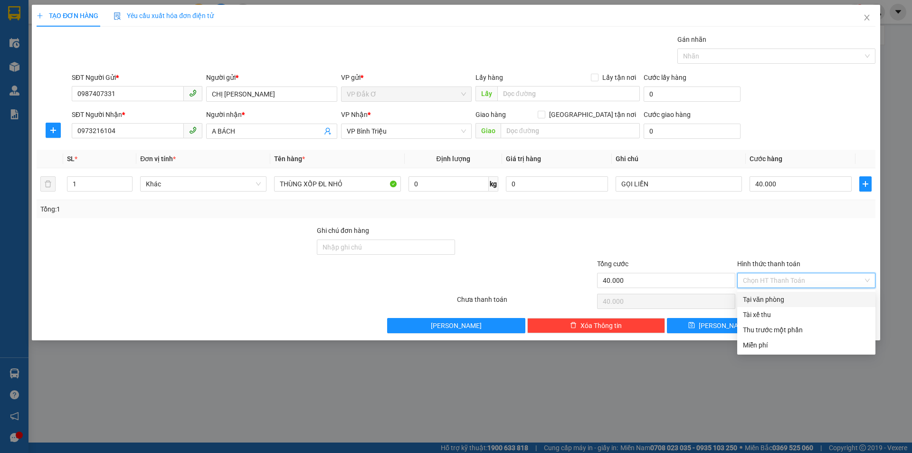
click at [781, 298] on div "Tại văn phòng" at bounding box center [806, 299] width 127 height 10
type input "0"
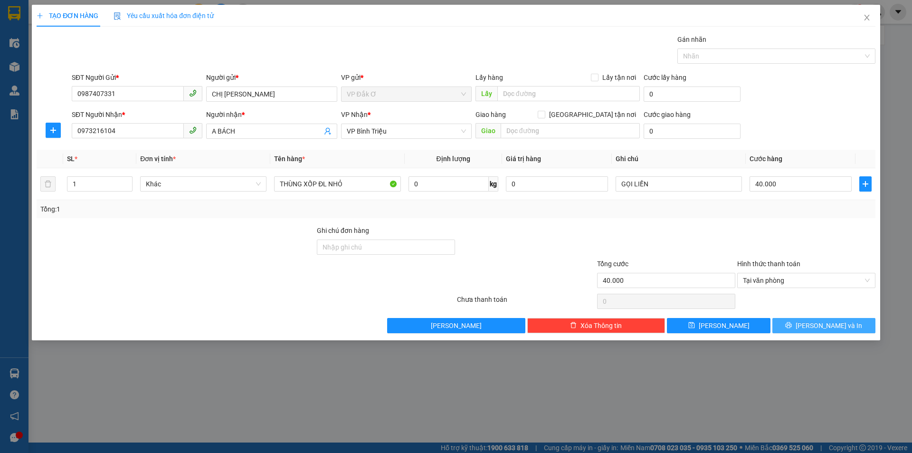
click at [795, 323] on button "[PERSON_NAME] và In" at bounding box center [823, 325] width 103 height 15
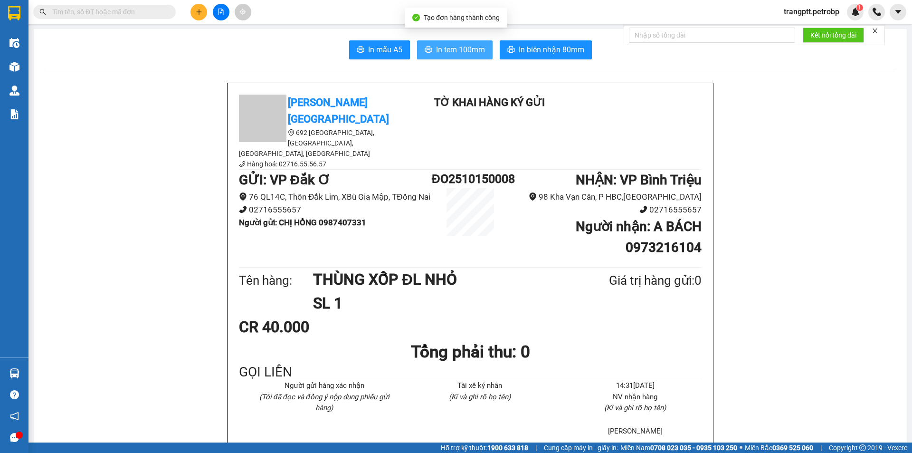
click at [461, 47] on span "In tem 100mm" at bounding box center [460, 50] width 49 height 12
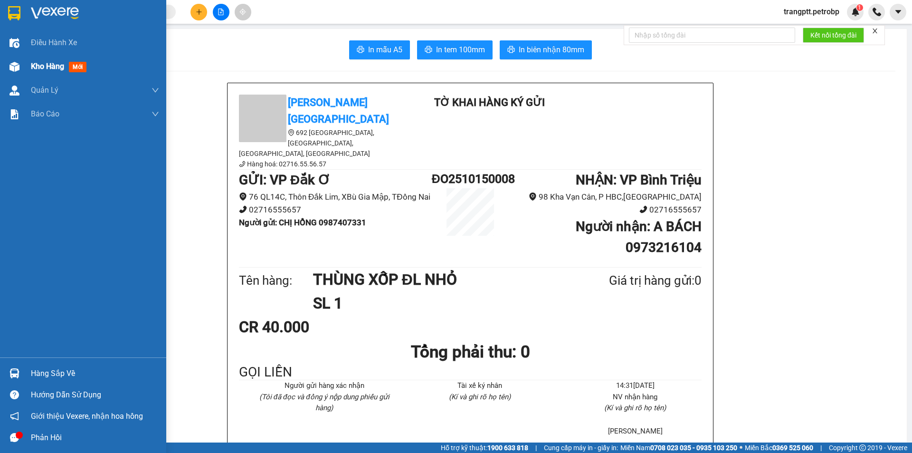
click at [66, 63] on div "Kho hàng mới" at bounding box center [60, 66] width 59 height 12
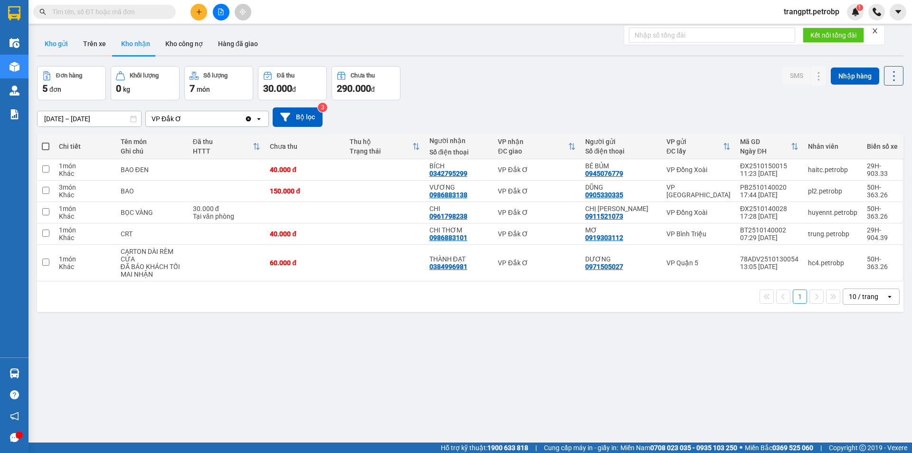
click at [61, 44] on button "Kho gửi" at bounding box center [56, 43] width 38 height 23
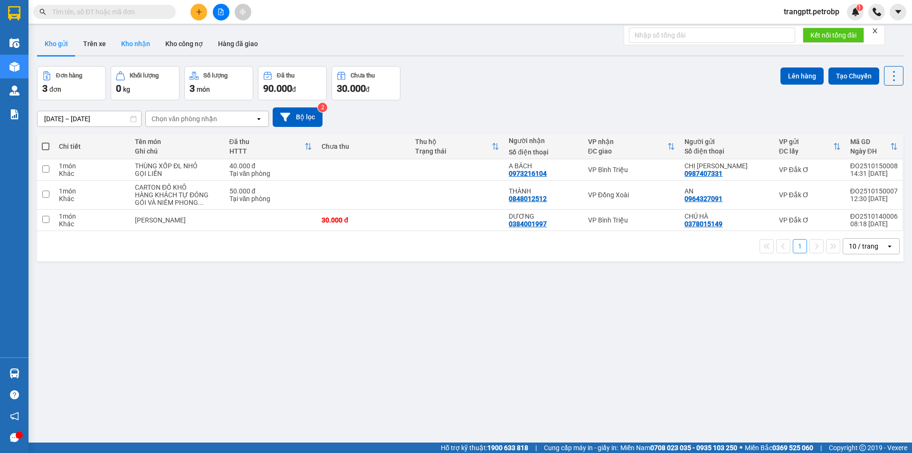
click at [122, 41] on button "Kho nhận" at bounding box center [135, 43] width 44 height 23
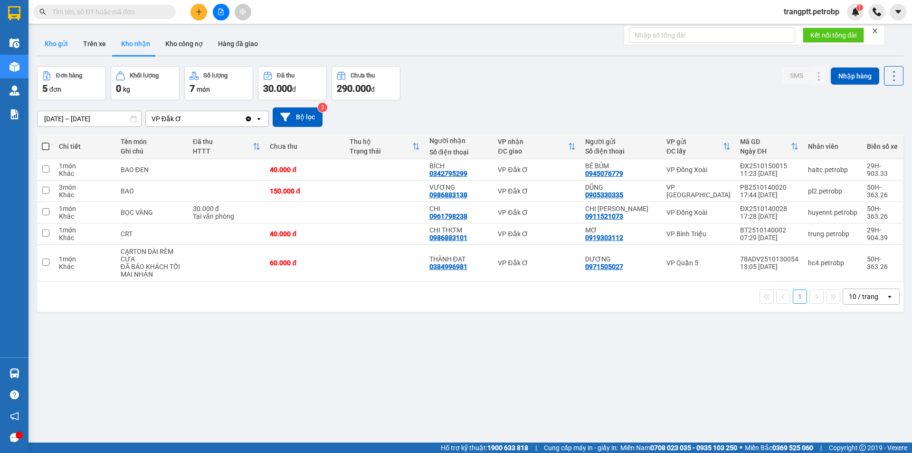
click at [58, 44] on button "Kho gửi" at bounding box center [56, 43] width 38 height 23
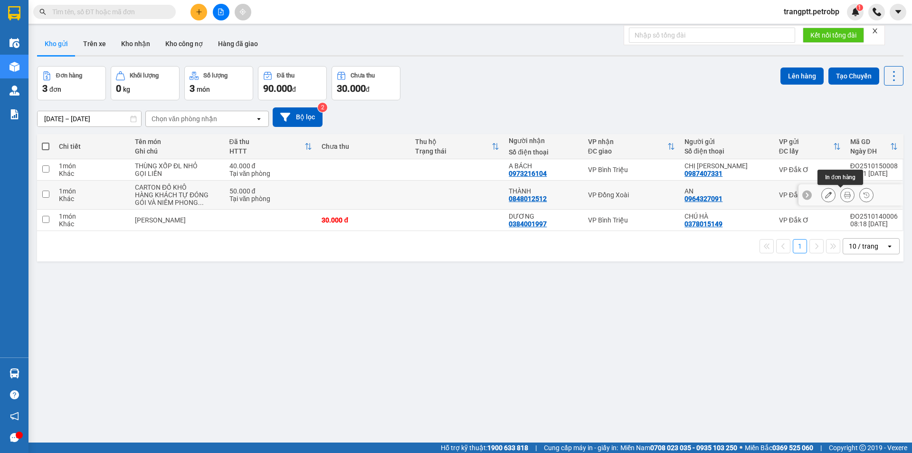
click at [844, 197] on icon at bounding box center [847, 194] width 7 height 7
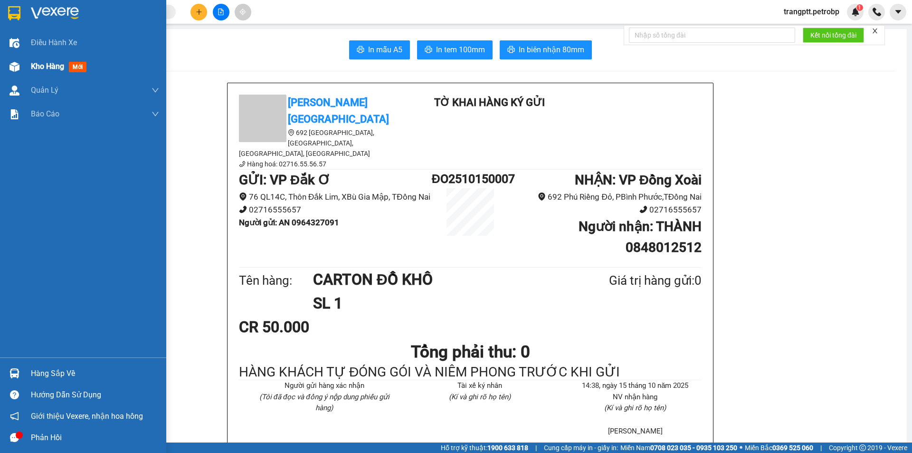
drag, startPoint x: 36, startPoint y: 66, endPoint x: 44, endPoint y: 74, distance: 10.8
click at [44, 74] on div "Kho hàng mới" at bounding box center [95, 67] width 128 height 24
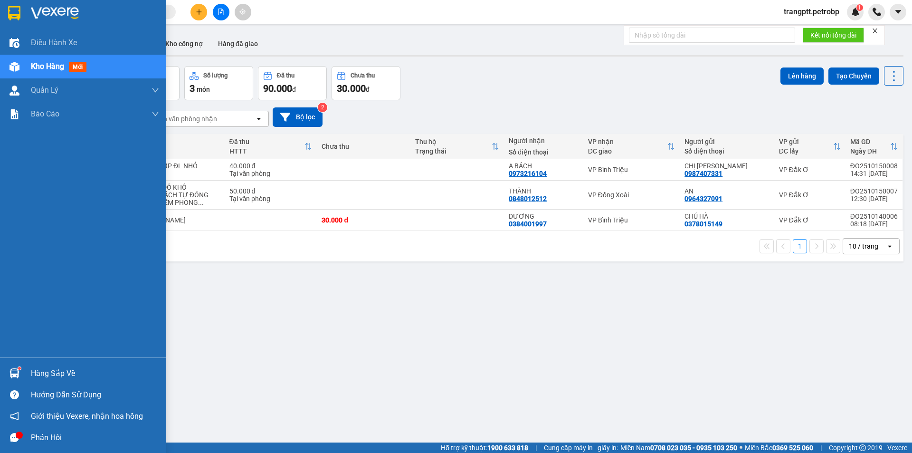
click at [57, 371] on div "Hàng sắp về" at bounding box center [95, 373] width 128 height 14
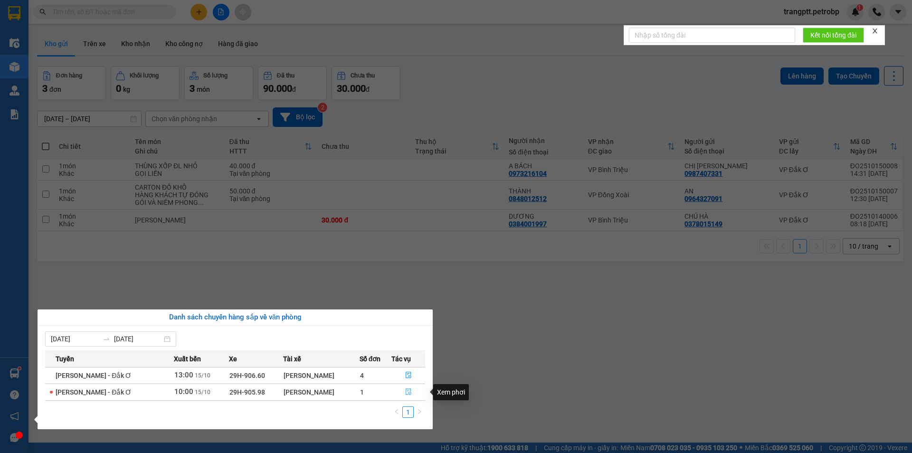
click at [406, 389] on icon "file-done" at bounding box center [408, 391] width 7 height 7
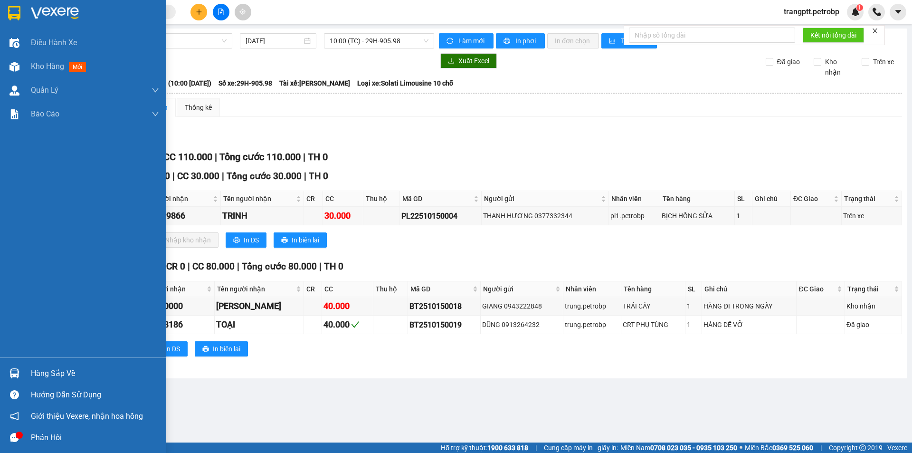
click at [66, 371] on div "Hàng sắp về" at bounding box center [95, 373] width 128 height 14
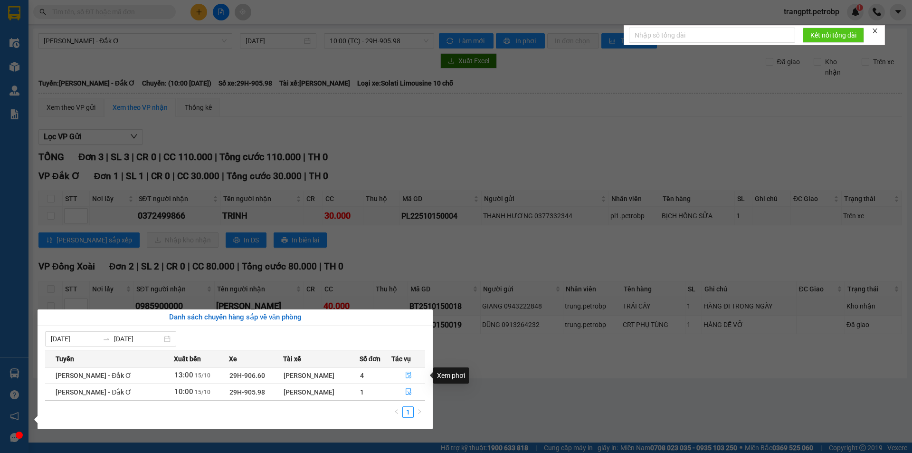
click at [406, 375] on icon "file-done" at bounding box center [408, 374] width 7 height 7
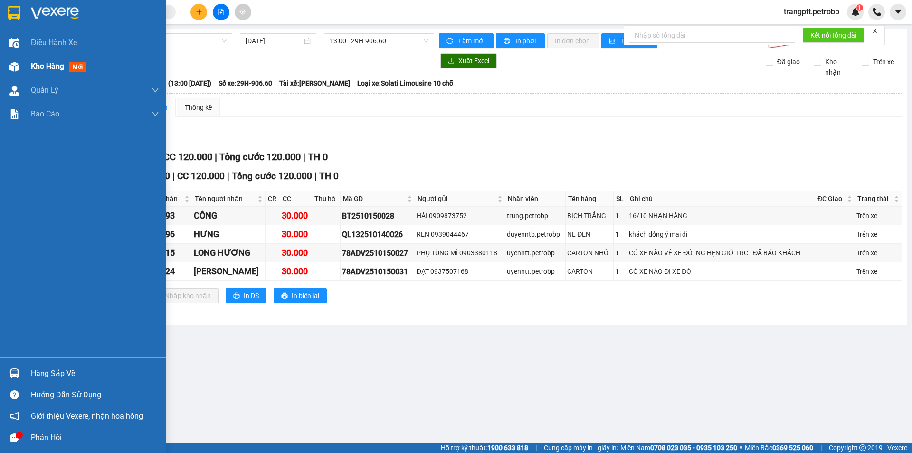
click at [38, 62] on span "Kho hàng" at bounding box center [47, 66] width 33 height 9
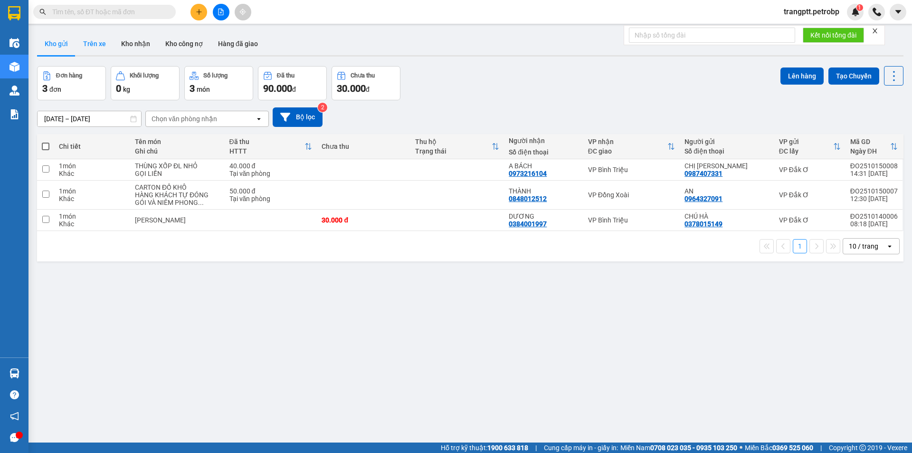
click at [96, 42] on button "Trên xe" at bounding box center [94, 43] width 38 height 23
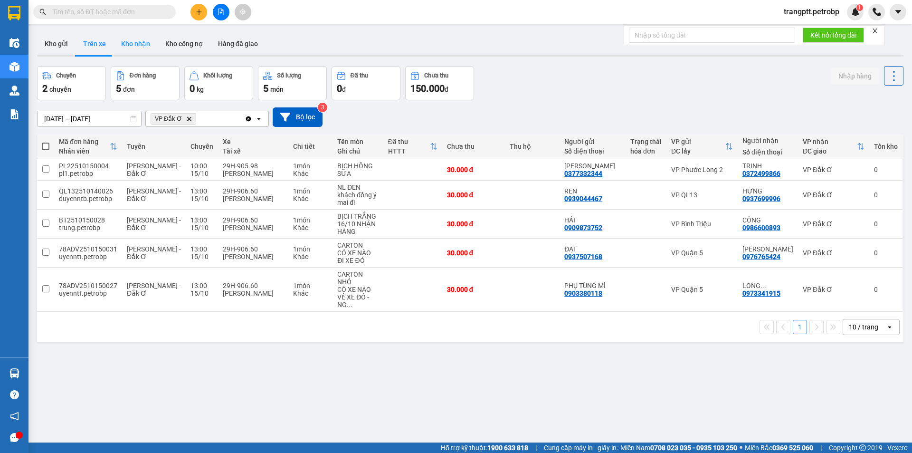
click at [140, 43] on button "Kho nhận" at bounding box center [135, 43] width 44 height 23
type input "[DATE] – [DATE]"
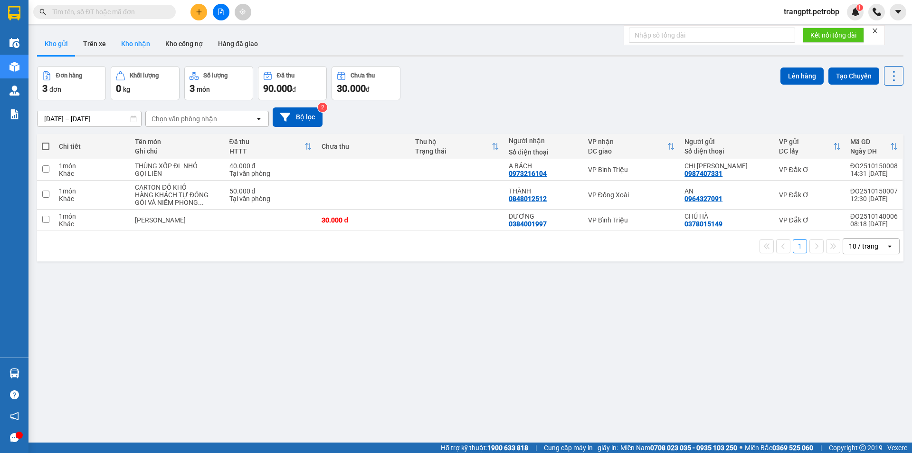
click at [129, 38] on button "Kho nhận" at bounding box center [135, 43] width 44 height 23
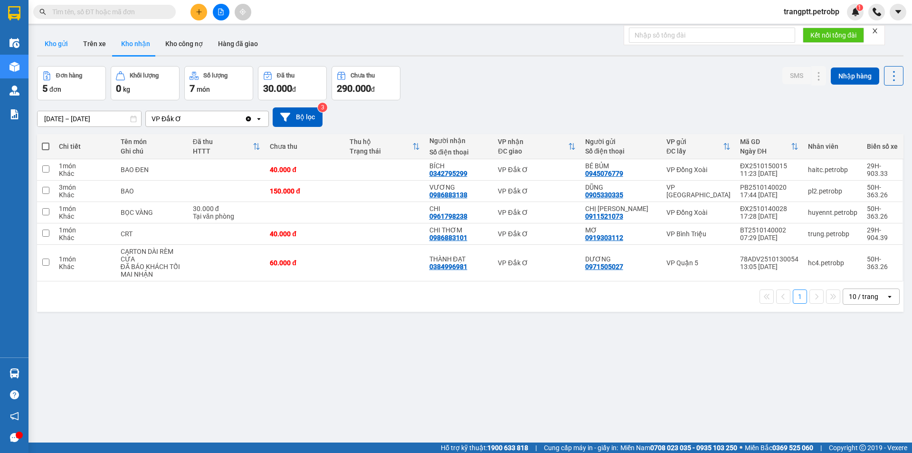
click at [50, 38] on button "Kho gửi" at bounding box center [56, 43] width 38 height 23
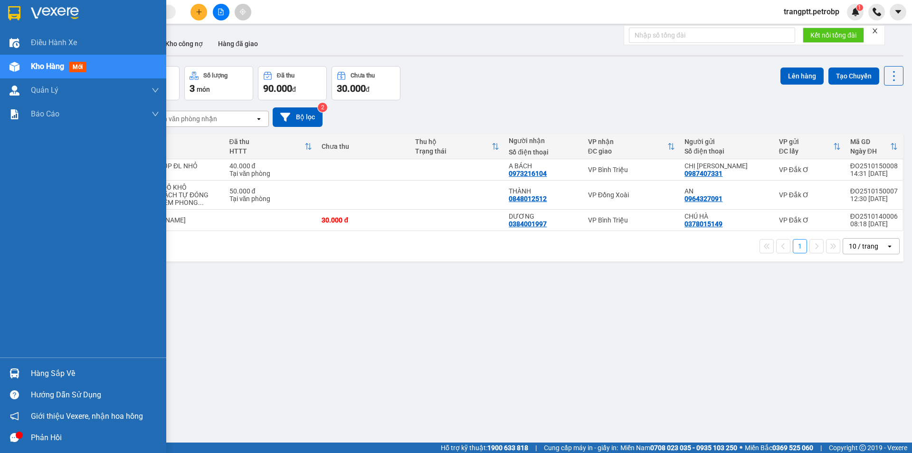
click at [35, 371] on div "Hàng sắp về" at bounding box center [95, 373] width 128 height 14
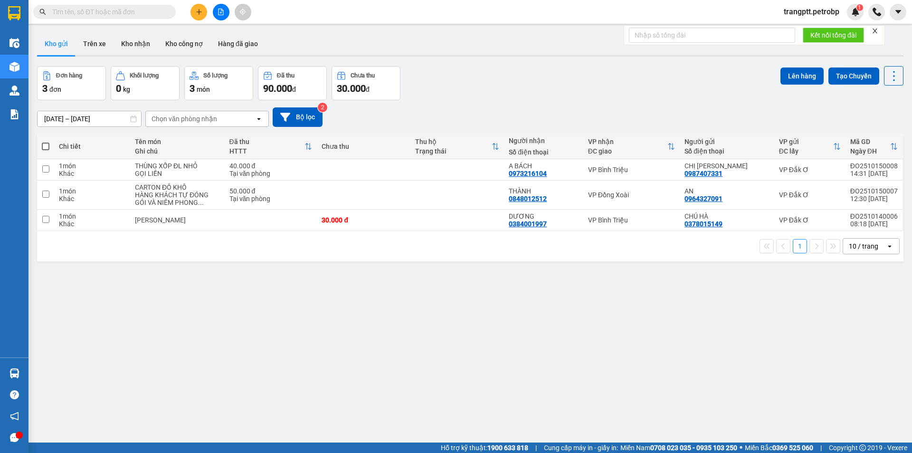
click at [531, 333] on section "Kết quả tìm kiếm ( 0 ) Bộ lọc No Data trangptt.petrobp 1 Điều hành xe Kho hàng …" at bounding box center [456, 226] width 912 height 453
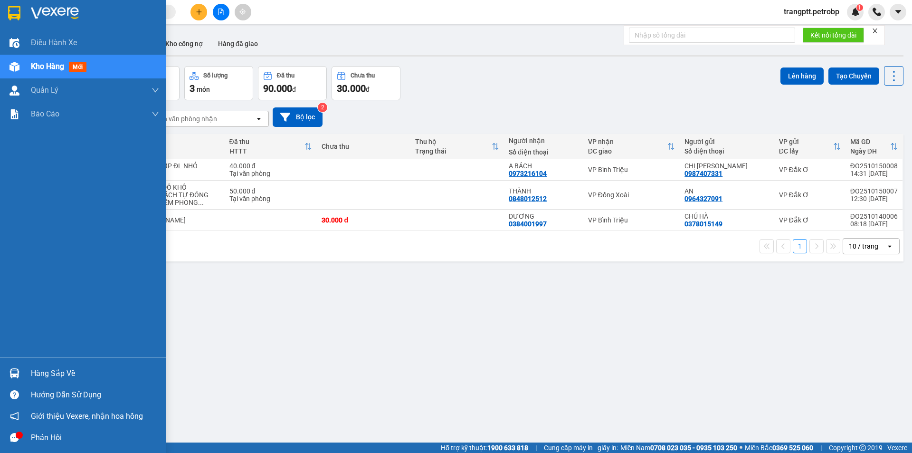
click at [58, 368] on div "Hàng sắp về" at bounding box center [95, 373] width 128 height 14
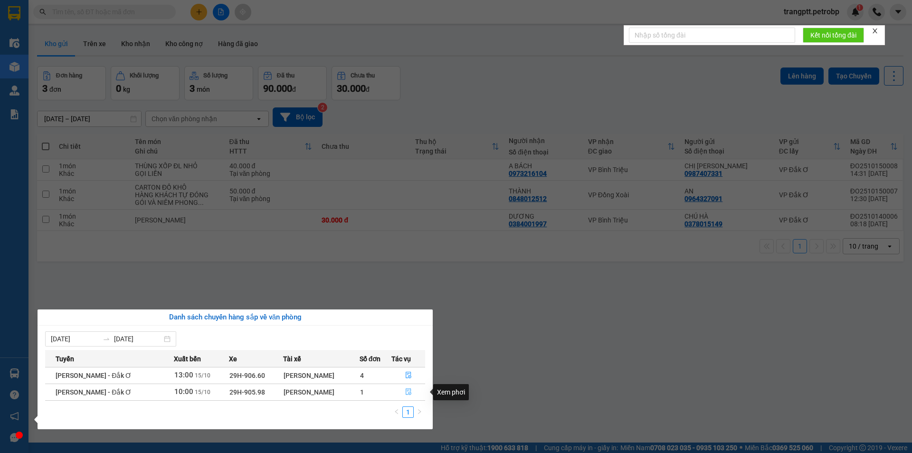
click at [406, 390] on icon "file-done" at bounding box center [408, 391] width 7 height 7
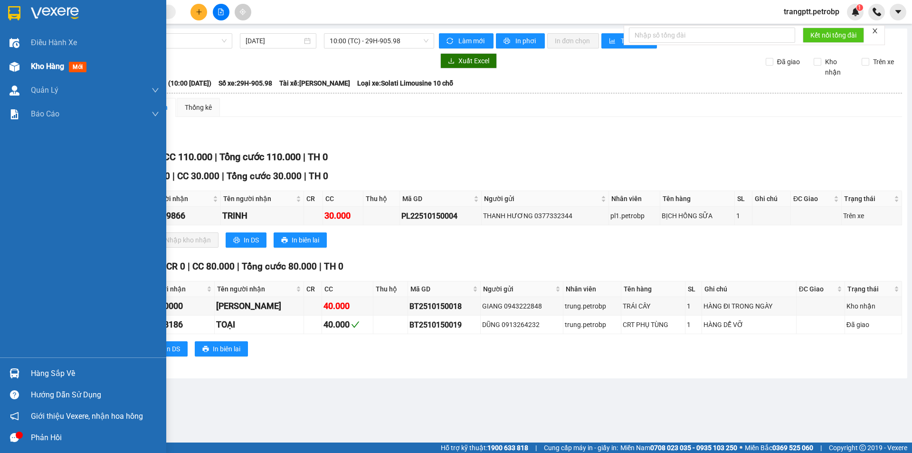
click at [41, 66] on span "Kho hàng" at bounding box center [47, 66] width 33 height 9
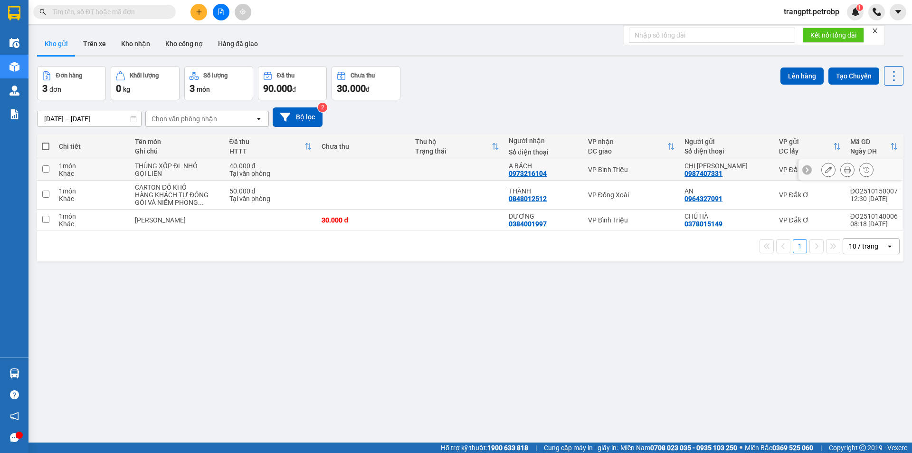
click at [47, 168] on input "checkbox" at bounding box center [45, 168] width 7 height 7
checkbox input "true"
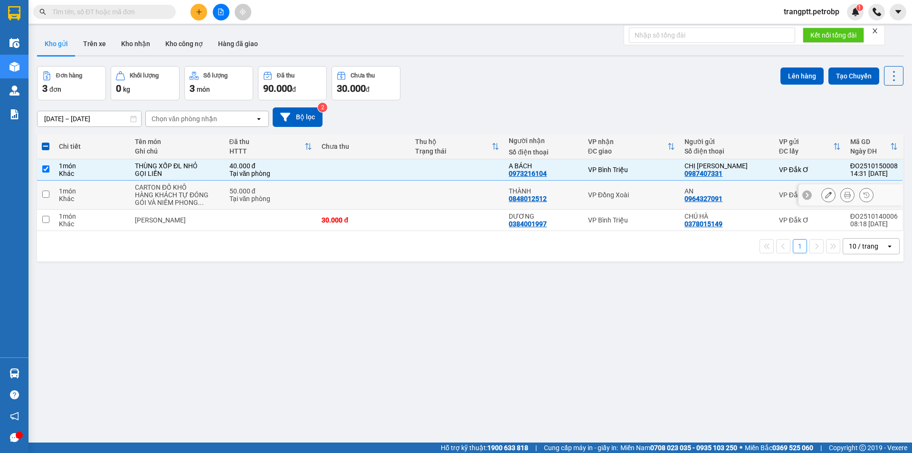
click at [44, 192] on input "checkbox" at bounding box center [45, 193] width 7 height 7
checkbox input "true"
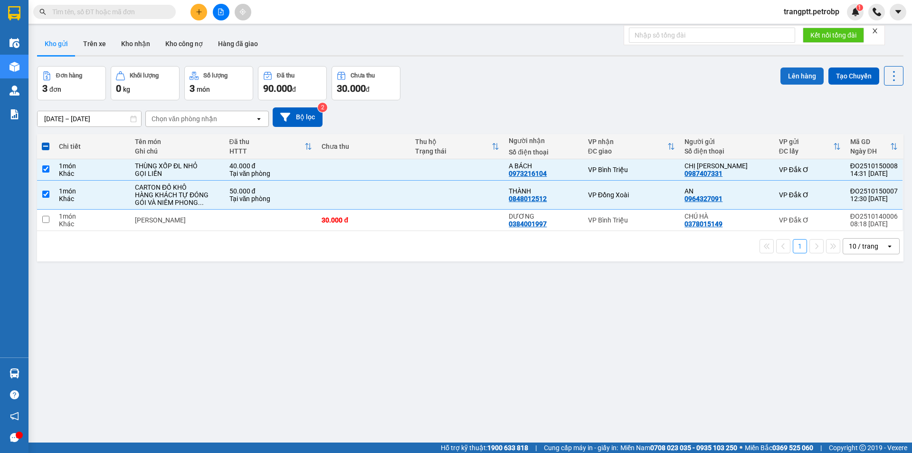
click at [800, 71] on button "Lên hàng" at bounding box center [801, 75] width 43 height 17
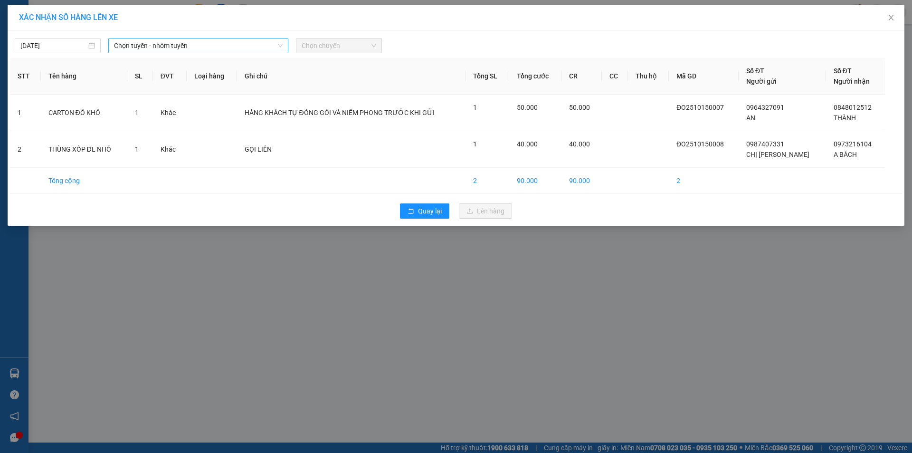
click at [255, 42] on span "Chọn tuyến - nhóm tuyến" at bounding box center [198, 45] width 169 height 14
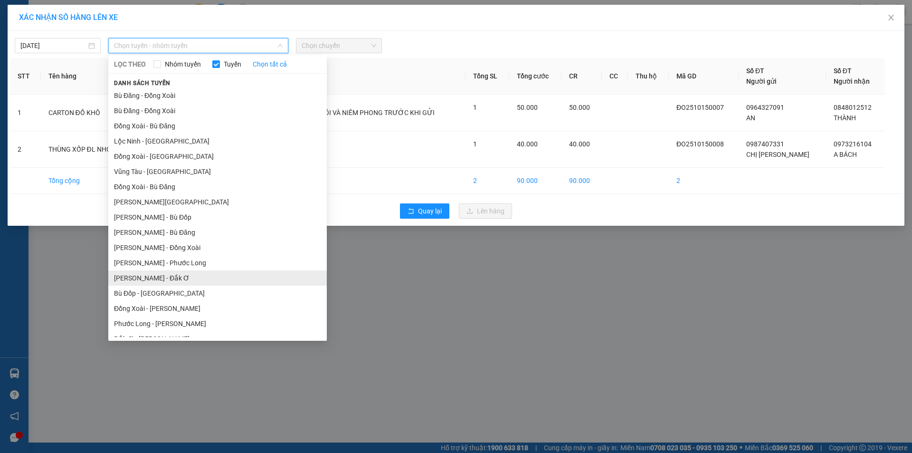
scroll to position [55, 0]
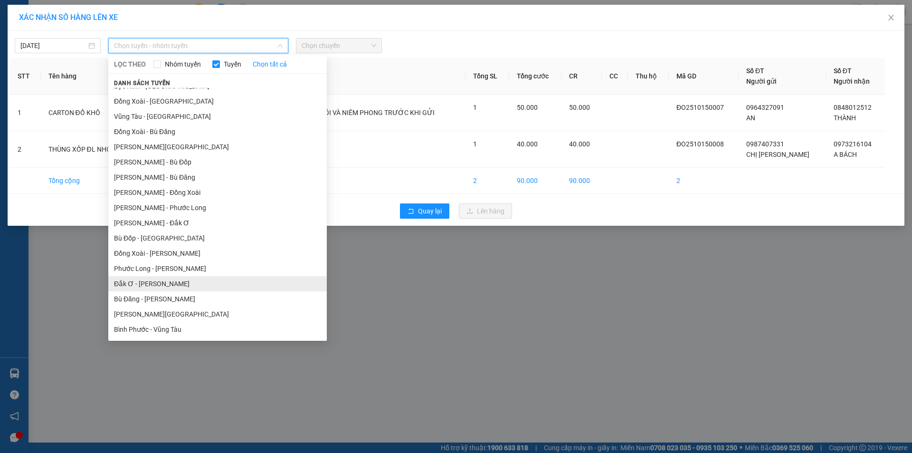
click at [156, 282] on li "Đắk Ơ - [PERSON_NAME]" at bounding box center [217, 283] width 218 height 15
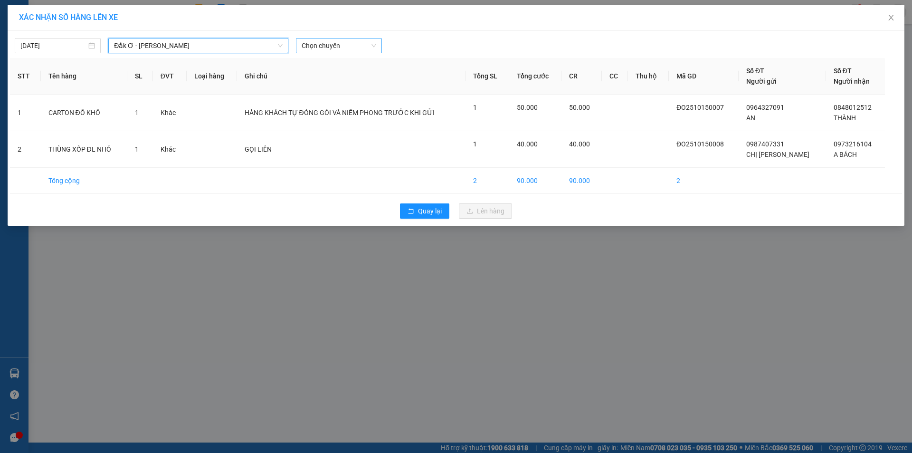
click at [334, 45] on span "Chọn chuyến" at bounding box center [339, 45] width 75 height 14
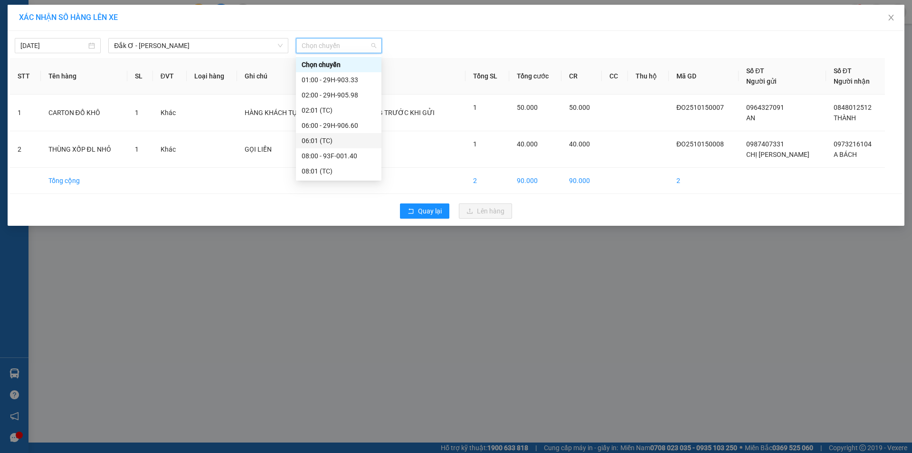
scroll to position [76, 0]
click at [336, 154] on div "15:00 - 29H-903.33" at bounding box center [339, 156] width 74 height 10
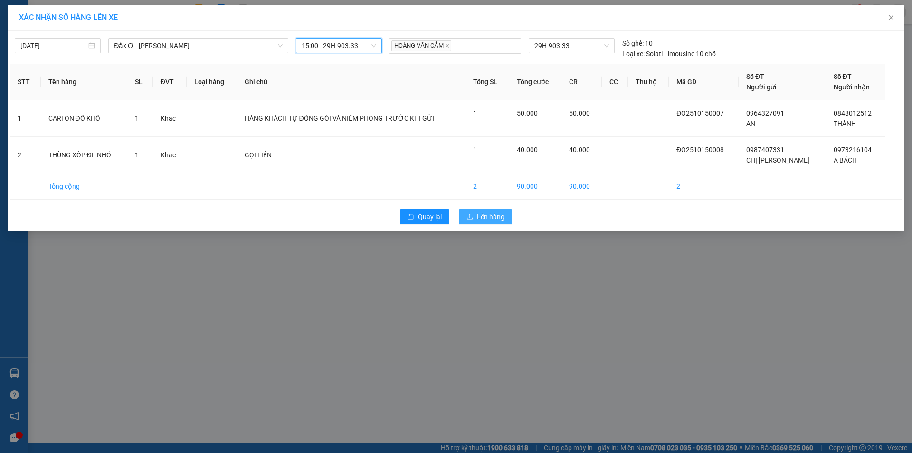
click at [480, 214] on span "Lên hàng" at bounding box center [491, 216] width 28 height 10
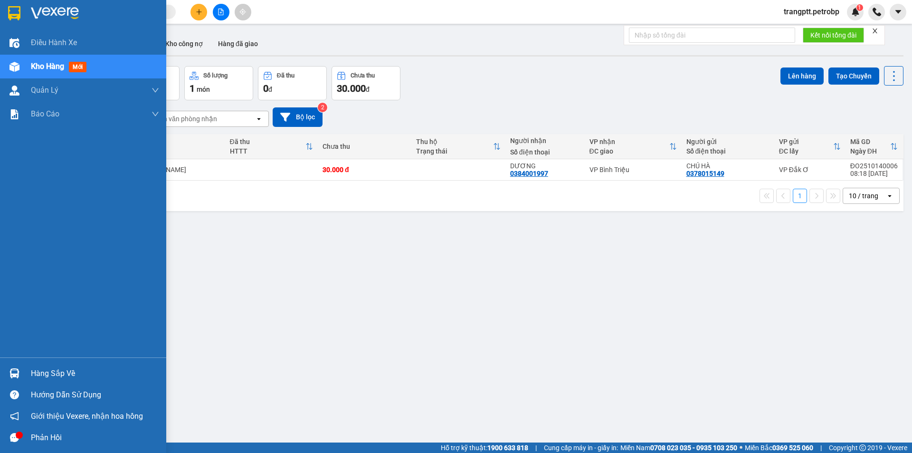
click at [100, 374] on div "Hàng sắp về" at bounding box center [95, 373] width 128 height 14
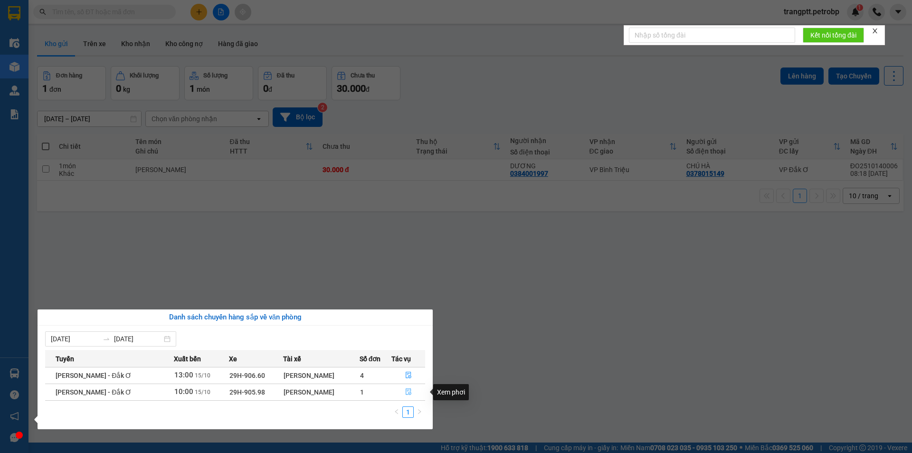
click at [411, 389] on icon "file-done" at bounding box center [408, 391] width 7 height 7
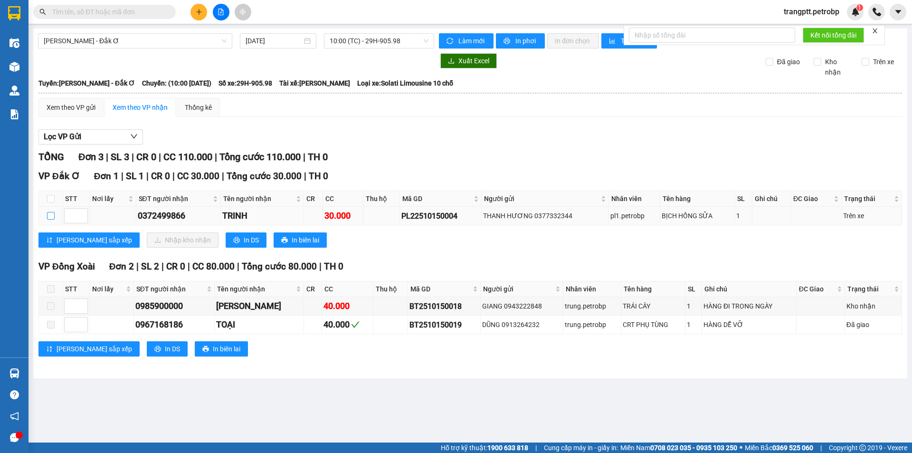
click at [49, 214] on input "checkbox" at bounding box center [51, 216] width 8 height 8
checkbox input "true"
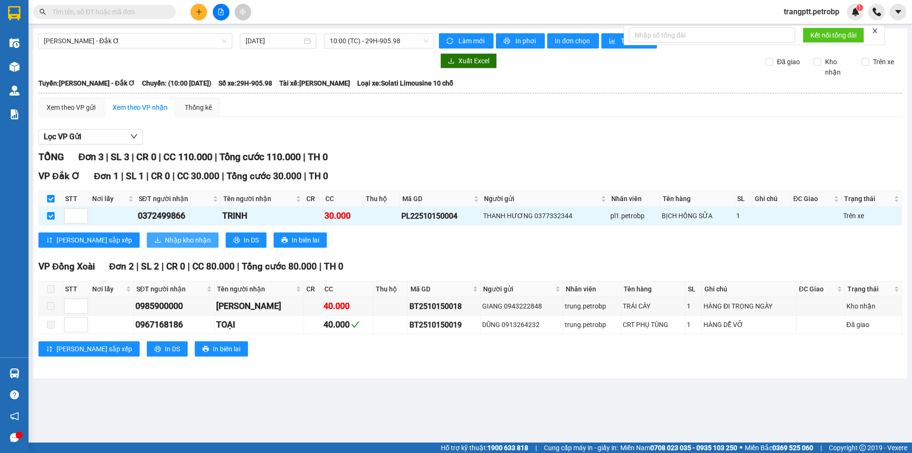
click at [165, 240] on span "Nhập kho nhận" at bounding box center [188, 240] width 46 height 10
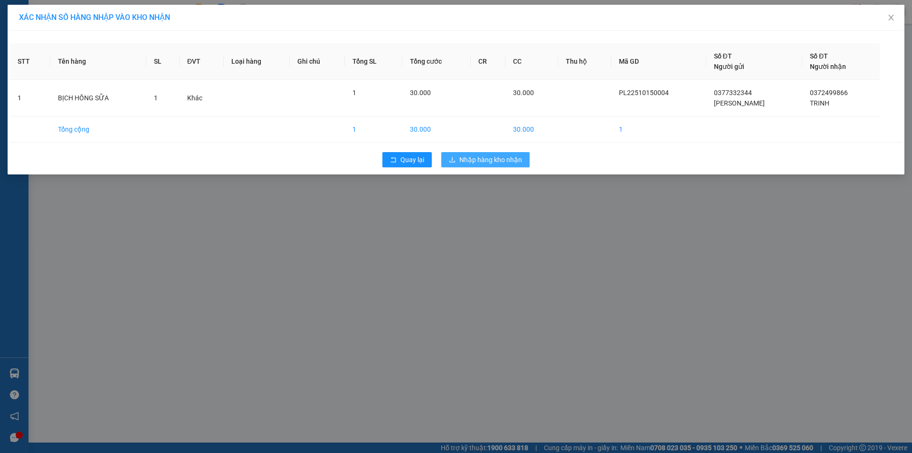
click at [500, 156] on span "Nhập hàng kho nhận" at bounding box center [490, 159] width 63 height 10
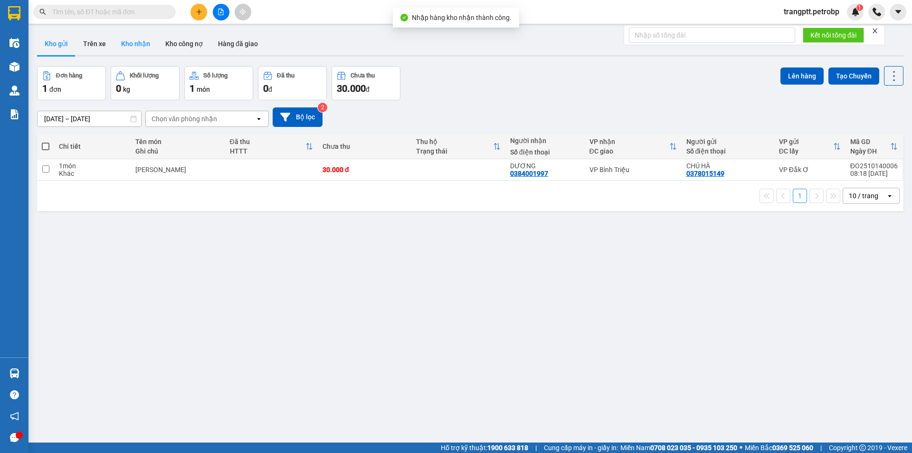
click at [132, 42] on button "Kho nhận" at bounding box center [135, 43] width 44 height 23
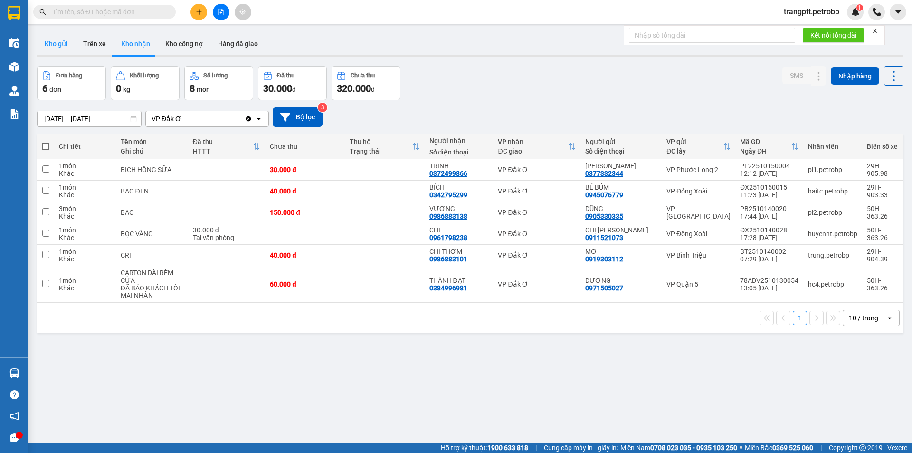
click at [57, 43] on button "Kho gửi" at bounding box center [56, 43] width 38 height 23
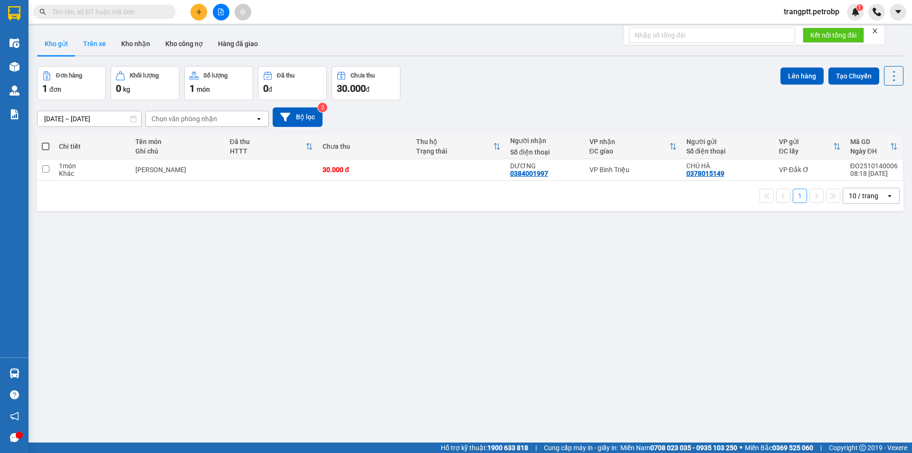
click at [97, 45] on button "Trên xe" at bounding box center [94, 43] width 38 height 23
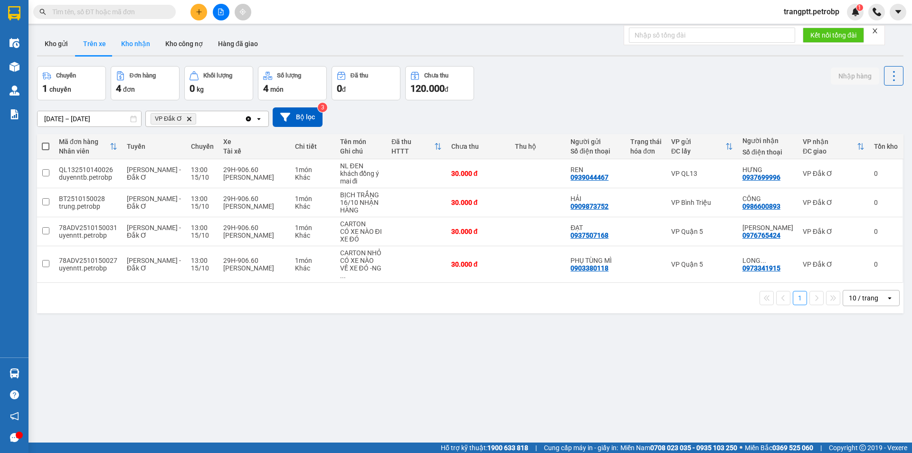
click at [132, 45] on button "Kho nhận" at bounding box center [135, 43] width 44 height 23
type input "[DATE] – [DATE]"
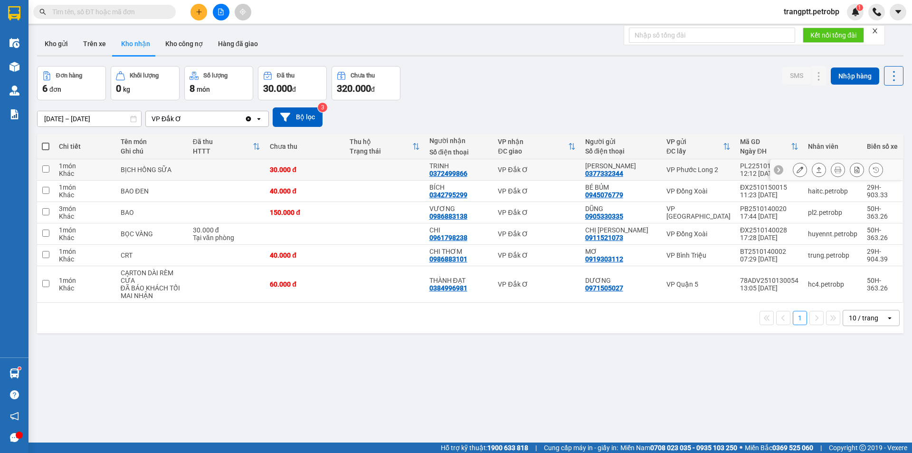
click at [428, 171] on td "TRINH 0372499866" at bounding box center [458, 169] width 69 height 21
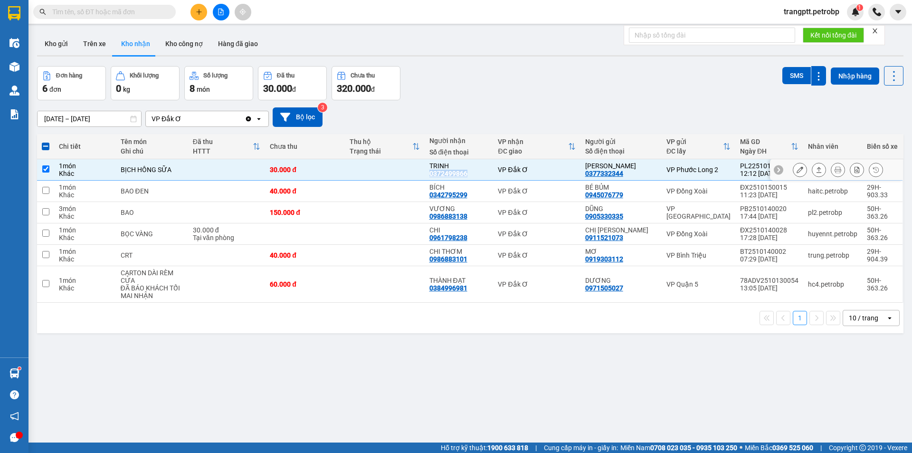
drag, startPoint x: 427, startPoint y: 172, endPoint x: 482, endPoint y: 176, distance: 55.7
click at [482, 176] on td "TRINH 0372499866" at bounding box center [458, 169] width 69 height 21
checkbox input "false"
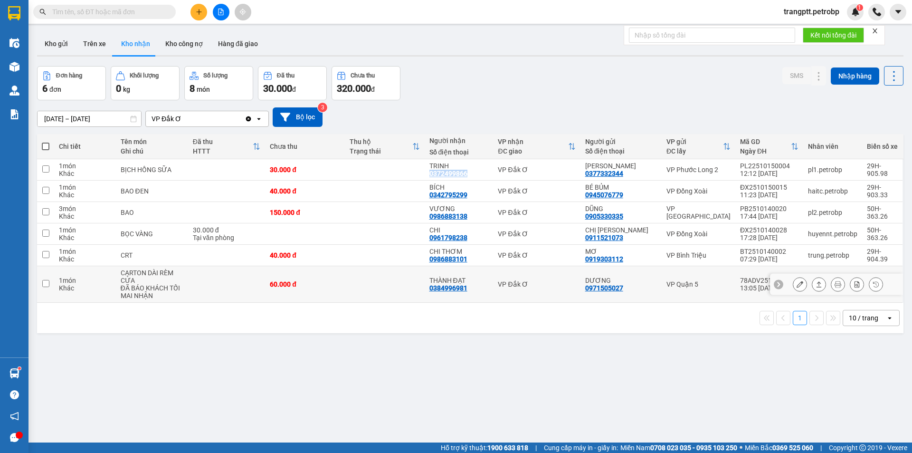
copy div "0372499866"
click at [796, 215] on icon at bounding box center [799, 212] width 7 height 7
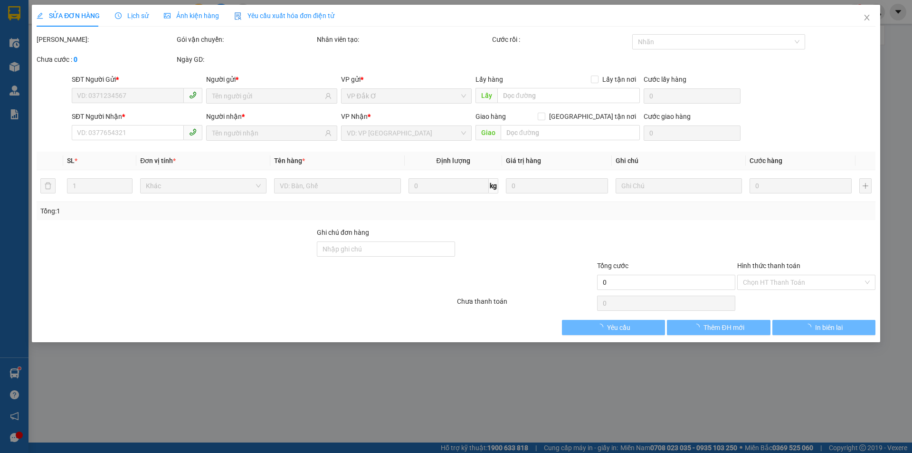
type input "0905330335"
type input "DŨNG"
type input "0986883138"
type input "VƯƠNG"
type input "150.000"
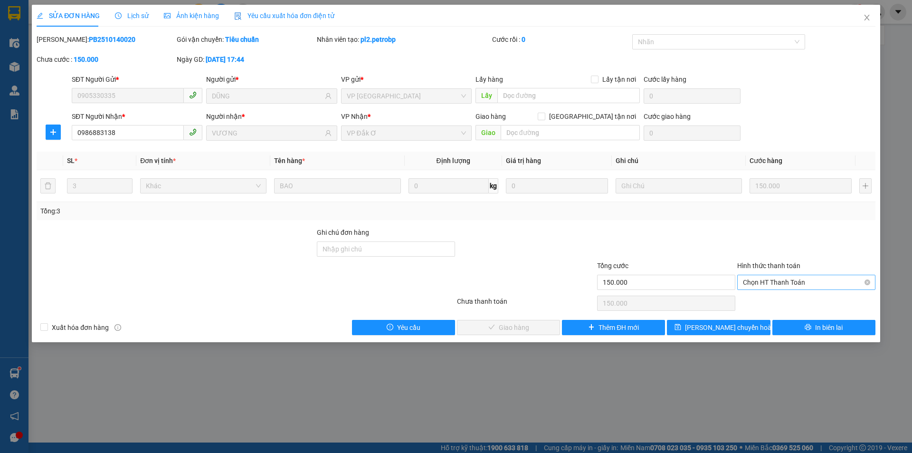
click at [801, 279] on span "Chọn HT Thanh Toán" at bounding box center [806, 282] width 127 height 14
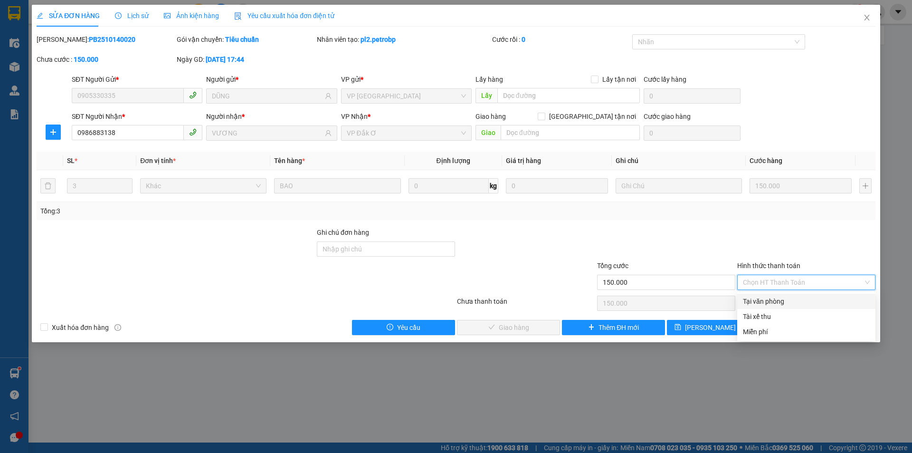
click at [779, 301] on div "Tại văn phòng" at bounding box center [806, 301] width 127 height 10
type input "0"
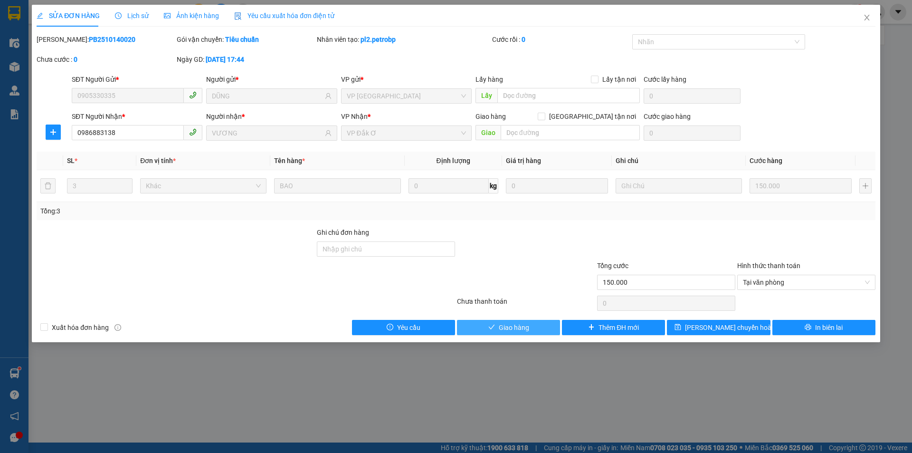
click at [528, 327] on span "Giao hàng" at bounding box center [514, 327] width 30 height 10
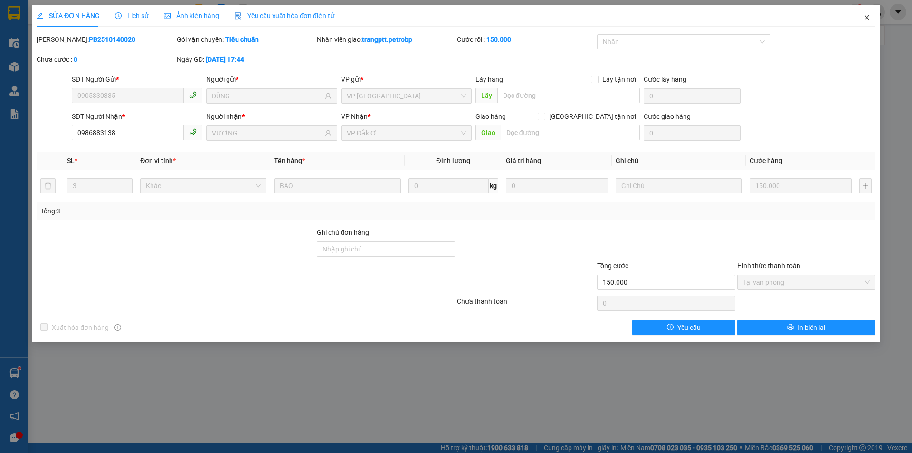
click at [865, 14] on icon "close" at bounding box center [867, 18] width 8 height 8
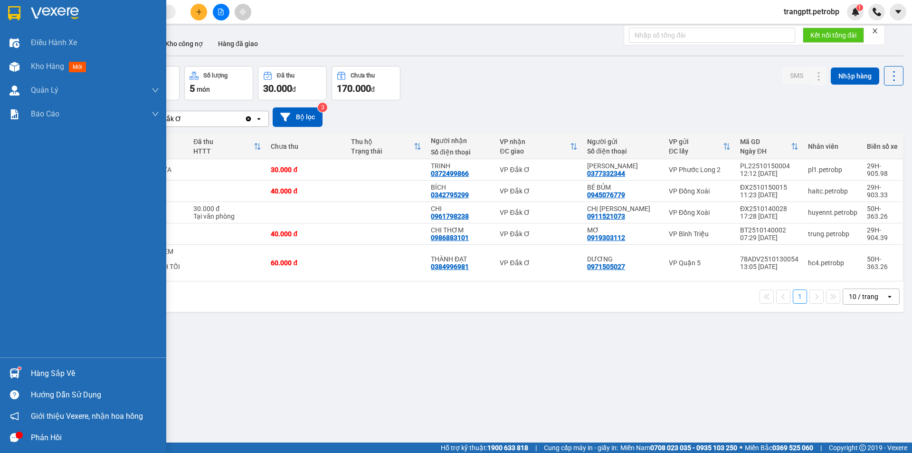
click at [35, 370] on div "Hàng sắp về" at bounding box center [95, 373] width 128 height 14
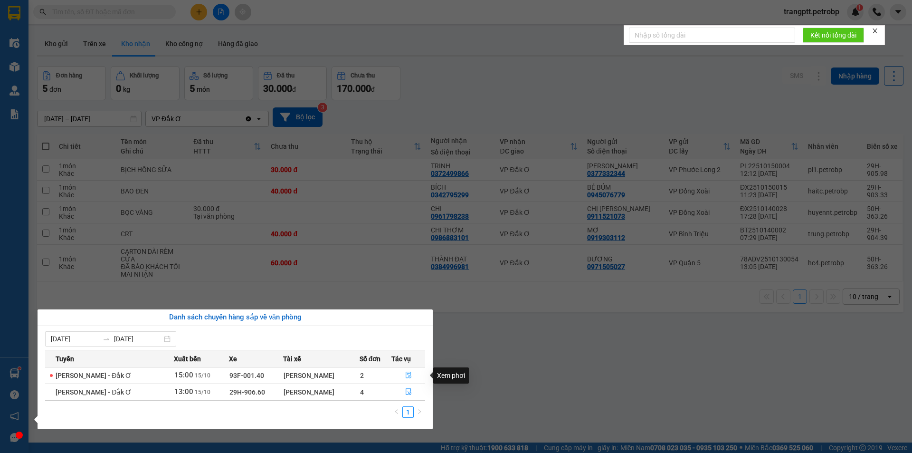
click at [410, 374] on icon "file-done" at bounding box center [408, 374] width 7 height 7
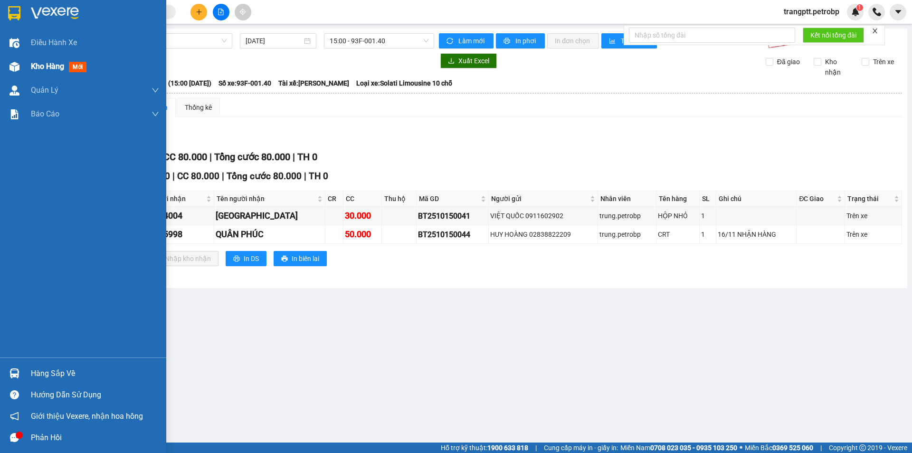
click at [39, 63] on span "Kho hàng" at bounding box center [47, 66] width 33 height 9
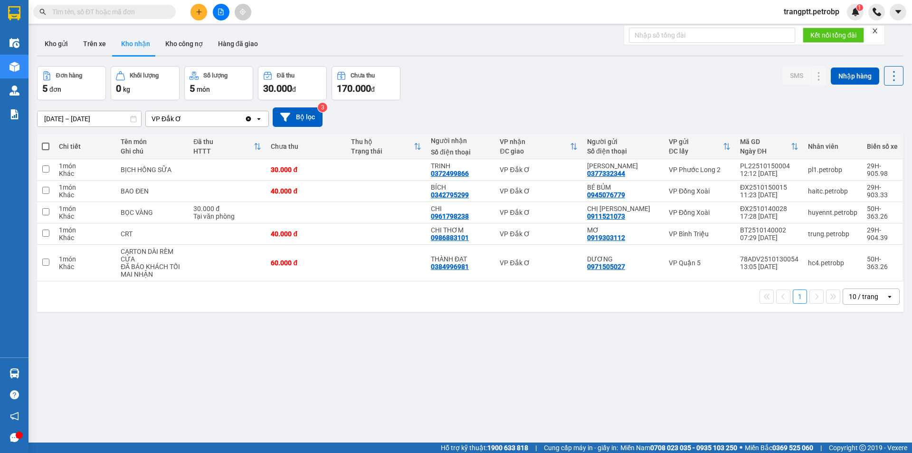
click at [221, 8] on button at bounding box center [221, 12] width 17 height 17
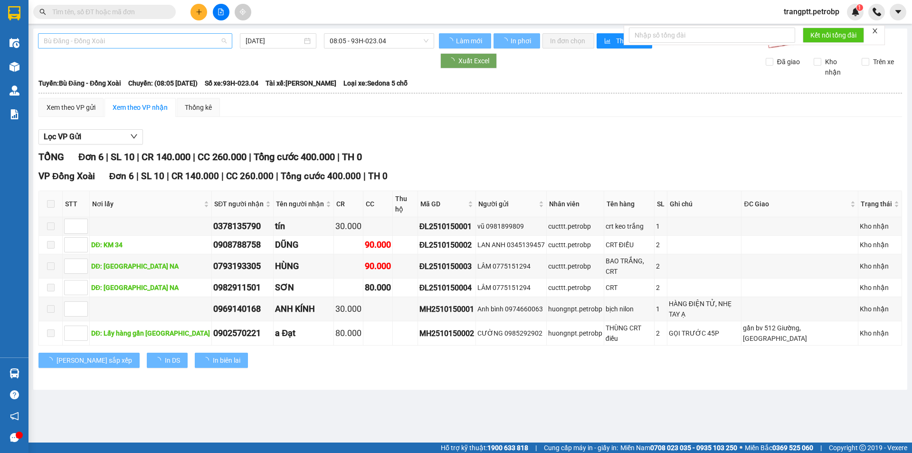
click at [145, 37] on span "Bù Đăng - Đồng Xoài" at bounding box center [135, 41] width 183 height 14
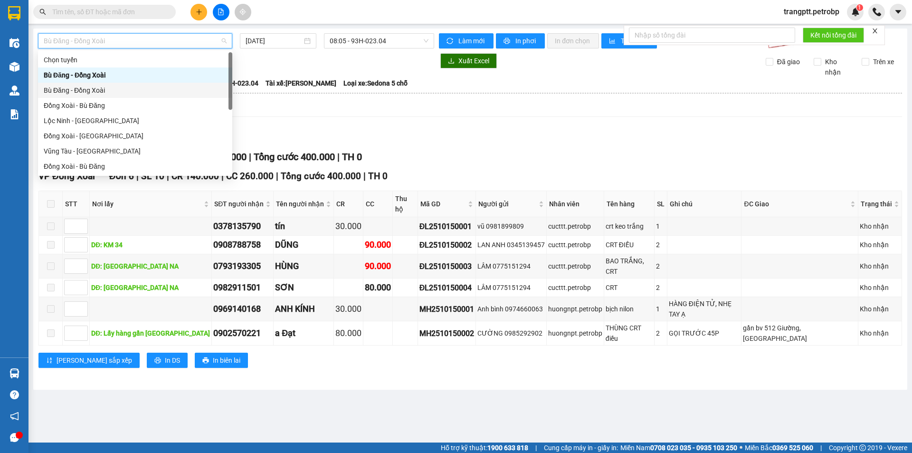
scroll to position [198, 0]
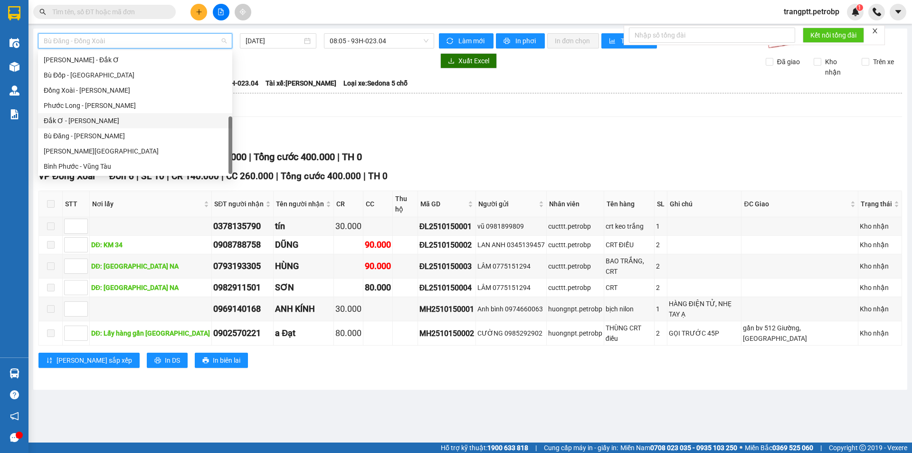
click at [101, 117] on div "Đắk Ơ - [PERSON_NAME]" at bounding box center [135, 120] width 183 height 10
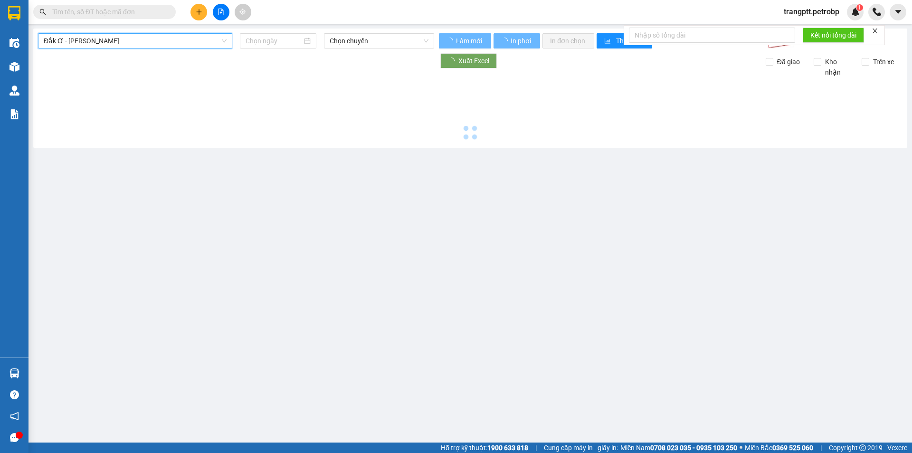
type input "[DATE]"
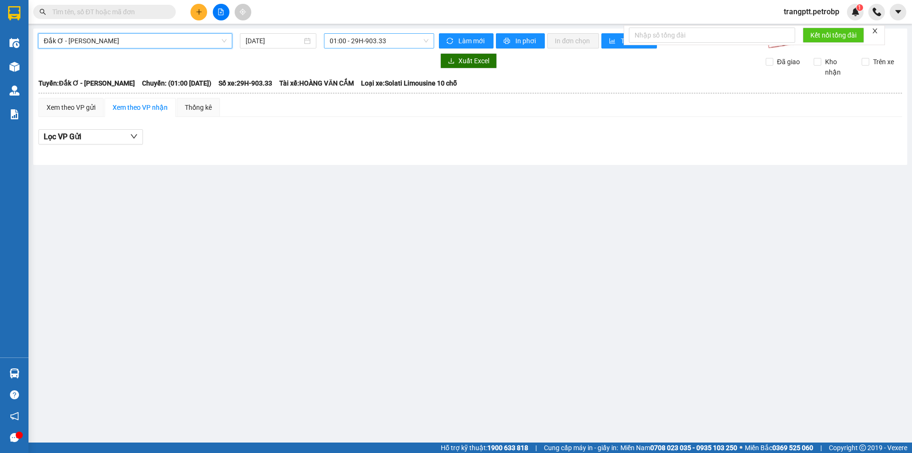
drag, startPoint x: 346, startPoint y: 33, endPoint x: 347, endPoint y: 39, distance: 6.7
click at [346, 33] on div "Đắk Ơ - Hồ Chí Minh Đắk Ơ - Hồ Chí Minh 15/10/2025 01:00 - 29H-903.33 Làm mới I…" at bounding box center [470, 96] width 874 height 136
click at [366, 39] on span "01:00 - 29H-903.33" at bounding box center [379, 41] width 99 height 14
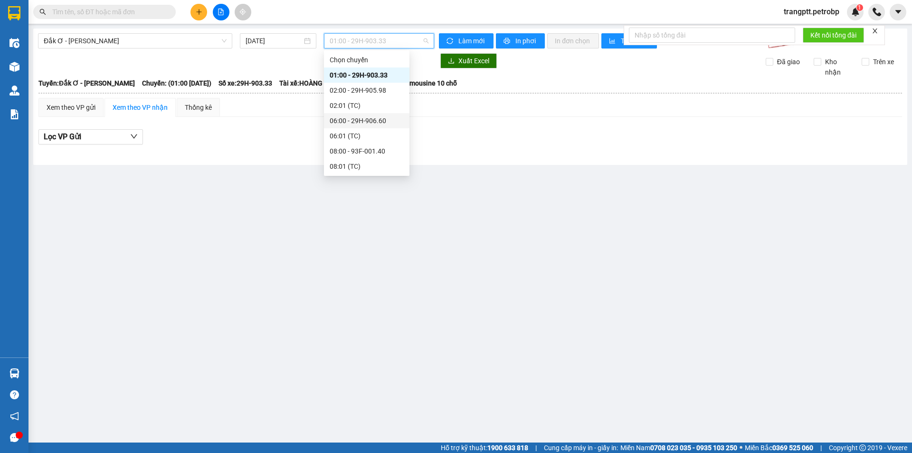
click at [351, 120] on div "06:00 - 29H-906.60" at bounding box center [367, 120] width 74 height 10
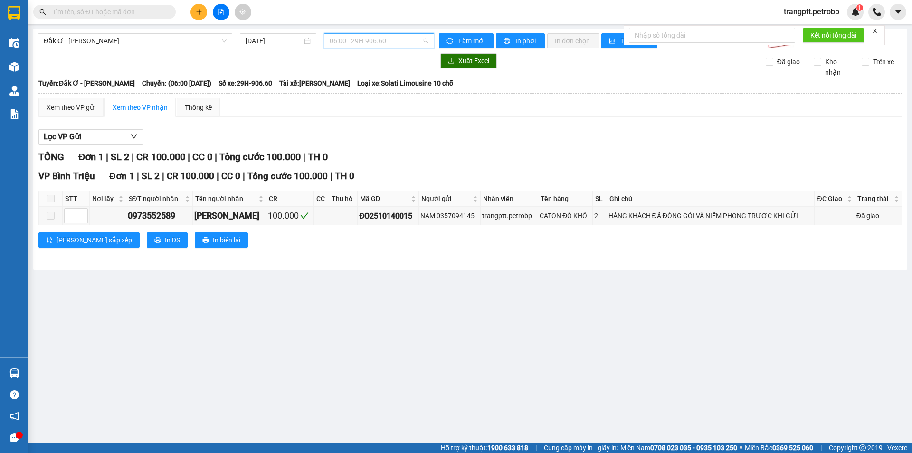
click at [370, 43] on span "06:00 - 29H-906.60" at bounding box center [379, 41] width 99 height 14
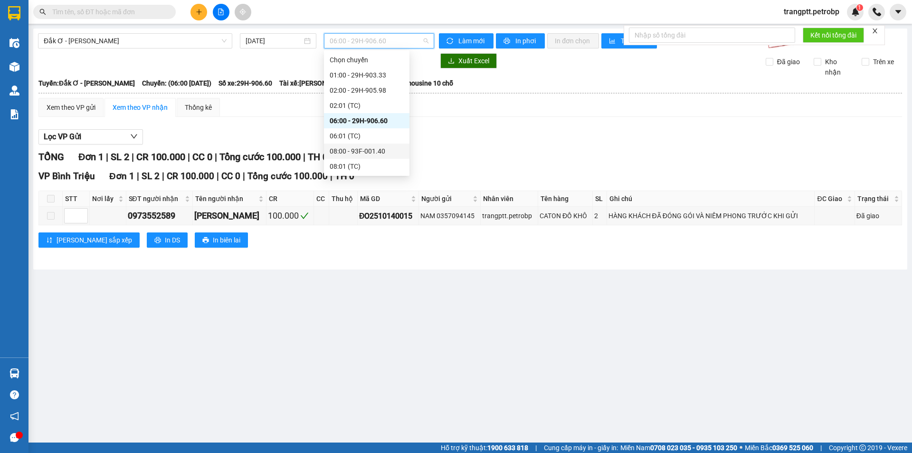
click at [361, 148] on div "08:00 - 93F-001.40" at bounding box center [367, 151] width 74 height 10
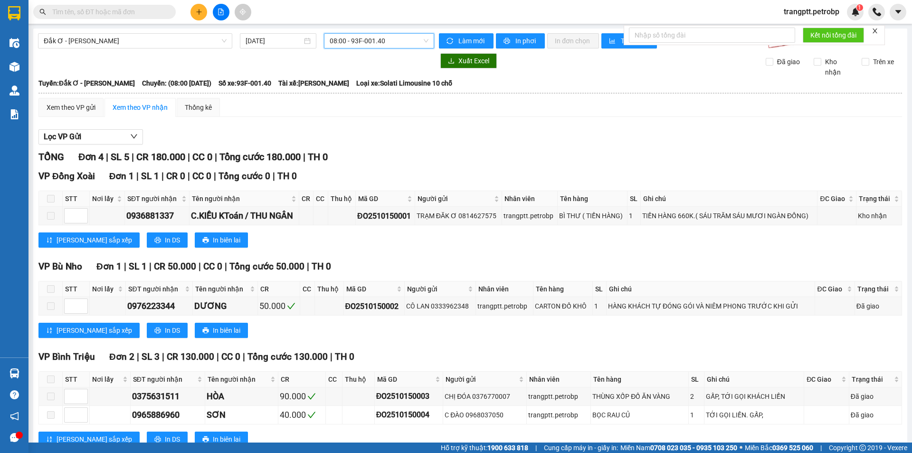
click at [348, 38] on span "08:00 - 93F-001.40" at bounding box center [379, 41] width 99 height 14
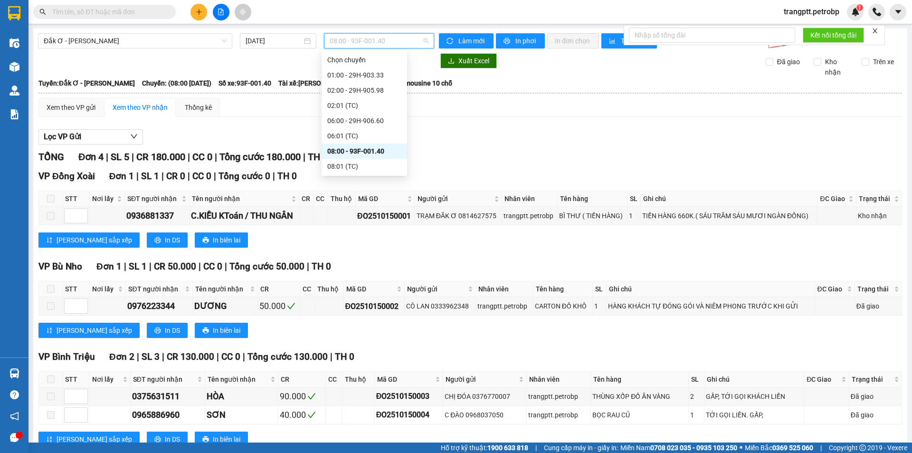
scroll to position [47, 0]
click at [349, 133] on div "11:00 - 29H-904.39" at bounding box center [364, 134] width 74 height 10
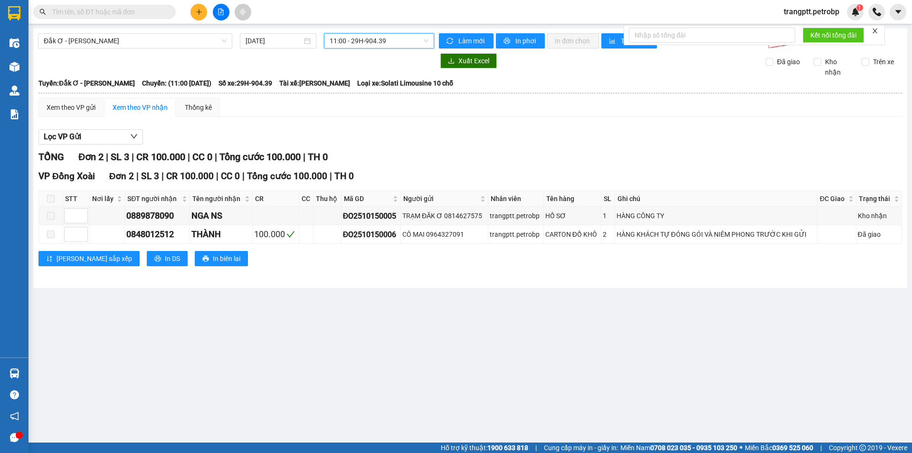
click at [355, 41] on span "11:00 - 29H-904.39" at bounding box center [379, 41] width 99 height 14
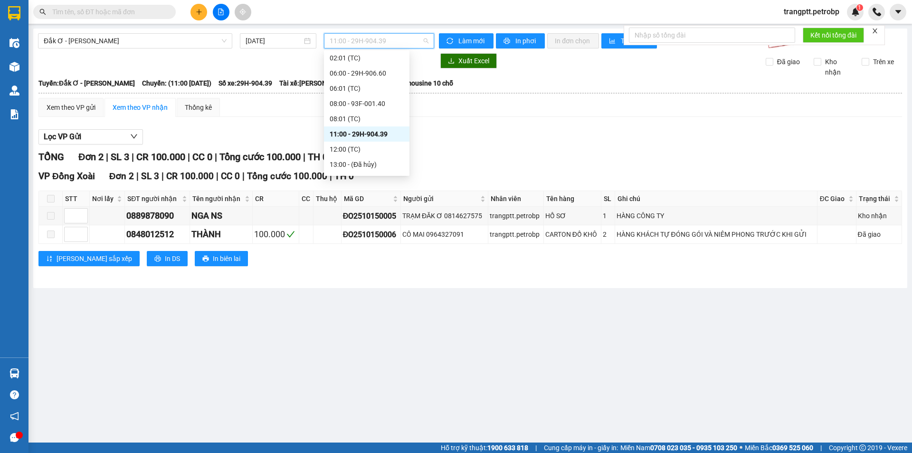
scroll to position [76, 0]
click at [373, 149] on div "15:00 - 29H-903.33" at bounding box center [367, 151] width 74 height 10
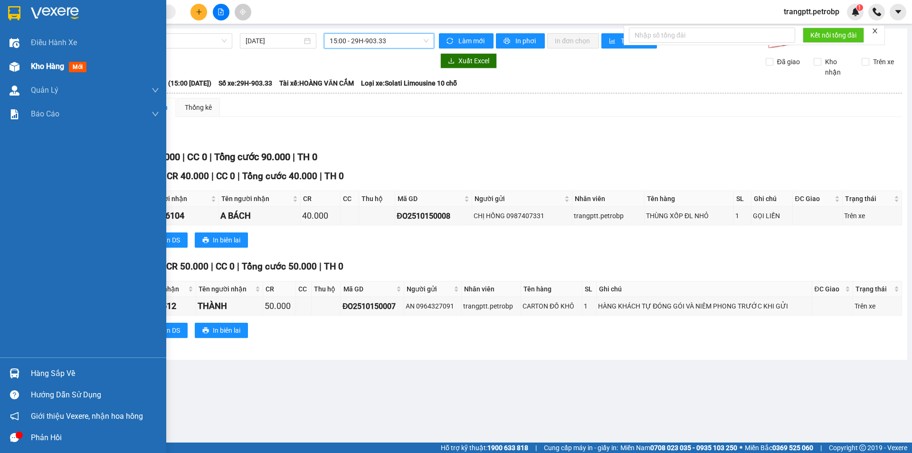
click at [21, 66] on div at bounding box center [14, 66] width 17 height 17
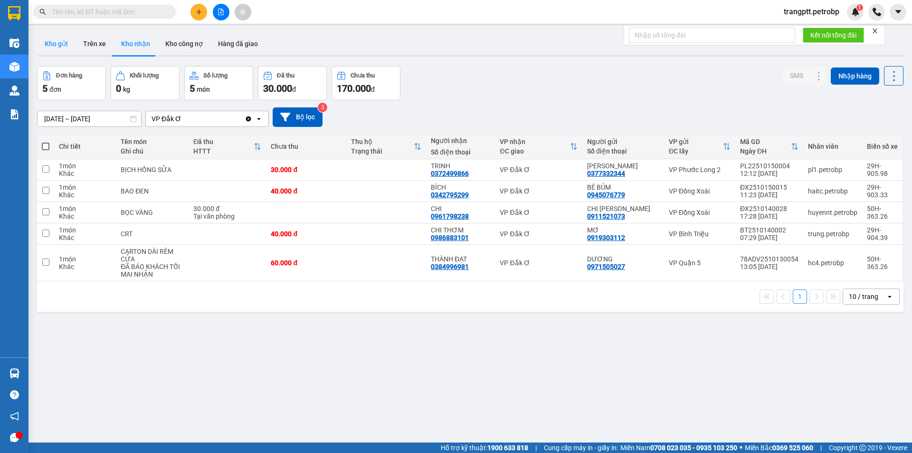
click at [58, 41] on button "Kho gửi" at bounding box center [56, 43] width 38 height 23
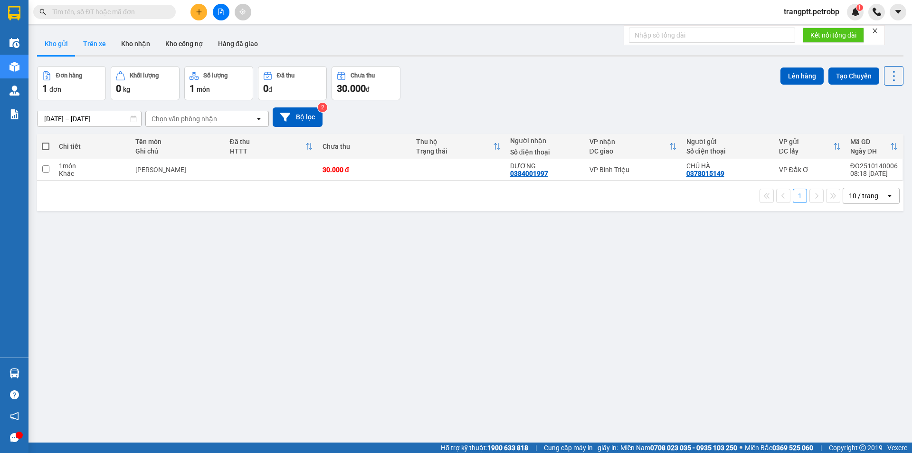
click at [103, 39] on button "Trên xe" at bounding box center [94, 43] width 38 height 23
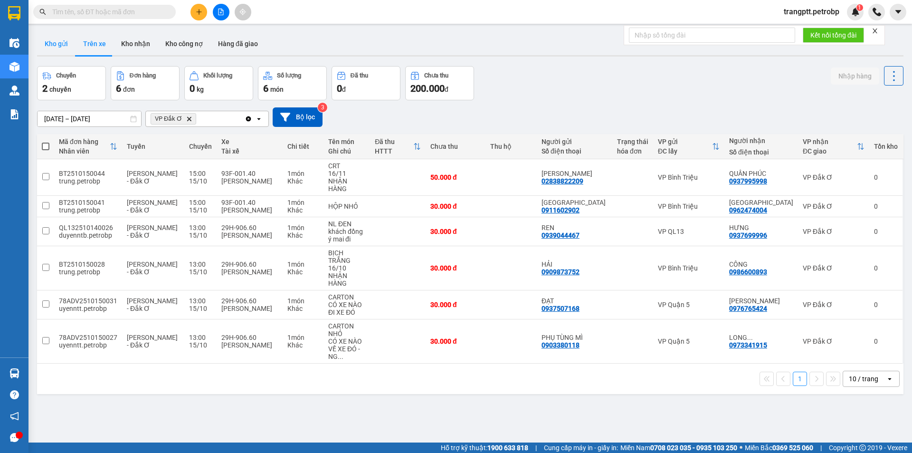
click at [53, 38] on button "Kho gửi" at bounding box center [56, 43] width 38 height 23
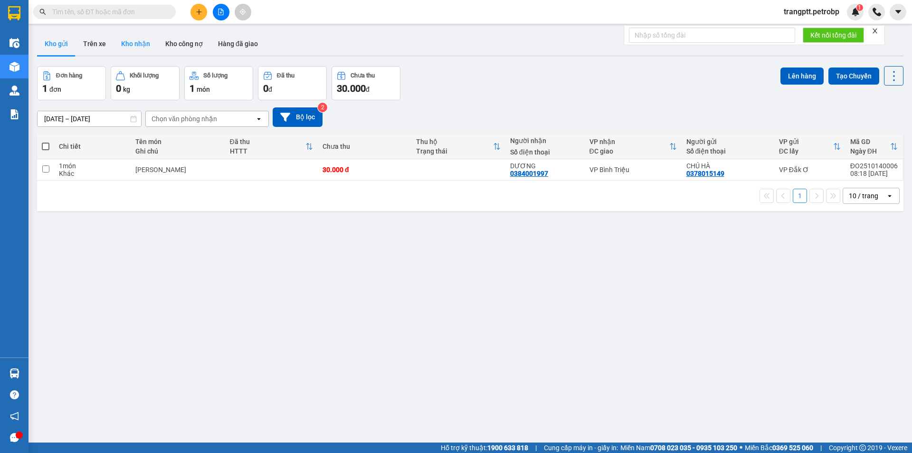
click at [134, 44] on button "Kho nhận" at bounding box center [135, 43] width 44 height 23
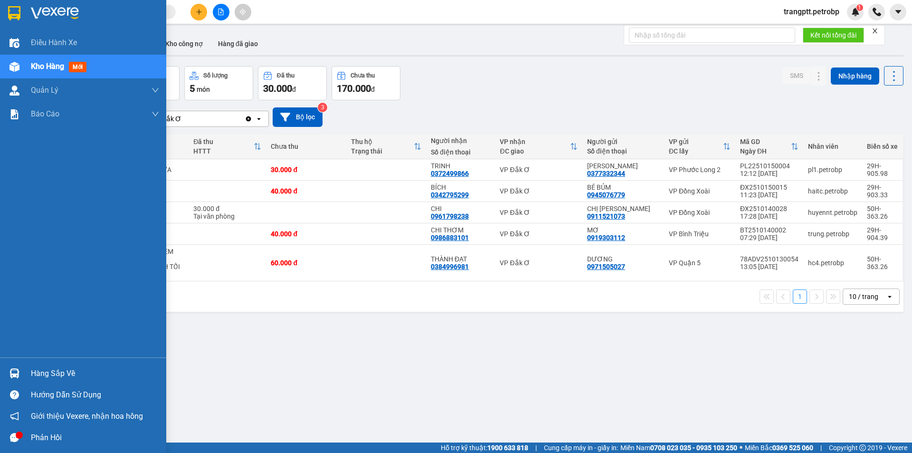
click at [75, 369] on div "Hàng sắp về" at bounding box center [95, 373] width 128 height 14
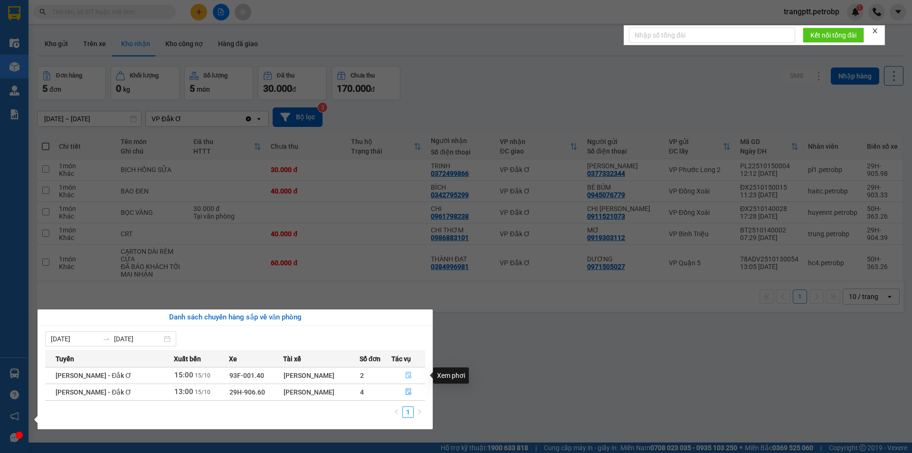
click at [408, 372] on icon "file-done" at bounding box center [408, 374] width 7 height 7
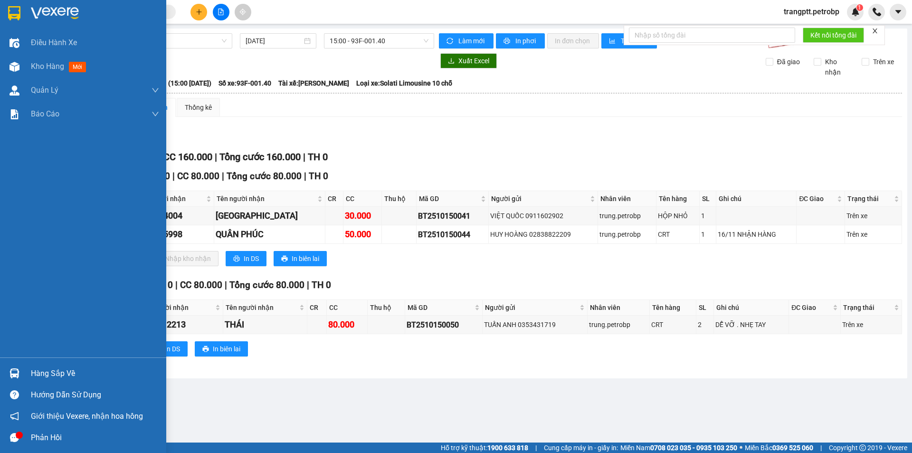
click at [85, 374] on div "Hàng sắp về" at bounding box center [95, 373] width 128 height 14
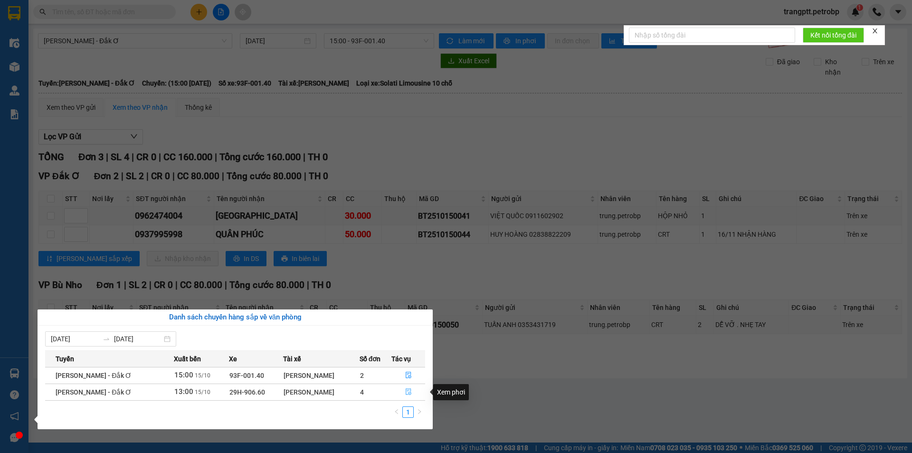
click at [406, 390] on icon "file-done" at bounding box center [408, 391] width 6 height 7
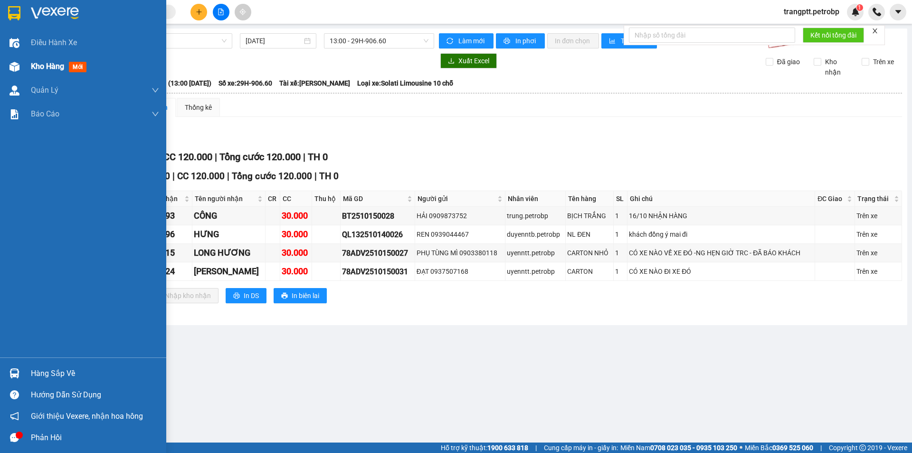
click at [58, 62] on span "Kho hàng" at bounding box center [47, 66] width 33 height 9
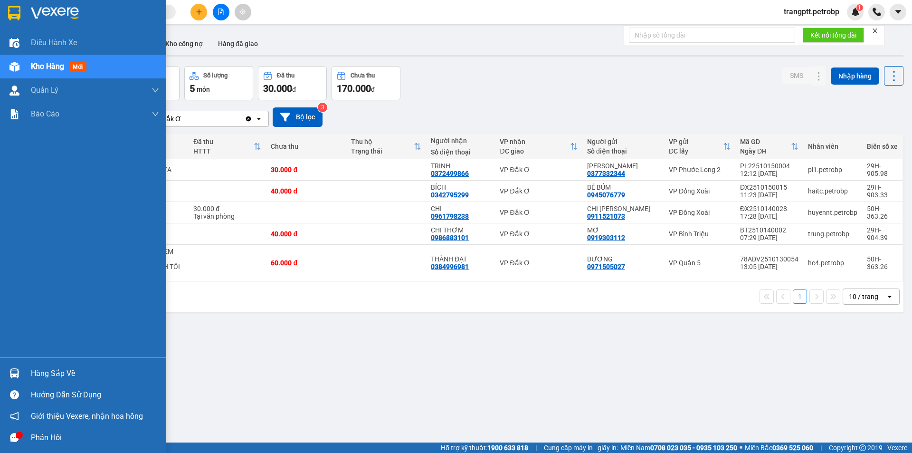
click at [43, 373] on div "Hàng sắp về" at bounding box center [95, 373] width 128 height 14
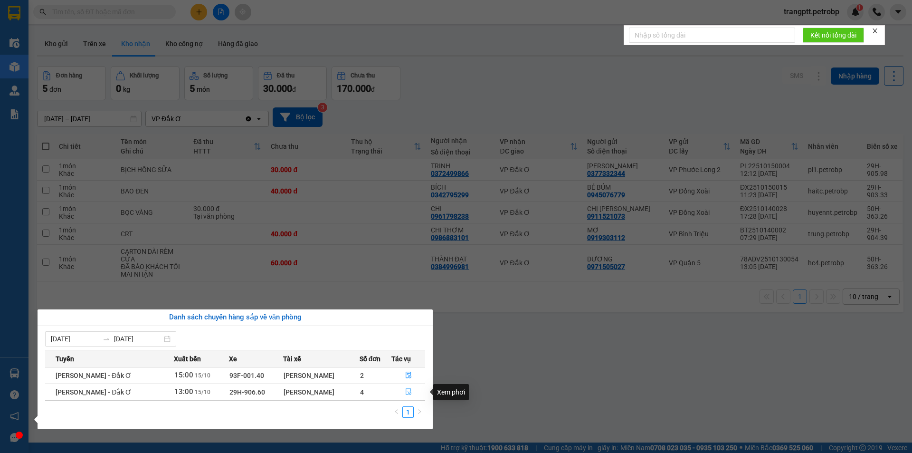
click at [405, 391] on icon "file-done" at bounding box center [408, 391] width 6 height 7
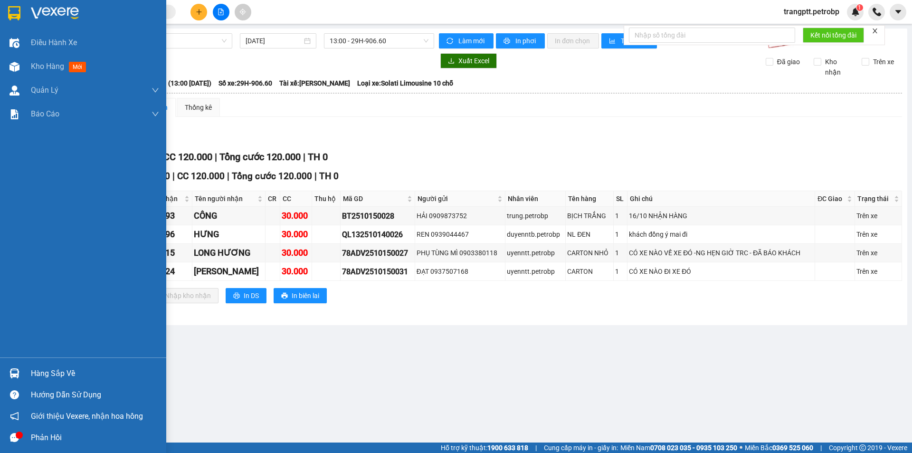
click at [63, 367] on div "Hàng sắp về" at bounding box center [95, 373] width 128 height 14
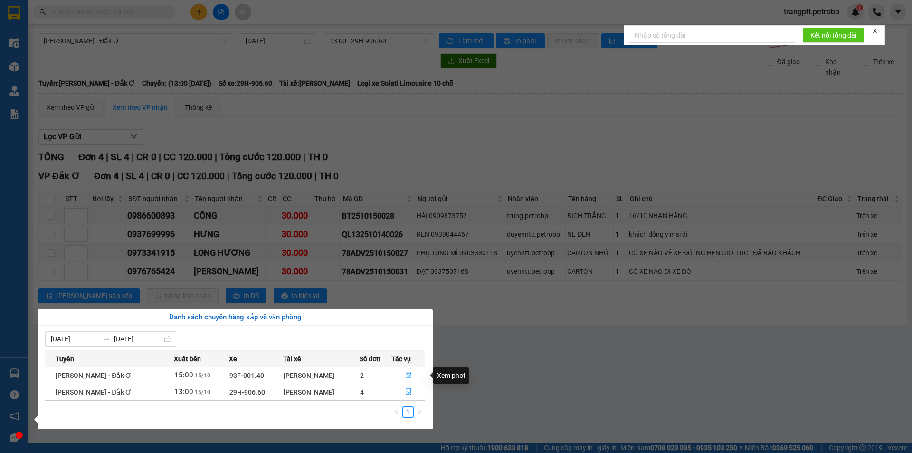
click at [405, 375] on icon "file-done" at bounding box center [408, 375] width 6 height 7
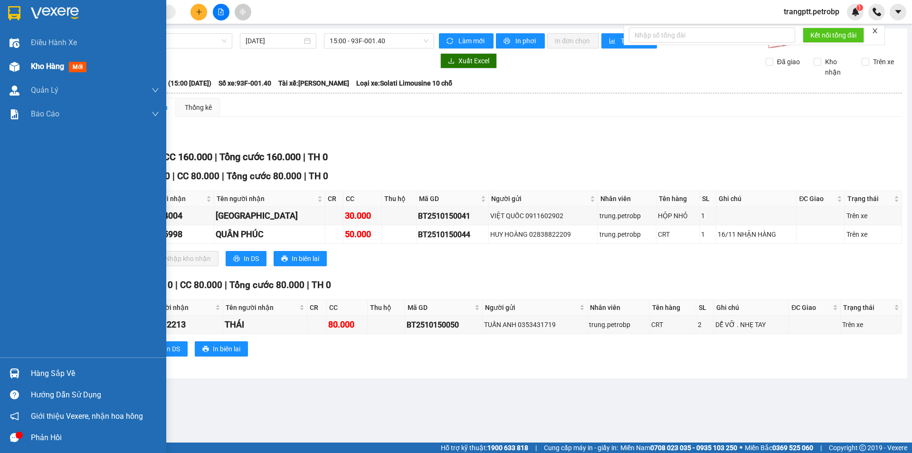
click at [52, 67] on span "Kho hàng" at bounding box center [47, 66] width 33 height 9
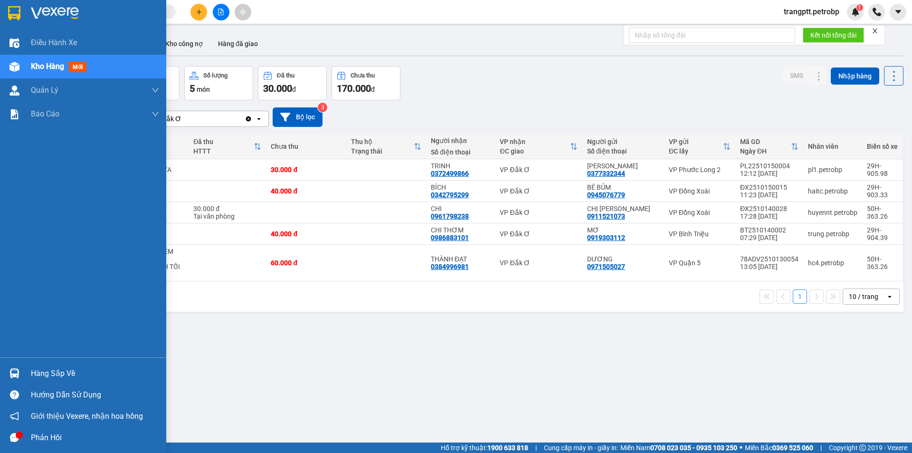
click at [49, 66] on span "Kho hàng" at bounding box center [47, 66] width 33 height 9
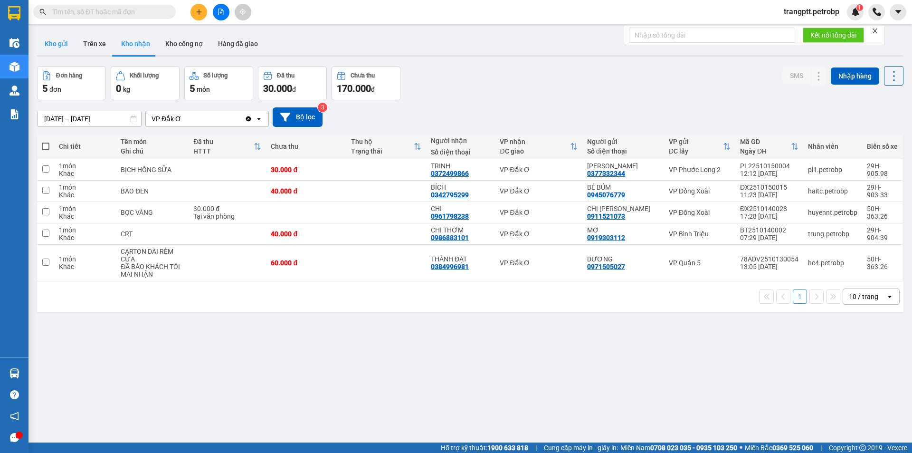
click at [54, 41] on button "Kho gửi" at bounding box center [56, 43] width 38 height 23
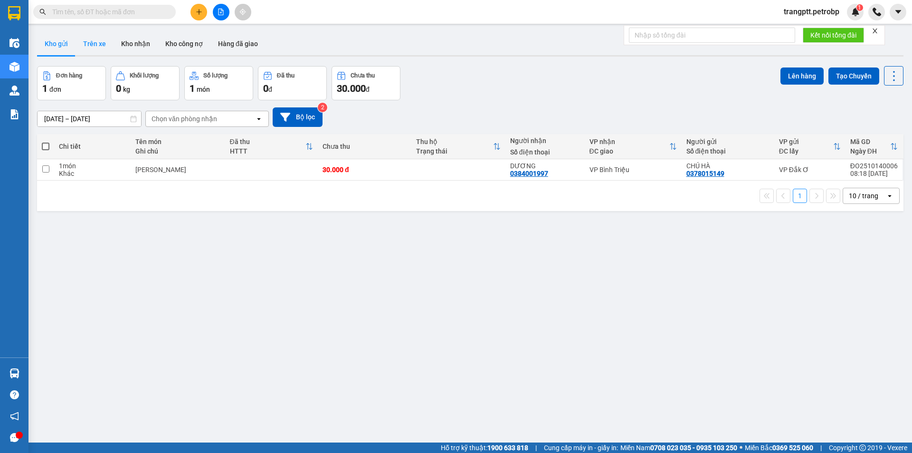
click at [106, 43] on button "Trên xe" at bounding box center [94, 43] width 38 height 23
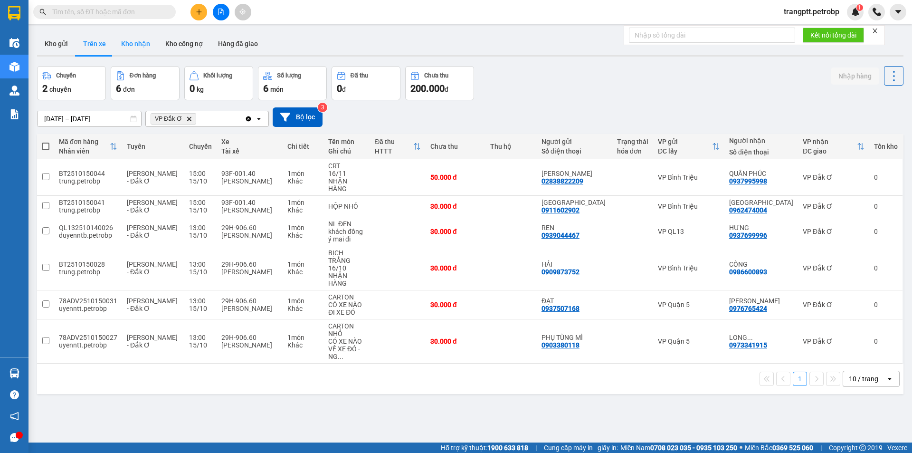
click at [141, 44] on button "Kho nhận" at bounding box center [135, 43] width 44 height 23
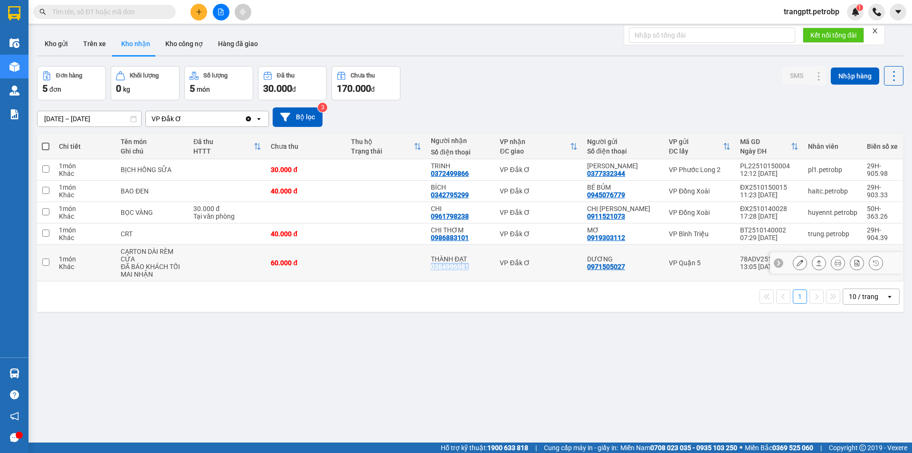
drag, startPoint x: 431, startPoint y: 268, endPoint x: 468, endPoint y: 267, distance: 37.0
click at [468, 267] on div "0384996981" at bounding box center [450, 267] width 38 height 8
copy div "0384996981"
drag, startPoint x: 91, startPoint y: 41, endPoint x: 100, endPoint y: 49, distance: 12.4
click at [92, 40] on button "Trên xe" at bounding box center [94, 43] width 38 height 23
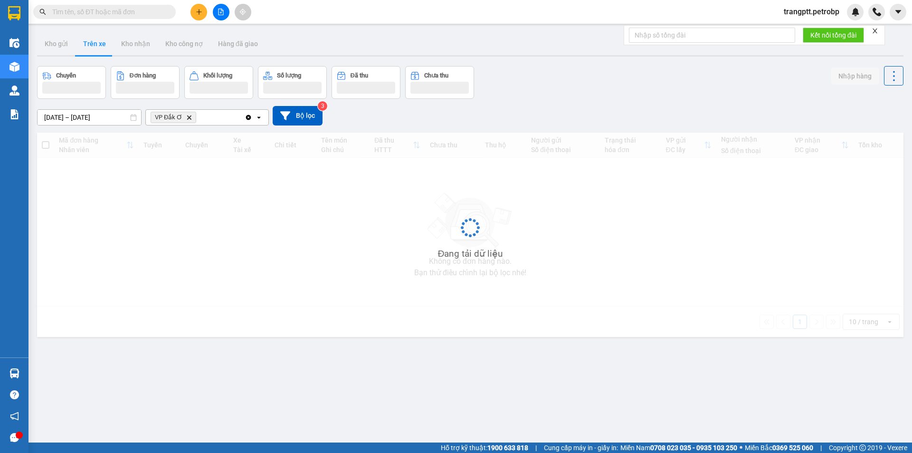
type input "[DATE] – [DATE]"
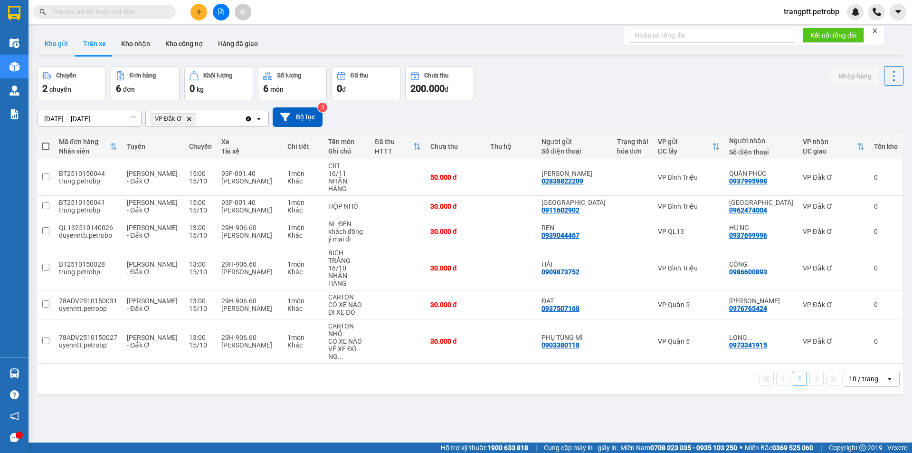
click at [50, 43] on button "Kho gửi" at bounding box center [56, 43] width 38 height 23
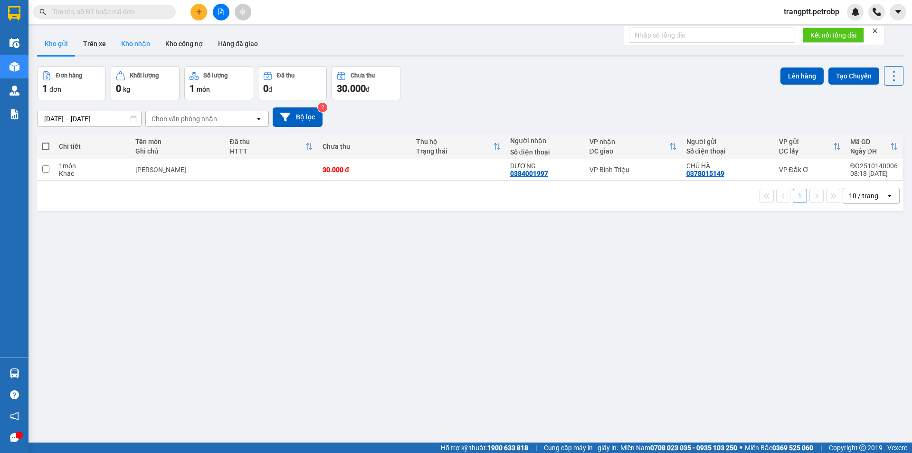
click at [127, 44] on button "Kho nhận" at bounding box center [135, 43] width 44 height 23
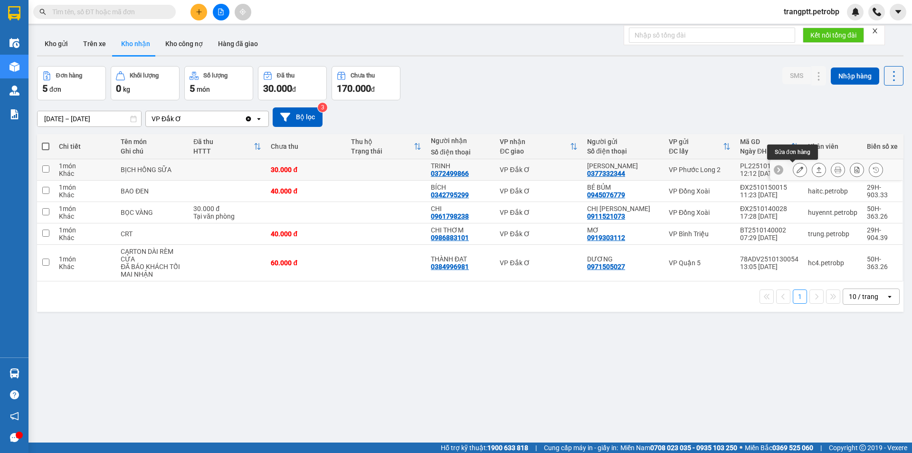
click at [796, 169] on icon at bounding box center [799, 169] width 7 height 7
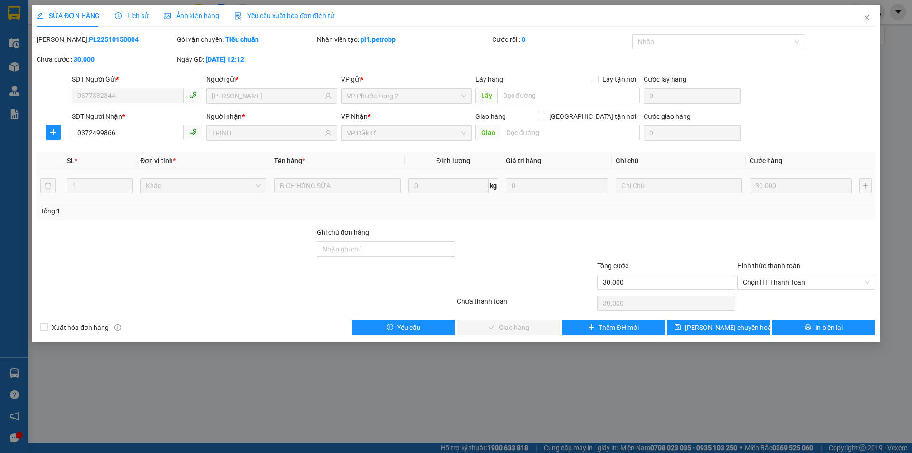
type input "0377332344"
type input "THANH HƯƠNG"
type input "0372499866"
type input "TRINH"
type input "30.000"
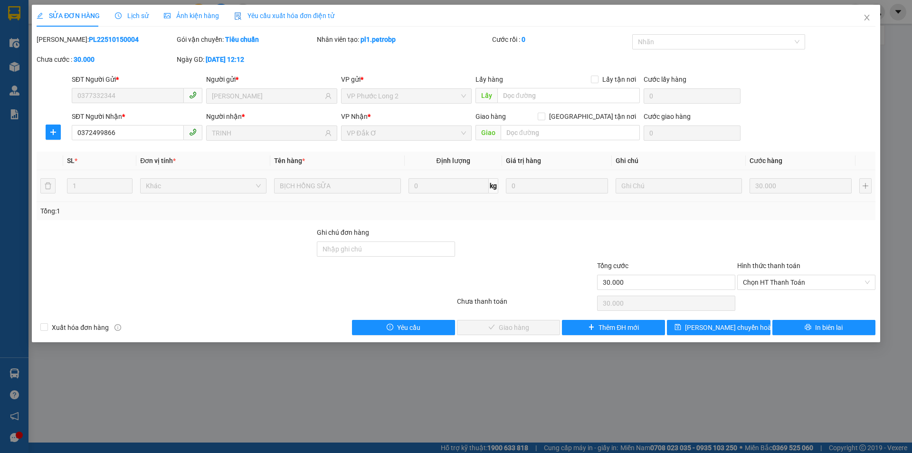
type input "30.000"
click at [782, 282] on span "Chọn HT Thanh Toán" at bounding box center [806, 282] width 127 height 14
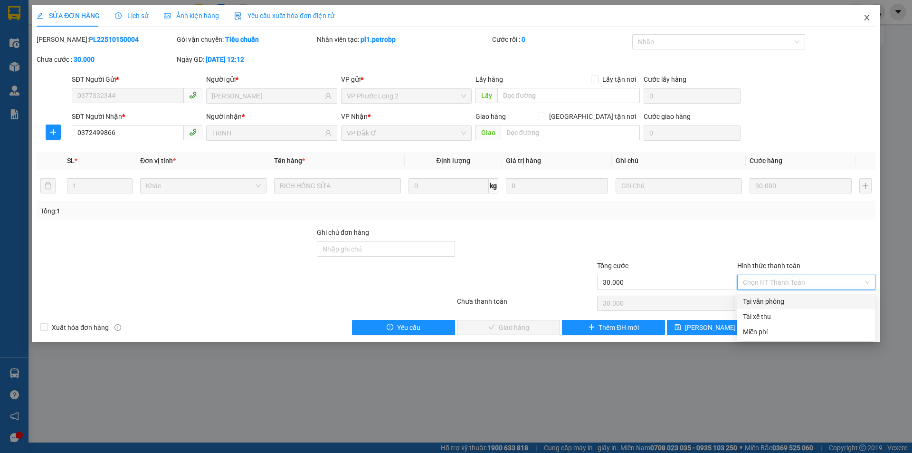
click at [864, 15] on icon "close" at bounding box center [867, 18] width 8 height 8
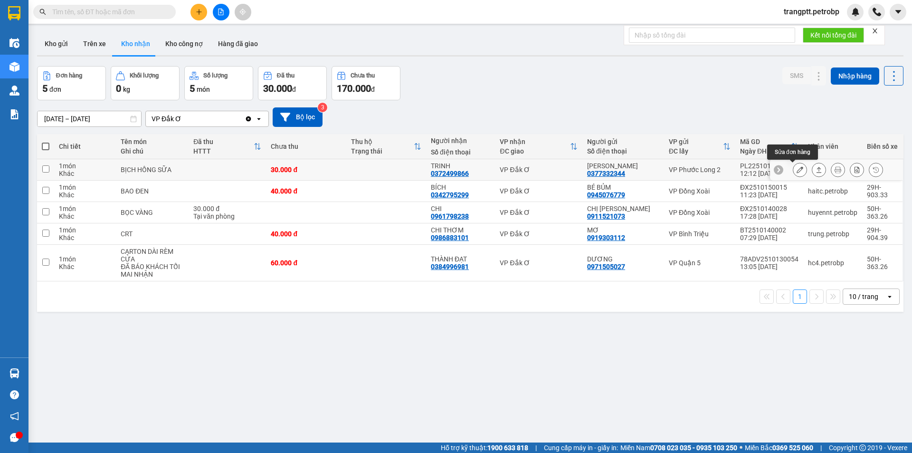
click at [796, 170] on icon at bounding box center [799, 169] width 7 height 7
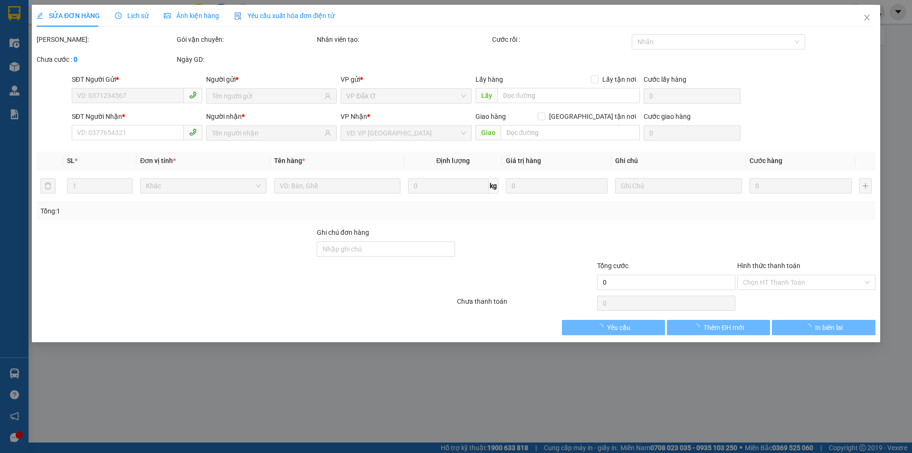
type input "0377332344"
type input "THANH HƯƠNG"
type input "0372499866"
type input "TRINH"
type input "30.000"
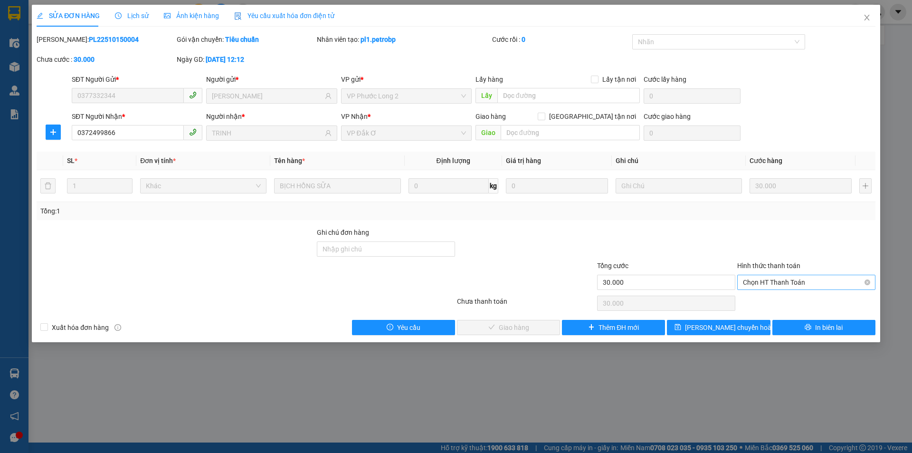
click at [795, 280] on span "Chọn HT Thanh Toán" at bounding box center [806, 282] width 127 height 14
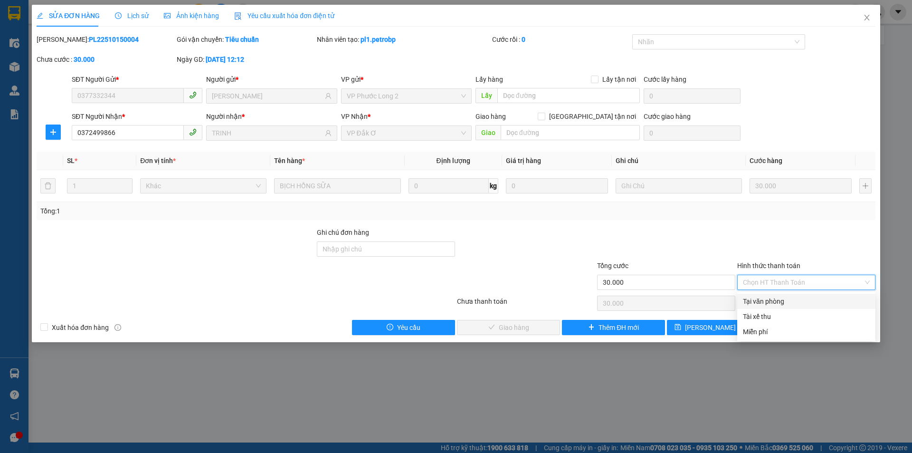
click at [765, 297] on div "Tại văn phòng" at bounding box center [806, 301] width 127 height 10
type input "0"
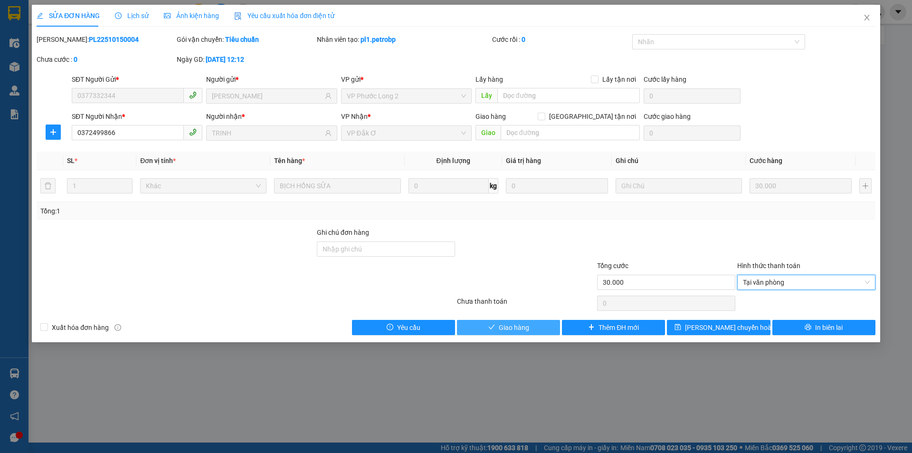
click at [520, 328] on span "Giao hàng" at bounding box center [514, 327] width 30 height 10
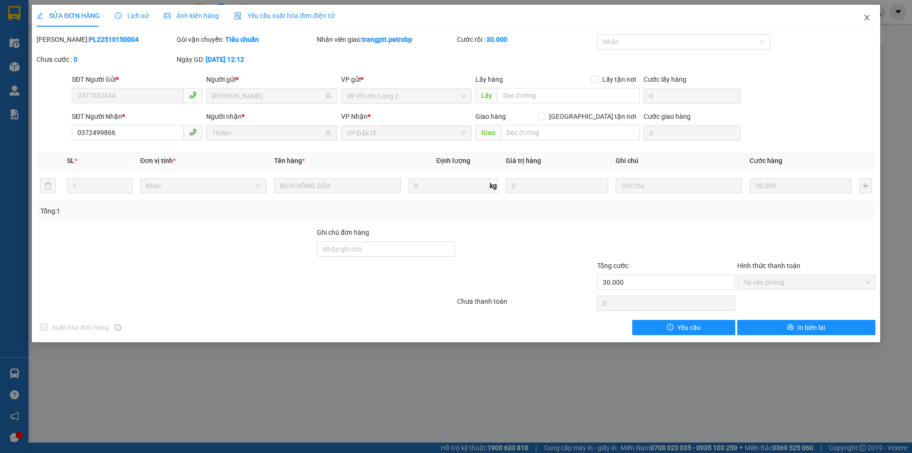
click at [863, 18] on icon "close" at bounding box center [867, 18] width 8 height 8
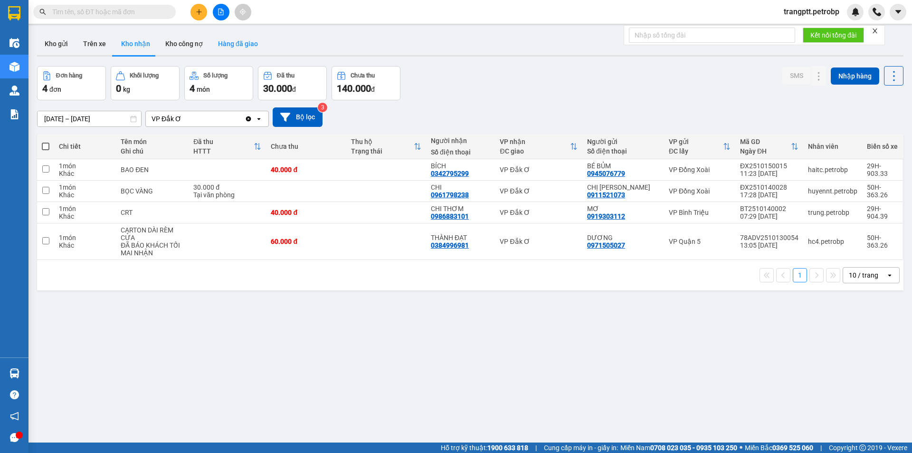
click at [224, 43] on button "Hàng đã giao" at bounding box center [237, 43] width 55 height 23
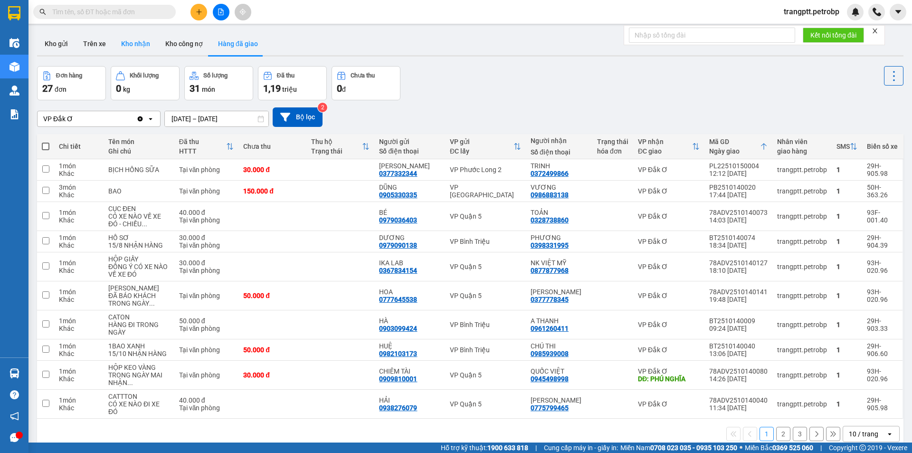
click at [132, 44] on button "Kho nhận" at bounding box center [135, 43] width 44 height 23
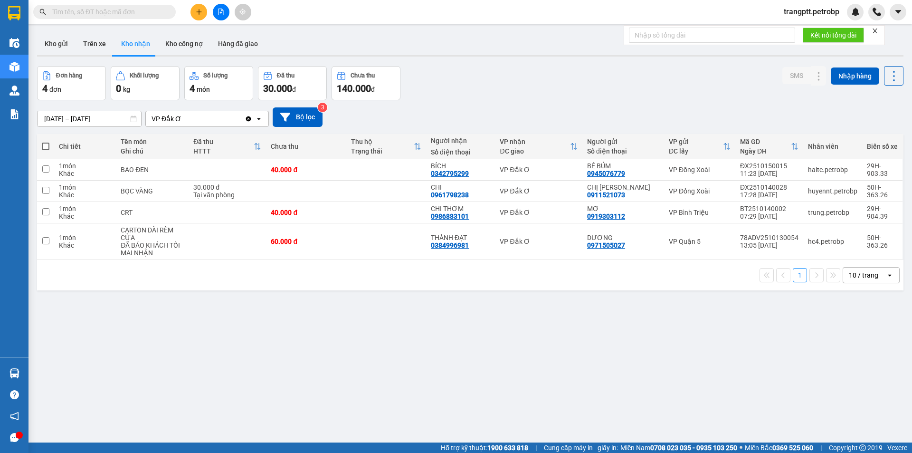
click at [223, 12] on icon "file-add" at bounding box center [220, 12] width 7 height 7
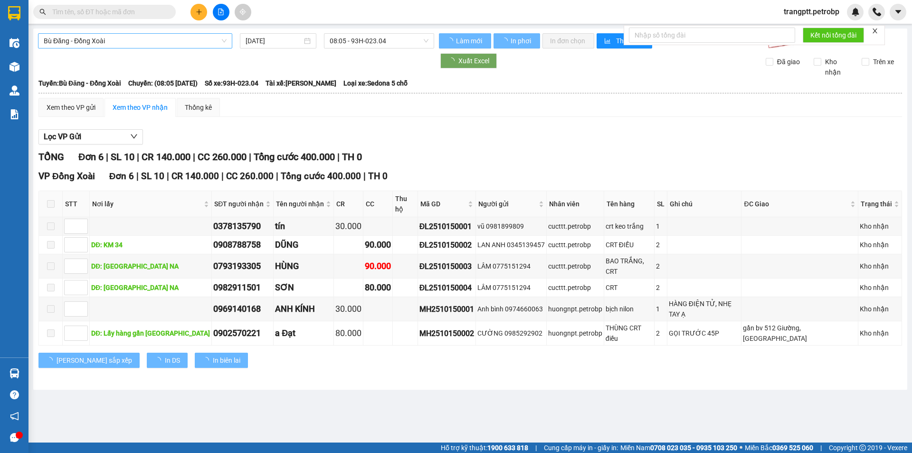
click at [153, 41] on span "Bù Đăng - Đồng Xoài" at bounding box center [135, 41] width 183 height 14
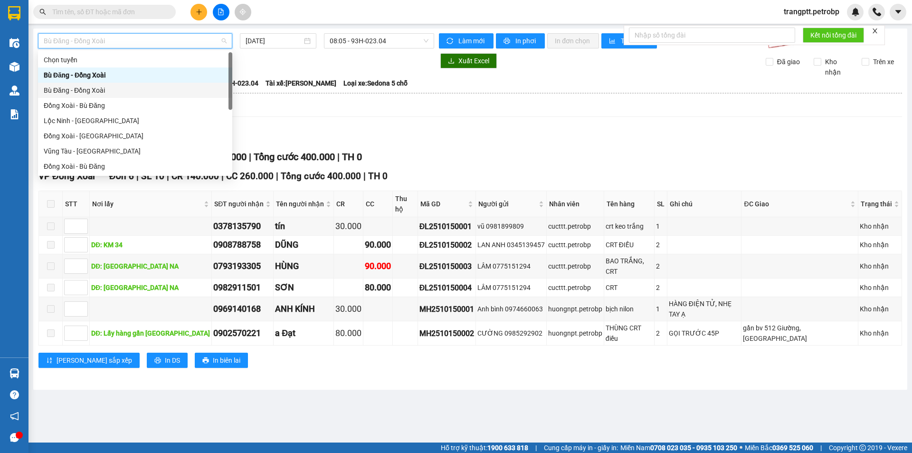
scroll to position [198, 0]
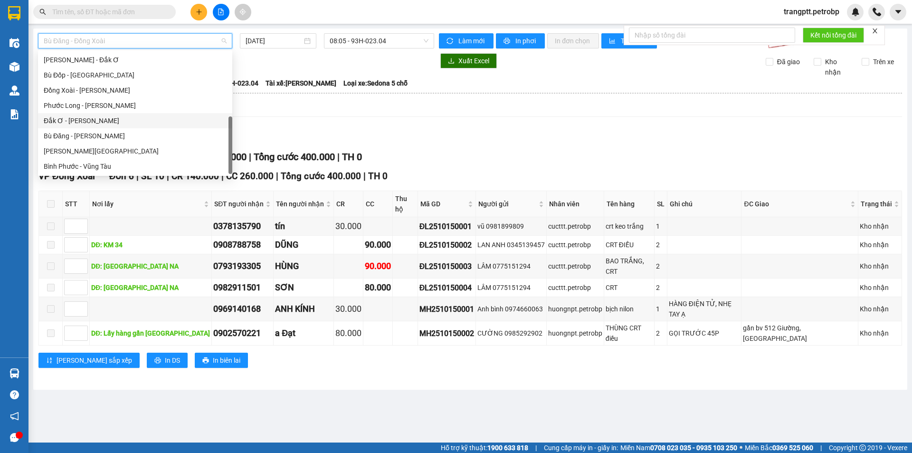
click at [105, 118] on div "Đắk Ơ - [PERSON_NAME]" at bounding box center [135, 120] width 183 height 10
type input "[DATE]"
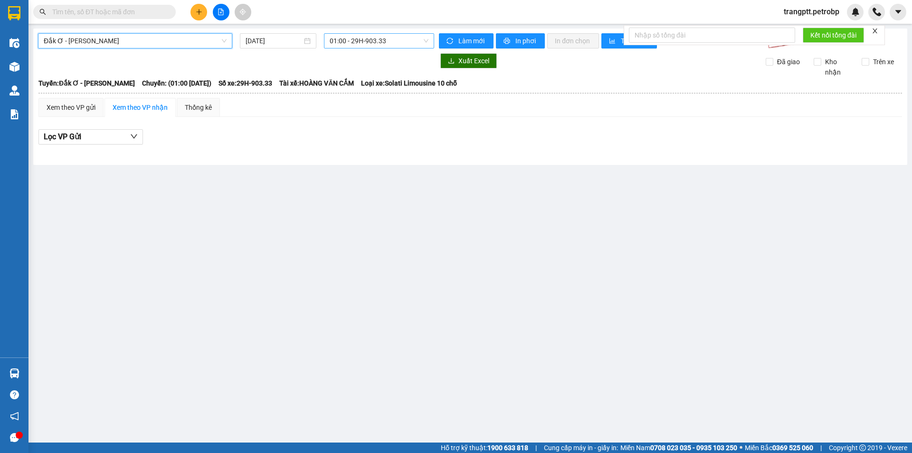
click at [359, 38] on span "01:00 - 29H-903.33" at bounding box center [379, 41] width 99 height 14
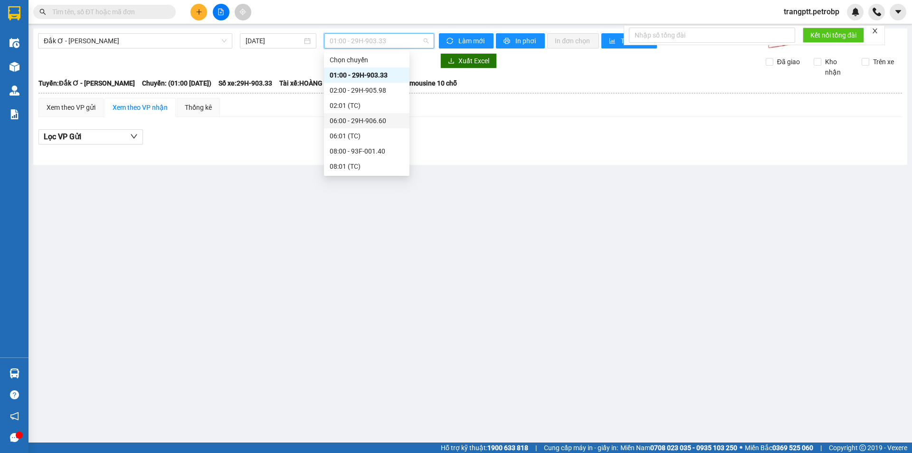
click at [361, 117] on div "06:00 - 29H-906.60" at bounding box center [367, 120] width 74 height 10
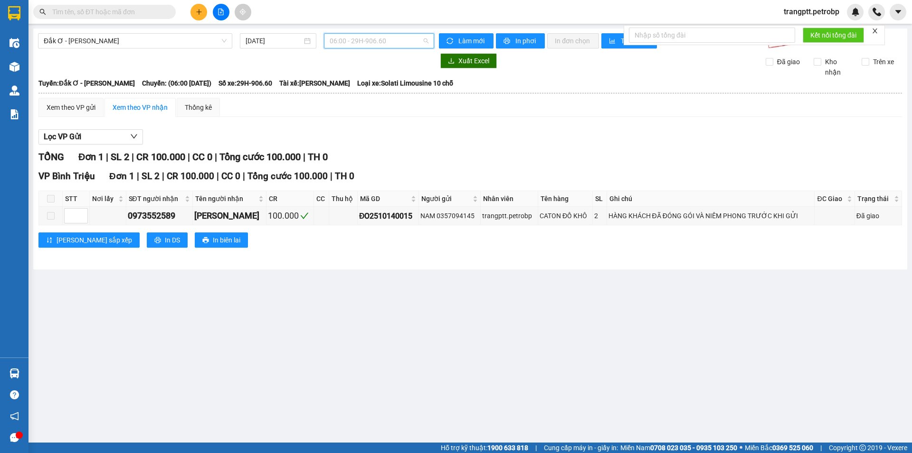
click at [346, 42] on span "06:00 - 29H-906.60" at bounding box center [379, 41] width 99 height 14
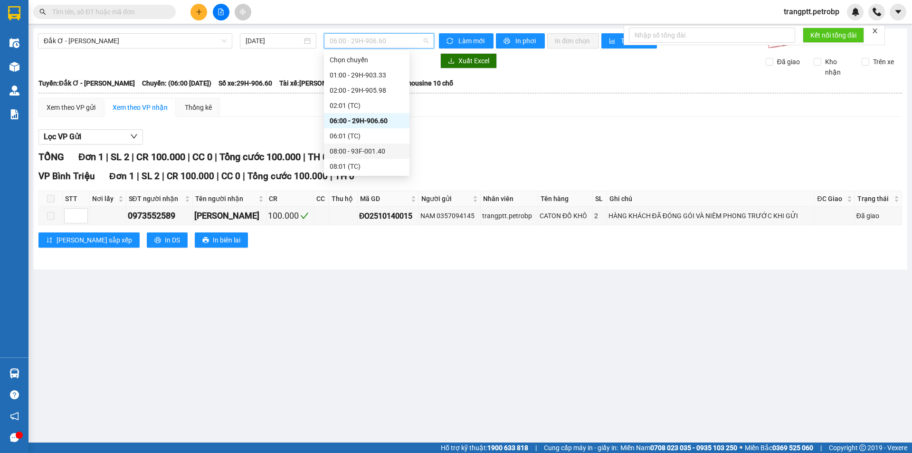
click at [351, 153] on div "08:00 - 93F-001.40" at bounding box center [367, 151] width 74 height 10
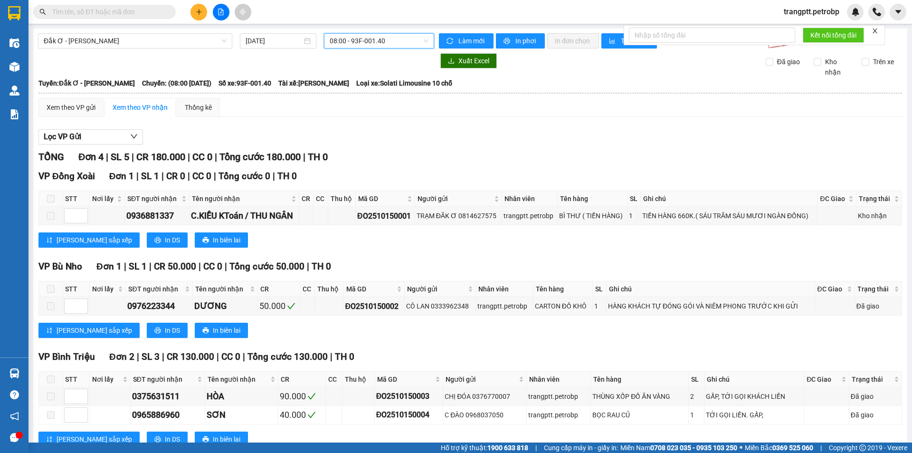
click at [347, 41] on span "08:00 - 93F-001.40" at bounding box center [379, 41] width 99 height 14
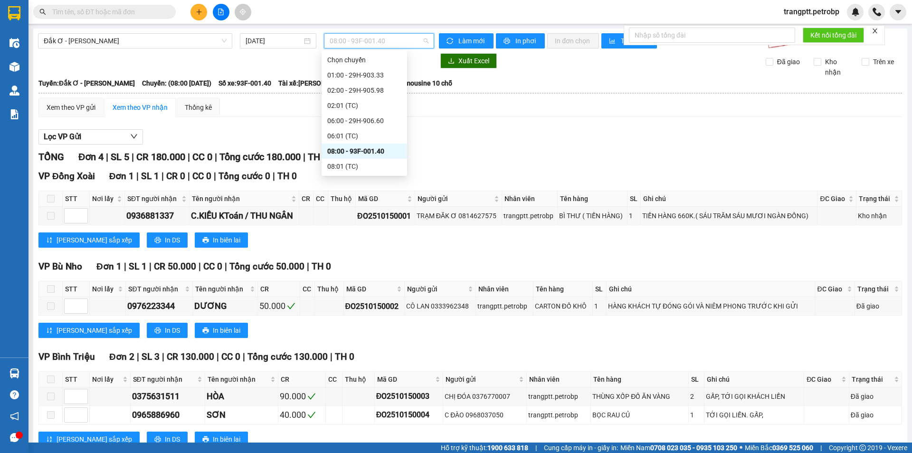
scroll to position [47, 0]
click at [356, 132] on div "11:00 - 29H-904.39" at bounding box center [364, 134] width 74 height 10
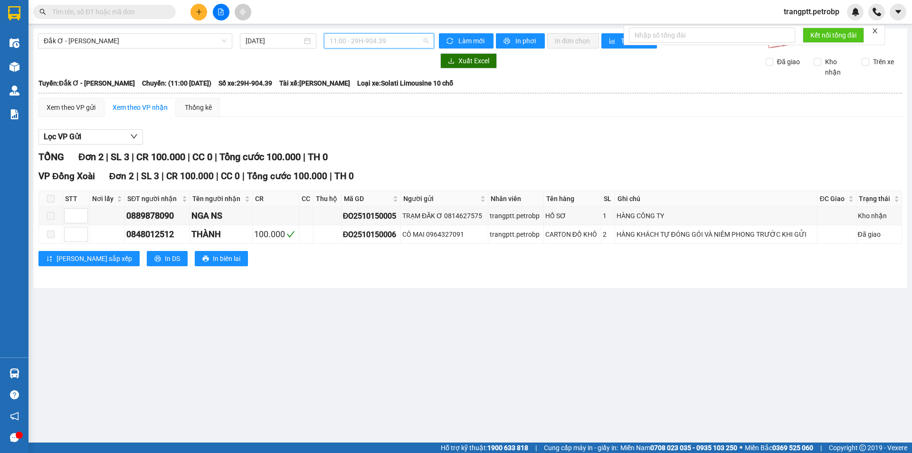
click at [345, 41] on span "11:00 - 29H-904.39" at bounding box center [379, 41] width 99 height 14
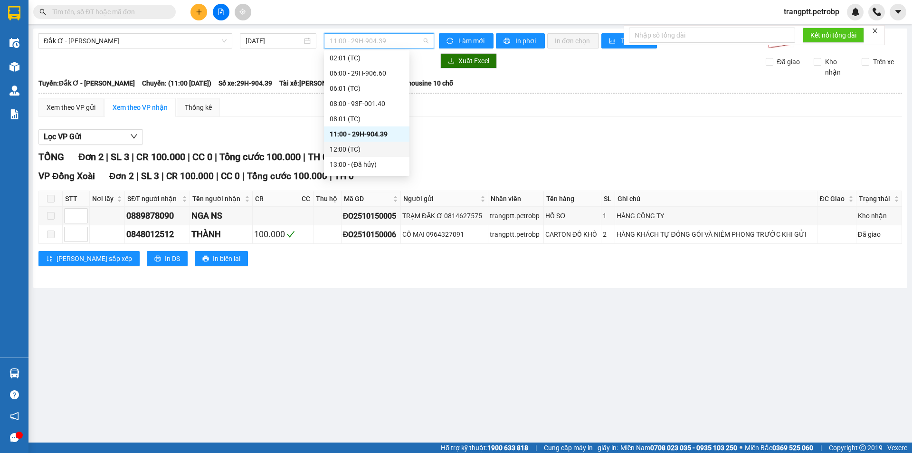
scroll to position [76, 0]
click at [368, 151] on div "15:00 - 29H-903.33" at bounding box center [367, 151] width 74 height 10
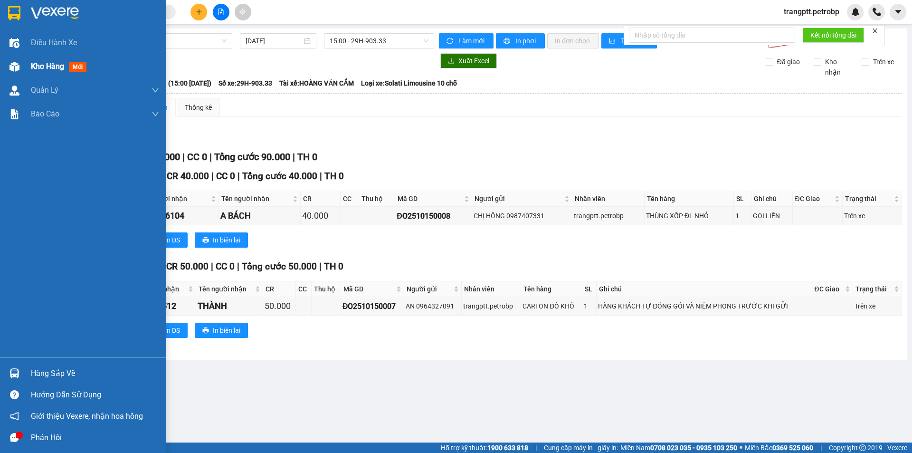
drag, startPoint x: 29, startPoint y: 63, endPoint x: 89, endPoint y: 75, distance: 60.5
click at [30, 64] on div "Kho hàng mới" at bounding box center [83, 67] width 166 height 24
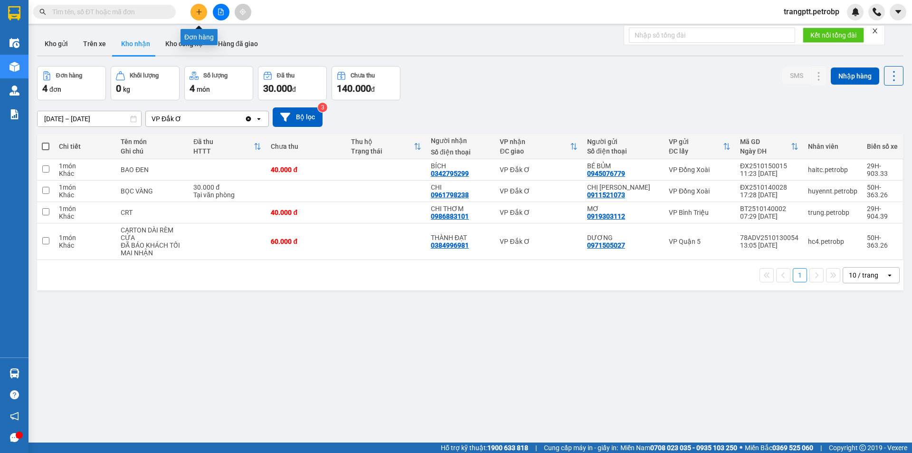
click at [196, 10] on icon "plus" at bounding box center [199, 12] width 7 height 7
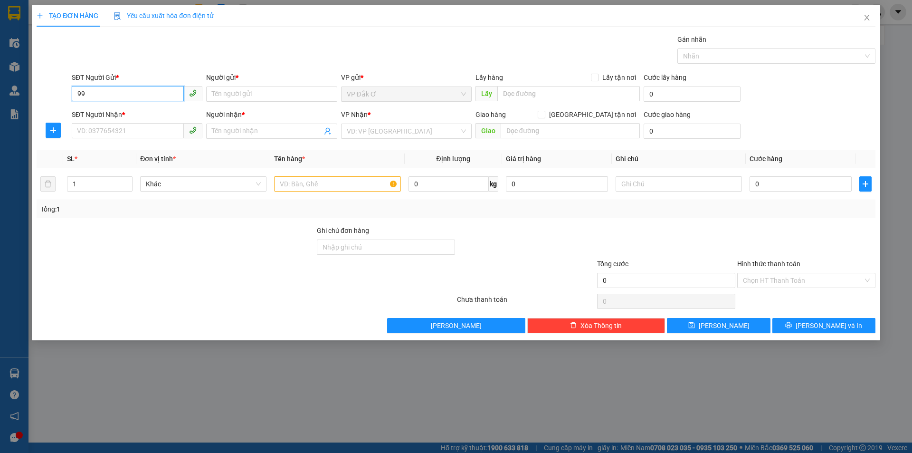
click at [149, 96] on input "99" at bounding box center [128, 93] width 112 height 15
type input "9"
type input "0398331995"
click at [150, 110] on div "0398331995 - PHƯƠNG" at bounding box center [136, 113] width 119 height 10
type input "PHƯƠNG"
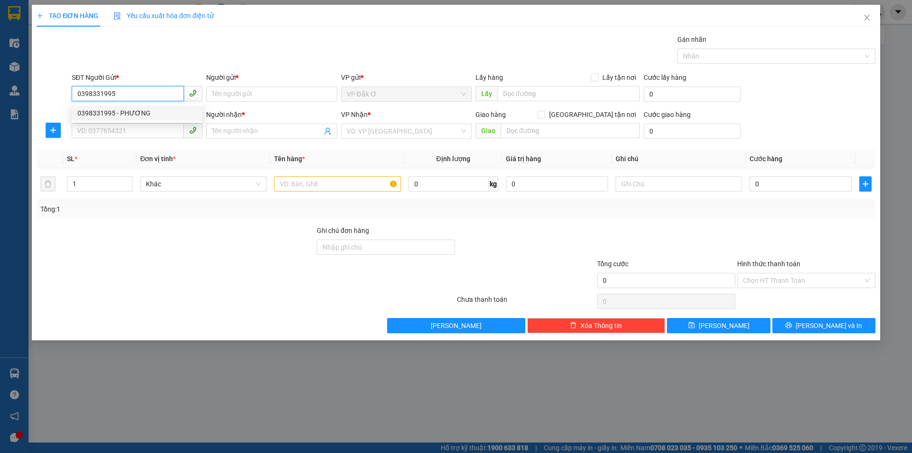
type input "0357000089"
type input "PHƯỢNG"
type input "30.000"
click at [156, 107] on div "0398331995 - PHƯƠNG" at bounding box center [137, 112] width 131 height 15
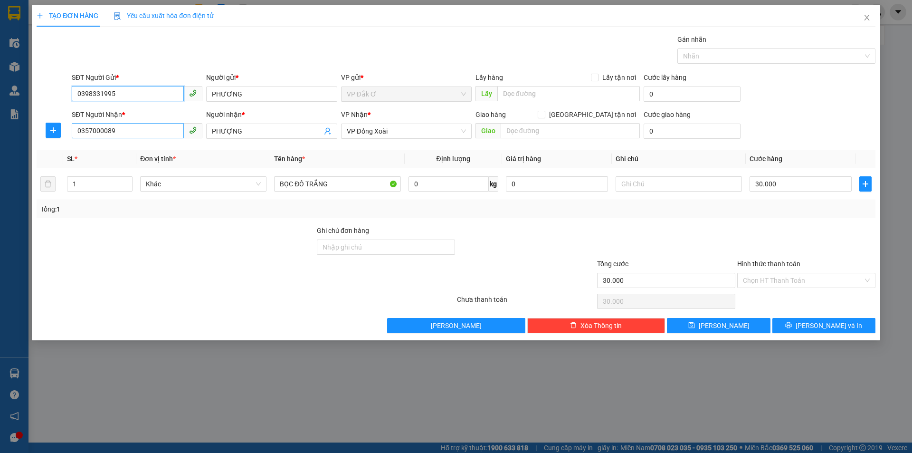
type input "0398331995"
click at [145, 132] on input "0357000089" at bounding box center [128, 130] width 112 height 15
click at [134, 130] on input "0357000089" at bounding box center [128, 130] width 112 height 15
type input "0"
click at [131, 151] on div "0384001997 - DƯƠNG" at bounding box center [136, 150] width 119 height 10
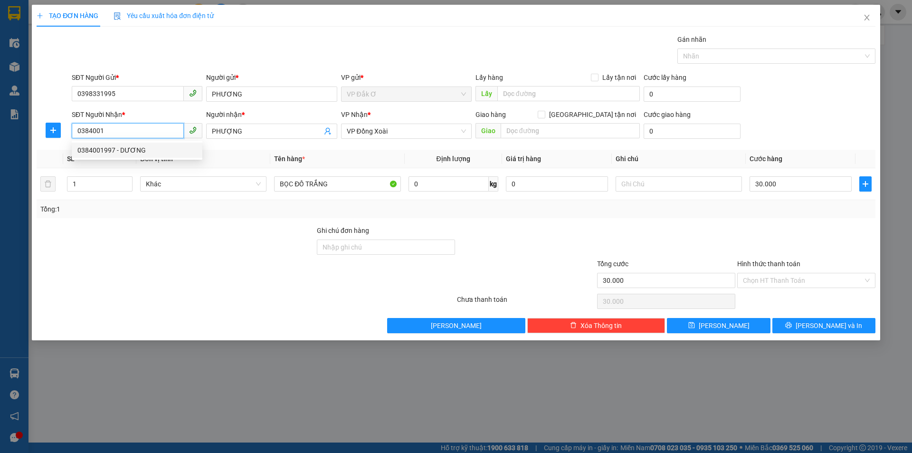
type input "0384001997"
type input "DƯƠNG"
click at [441, 131] on span "VP Bình Triệu" at bounding box center [406, 131] width 119 height 14
type input "0384001997"
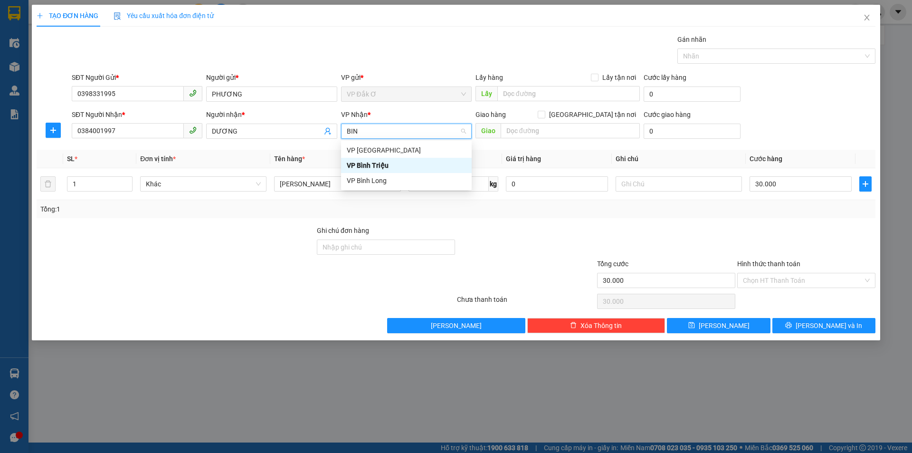
type input "BINH"
click at [410, 161] on div "VP Bình Triệu" at bounding box center [406, 165] width 119 height 10
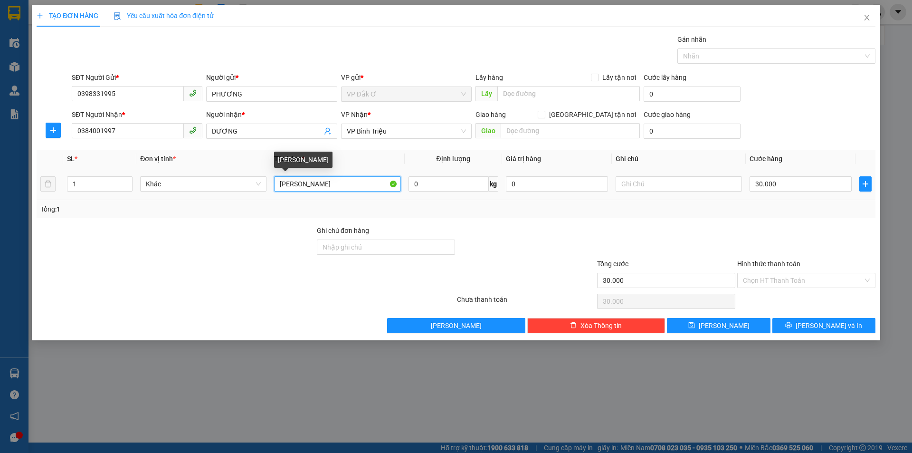
click at [329, 183] on input "[PERSON_NAME]" at bounding box center [337, 183] width 126 height 15
type input "M"
type input "BỌC TRẮNG HS"
click at [657, 181] on input "text" at bounding box center [678, 183] width 126 height 15
click at [696, 182] on input "text" at bounding box center [678, 183] width 126 height 15
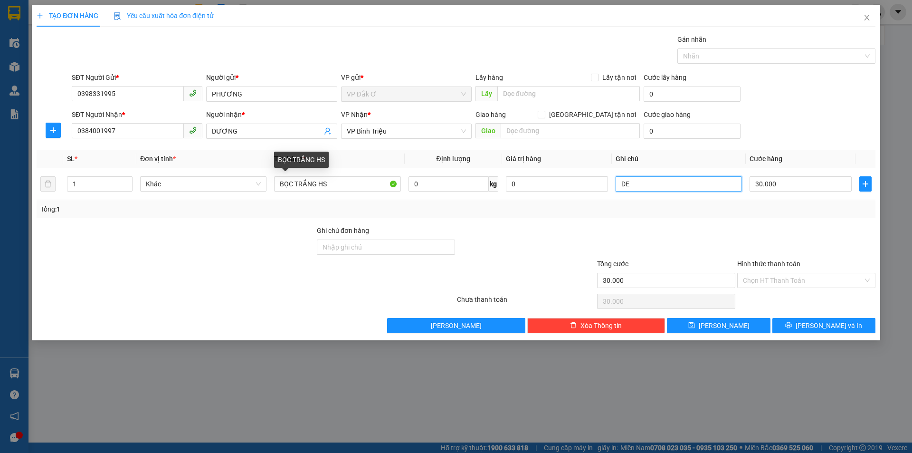
type input "D"
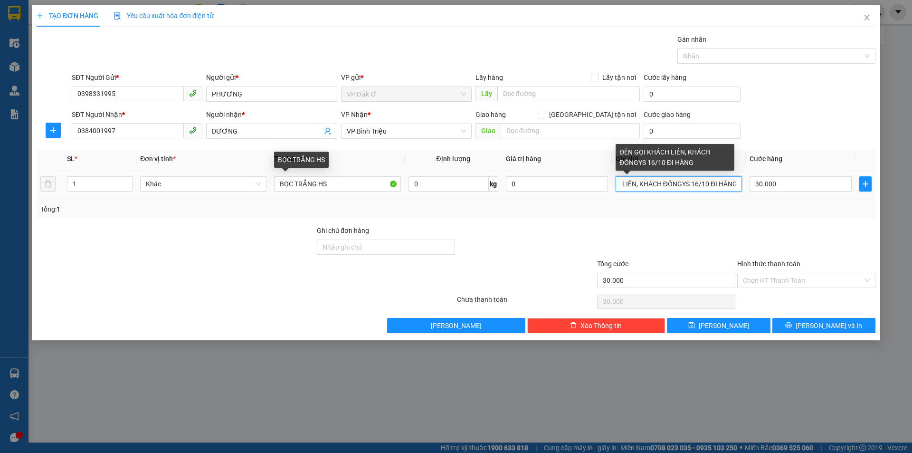
click at [689, 180] on input "ĐẾN GỌI KHÁCH LIỀN, KHÁCH ĐỒNGYS 16/10 ĐI HÀNG" at bounding box center [678, 183] width 126 height 15
type input "ĐẾN GỌI KHÁCH LIỀN, KHÁCH ĐỒNG Ý 16/10 ĐI HÀNG"
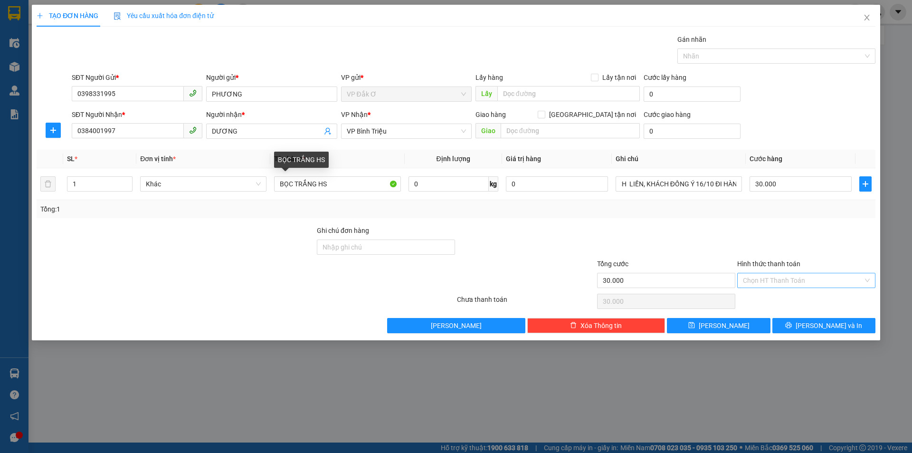
click at [764, 277] on input "Hình thức thanh toán" at bounding box center [803, 280] width 120 height 14
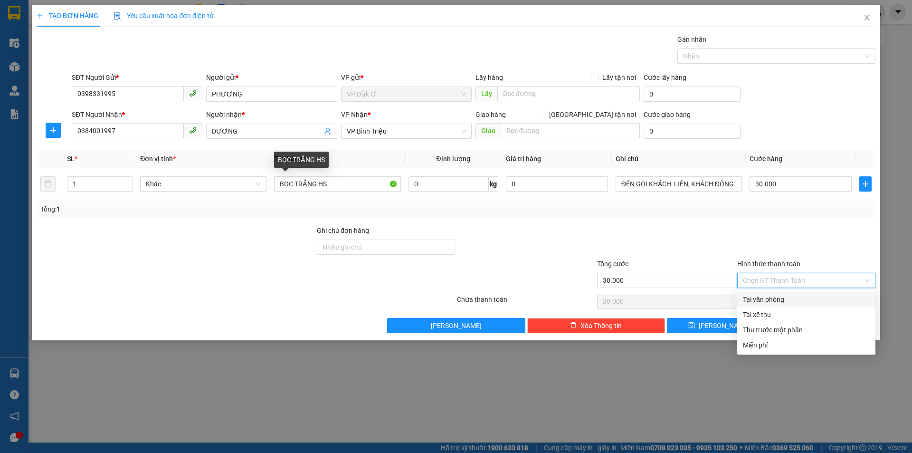
click at [777, 294] on div "Tại văn phòng" at bounding box center [806, 299] width 127 height 10
type input "0"
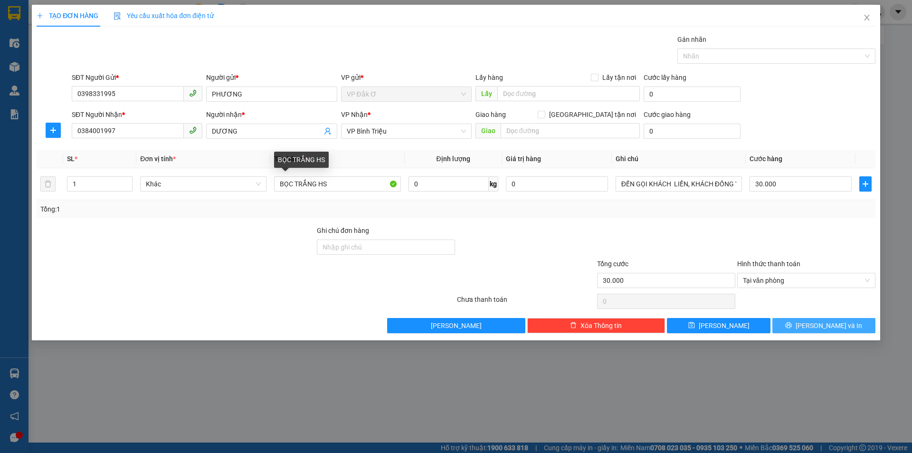
click at [827, 325] on span "[PERSON_NAME] và In" at bounding box center [828, 325] width 66 height 10
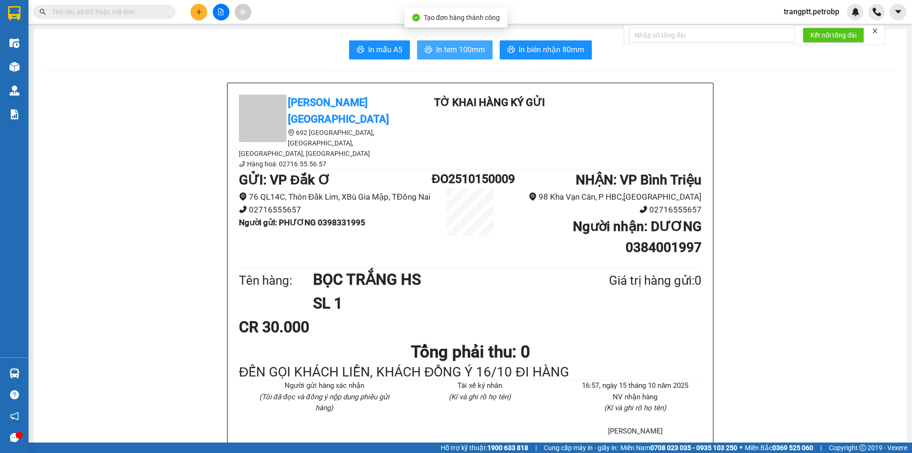
drag, startPoint x: 450, startPoint y: 54, endPoint x: 486, endPoint y: 37, distance: 39.7
click at [451, 54] on span "In tem 100mm" at bounding box center [460, 50] width 49 height 12
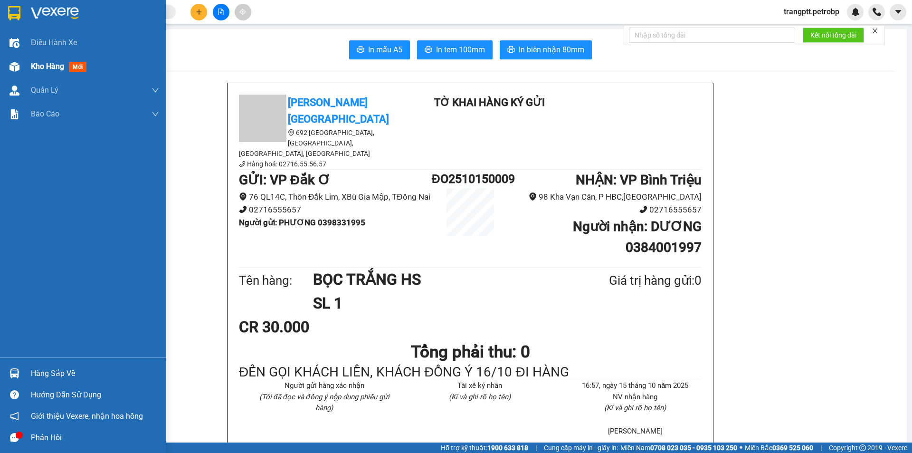
click at [59, 67] on span "Kho hàng" at bounding box center [47, 66] width 33 height 9
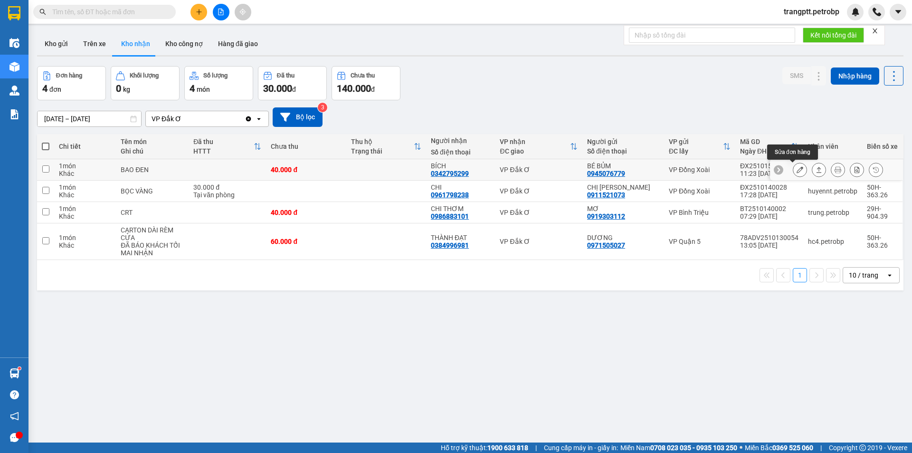
click at [796, 170] on icon at bounding box center [799, 169] width 7 height 7
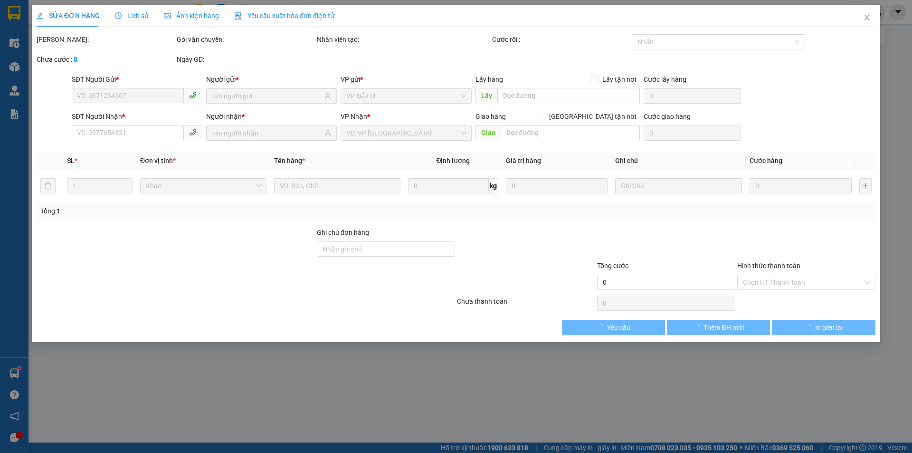
type input "0945076779"
type input "BÉ BỦM"
type input "0342795299"
type input "BÍCH"
type input "40.000"
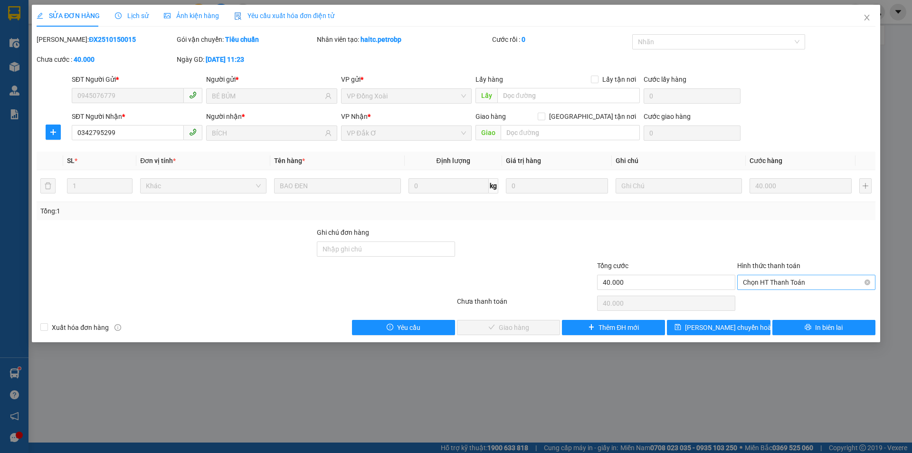
click at [782, 281] on span "Chọn HT Thanh Toán" at bounding box center [806, 282] width 127 height 14
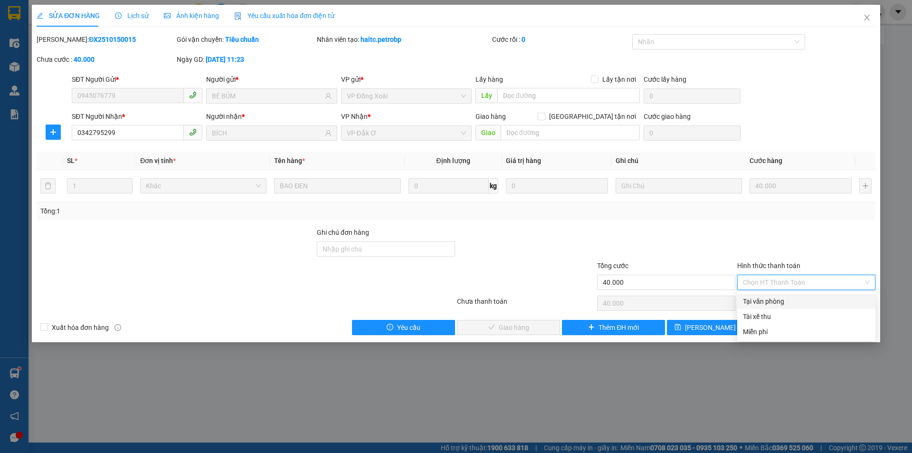
click at [766, 299] on div "Tại văn phòng" at bounding box center [806, 301] width 127 height 10
type input "0"
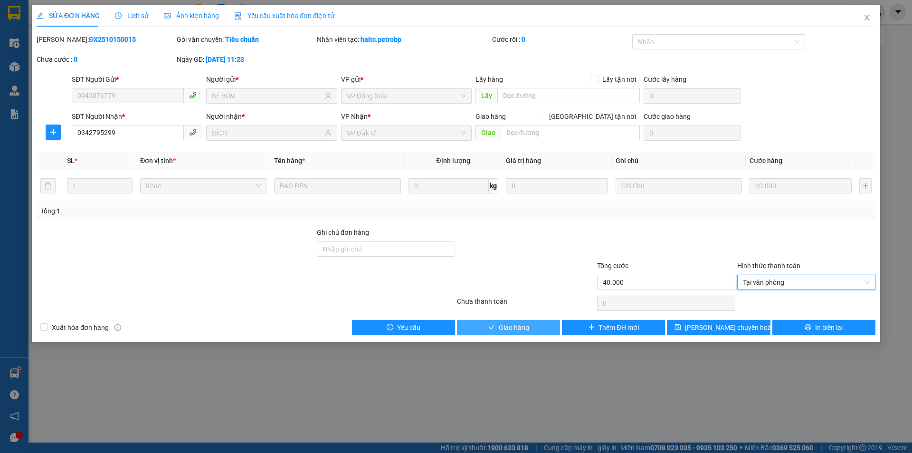
click at [515, 325] on span "Giao hàng" at bounding box center [514, 327] width 30 height 10
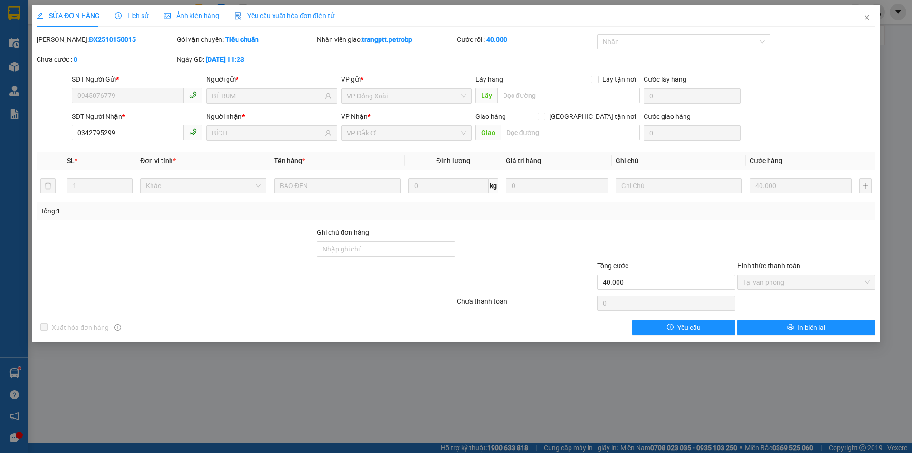
click at [712, 374] on div "SỬA ĐƠN HÀNG Lịch sử Ảnh kiện hàng Yêu cầu xuất hóa đơn điện tử Total Paid Fee …" at bounding box center [456, 226] width 912 height 453
click at [869, 19] on icon "close" at bounding box center [867, 18] width 8 height 8
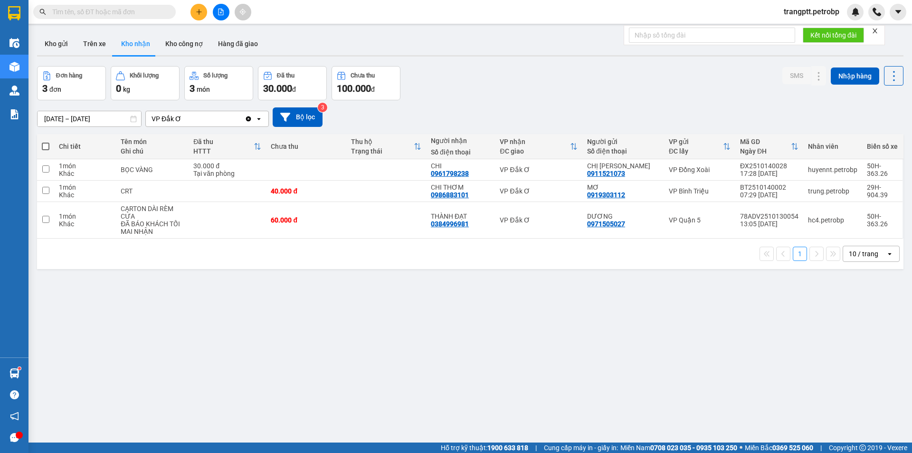
drag, startPoint x: 61, startPoint y: 39, endPoint x: 69, endPoint y: 63, distance: 25.5
click at [61, 42] on button "Kho gửi" at bounding box center [56, 43] width 38 height 23
